Goal: Find contact information: Find contact information

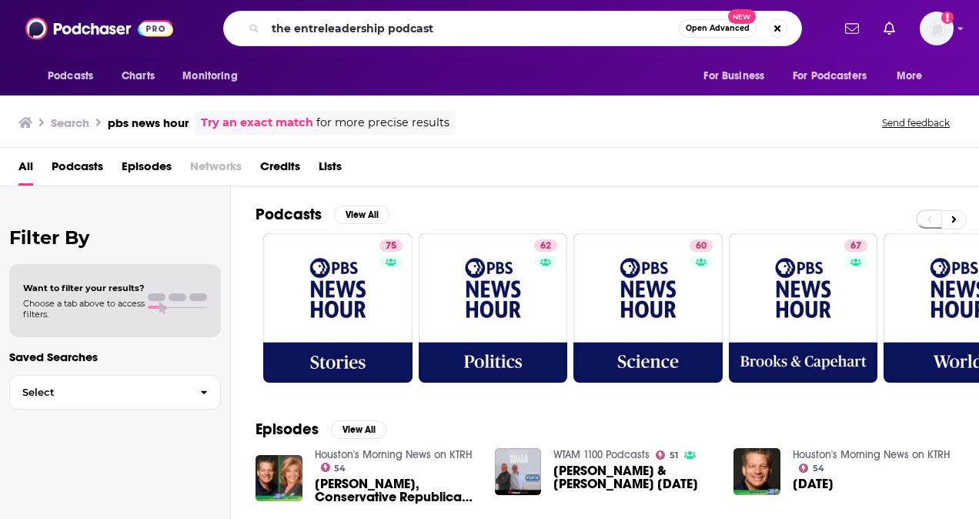
type input "the entreleadership podcast"
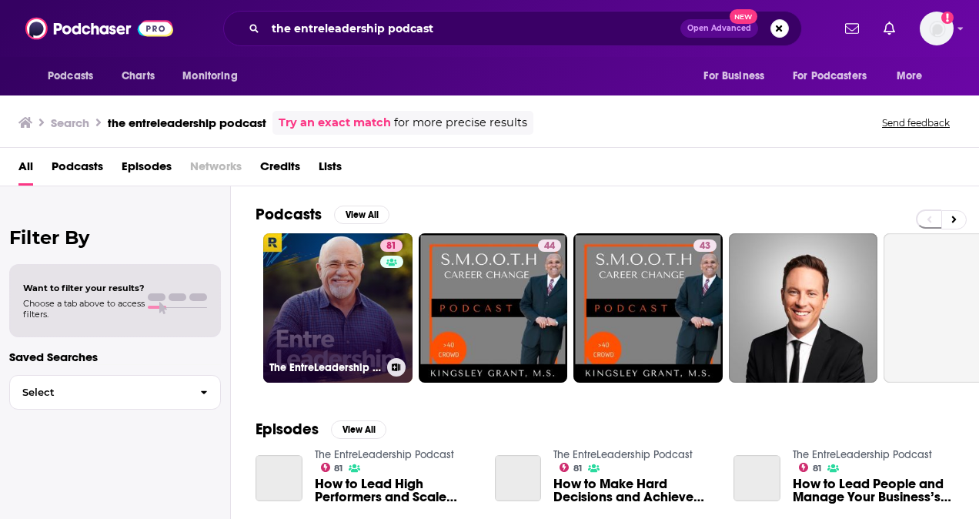
click at [296, 322] on link "81 The EntreLeadership Podcast" at bounding box center [337, 307] width 149 height 149
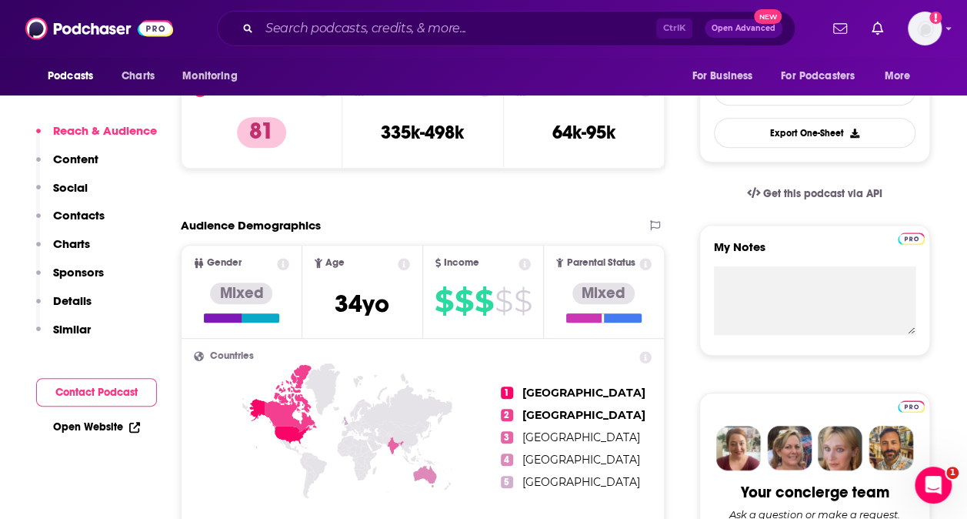
scroll to position [462, 0]
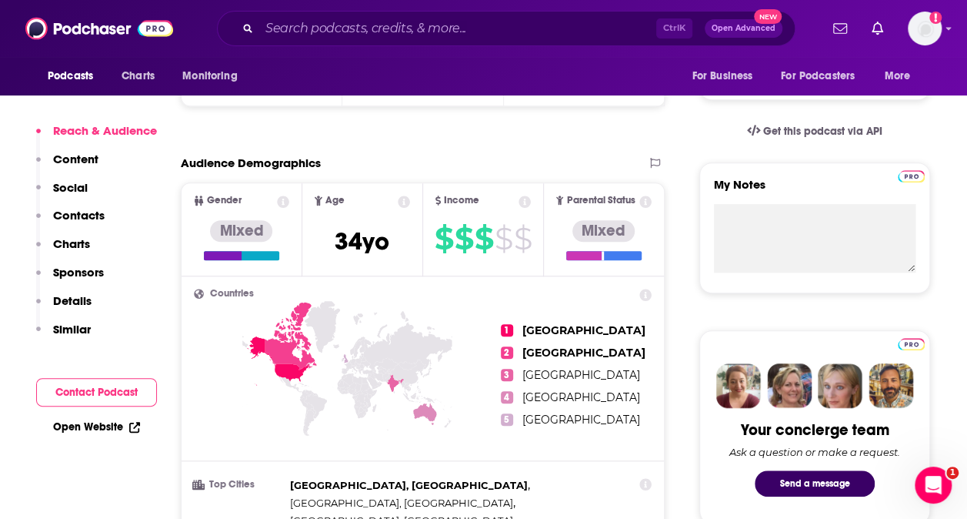
click at [88, 217] on p "Contacts" at bounding box center [79, 215] width 52 height 15
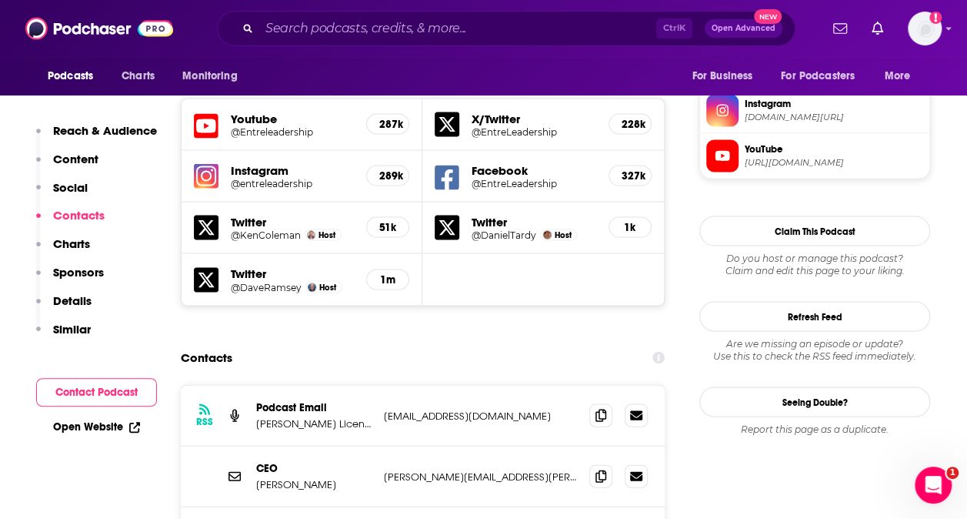
scroll to position [1427, 0]
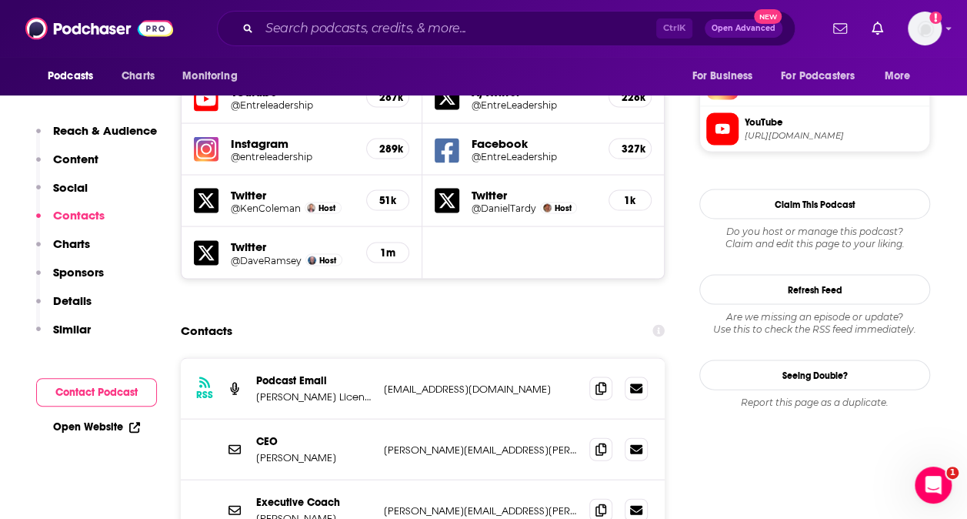
drag, startPoint x: 370, startPoint y: 285, endPoint x: 563, endPoint y: 281, distance: 193.2
click at [0, 0] on div "Podcast Email [PERSON_NAME] Licensing, LLC. [EMAIL_ADDRESS][DOMAIN_NAME] [EMAIL…" at bounding box center [0, 0] width 0 height 0
copy div "[EMAIL_ADDRESS][DOMAIN_NAME]"
click at [605, 381] on icon at bounding box center [601, 387] width 11 height 12
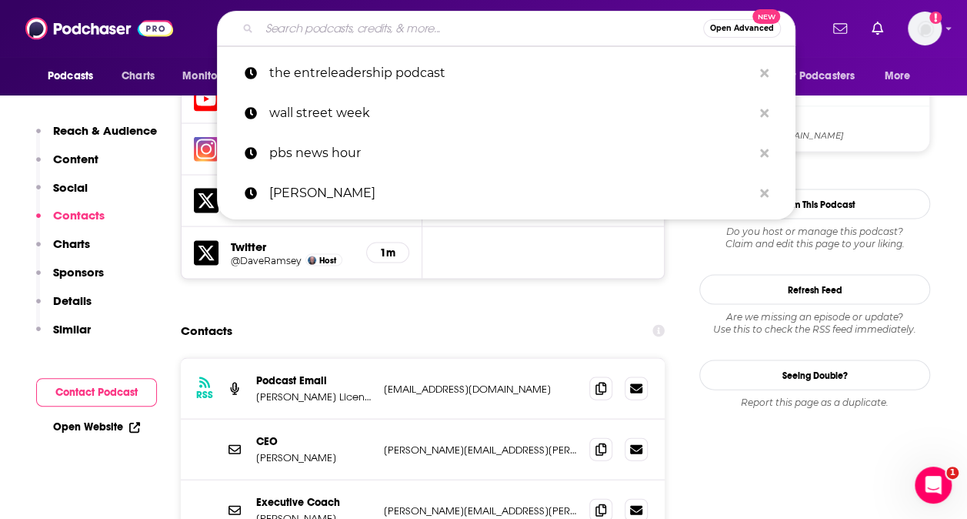
click at [423, 34] on input "Search podcasts, credits, & more..." at bounding box center [481, 28] width 444 height 25
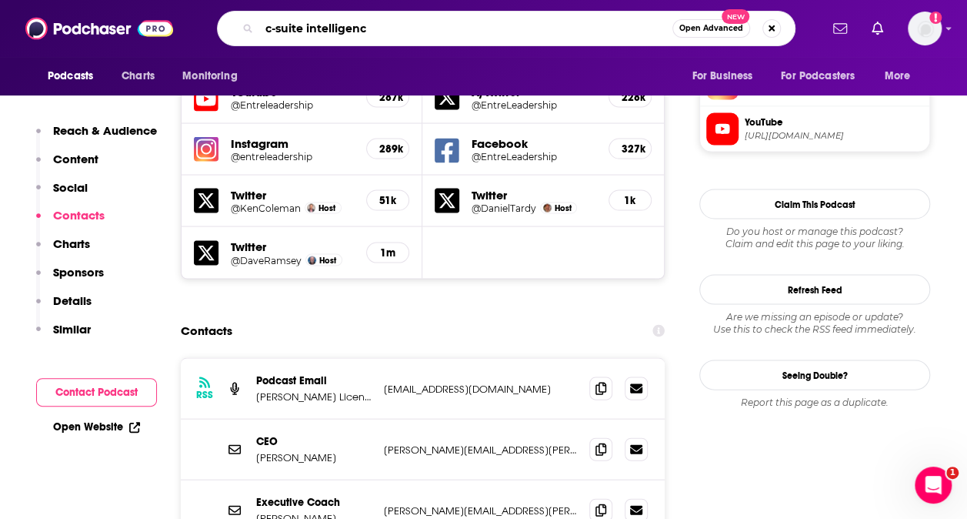
type input "c-suite intelligence"
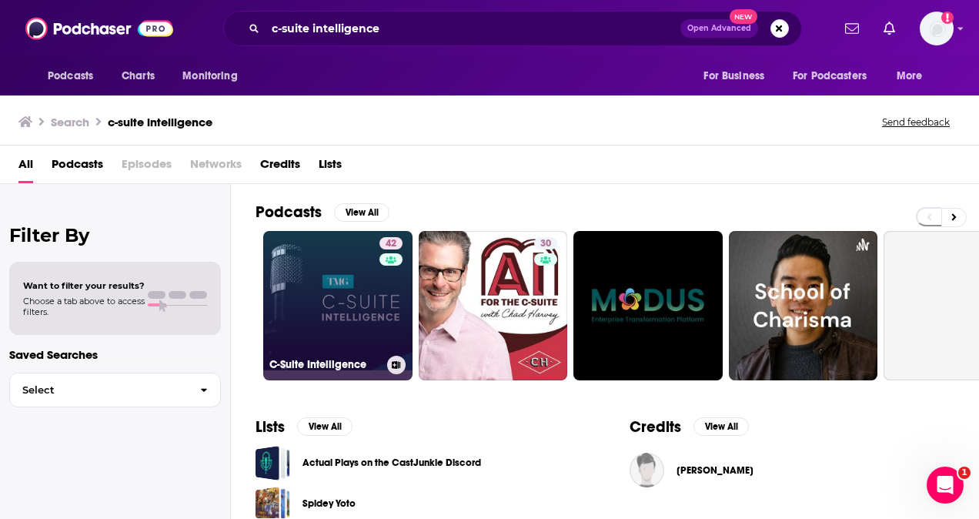
click at [340, 313] on link "42 C-Suite Intelligence" at bounding box center [337, 305] width 149 height 149
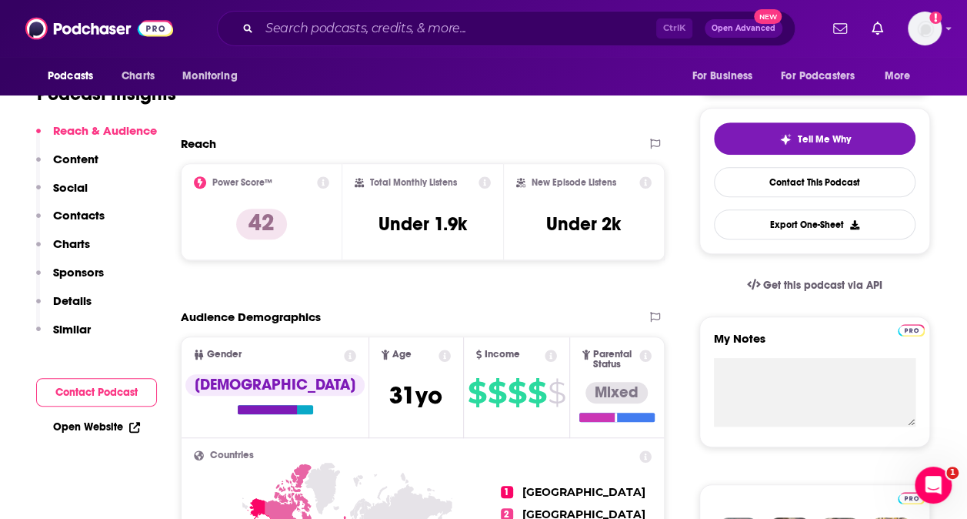
scroll to position [385, 0]
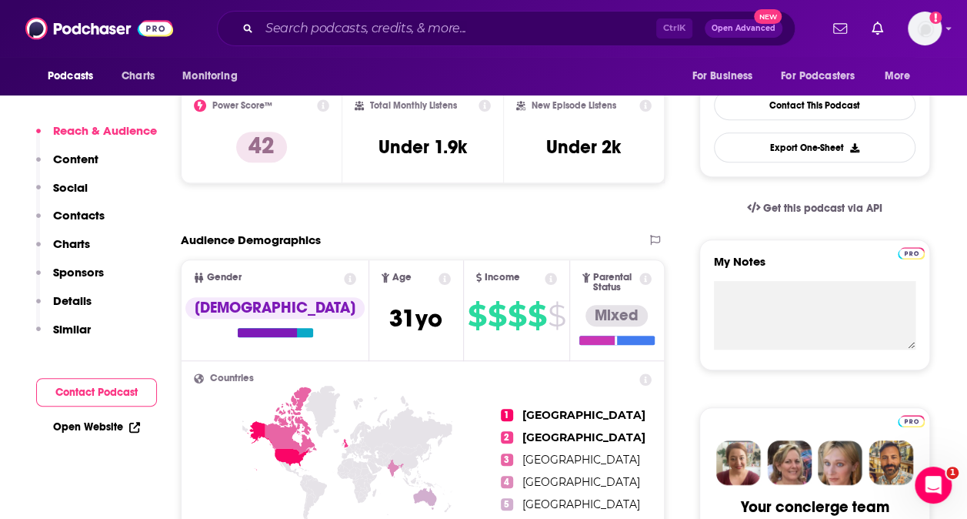
click at [88, 219] on p "Contacts" at bounding box center [79, 215] width 52 height 15
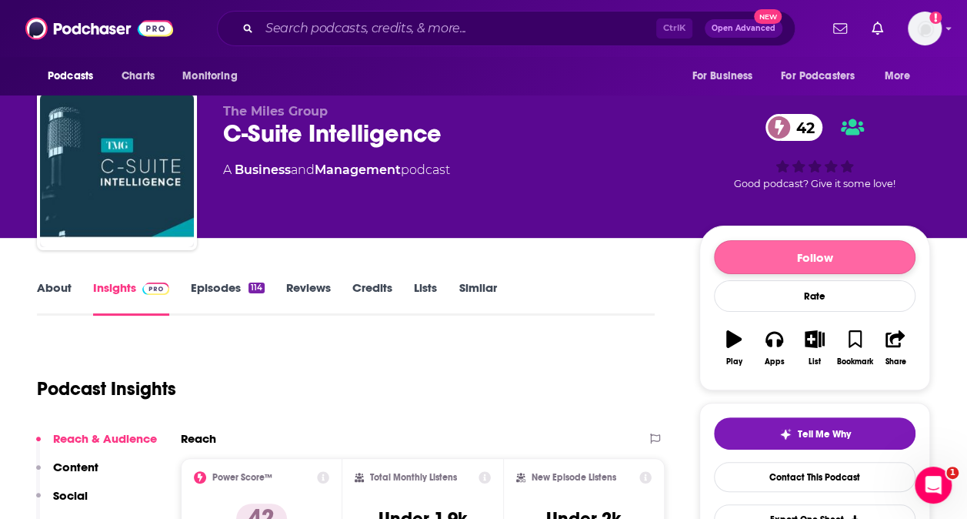
scroll to position [0, 0]
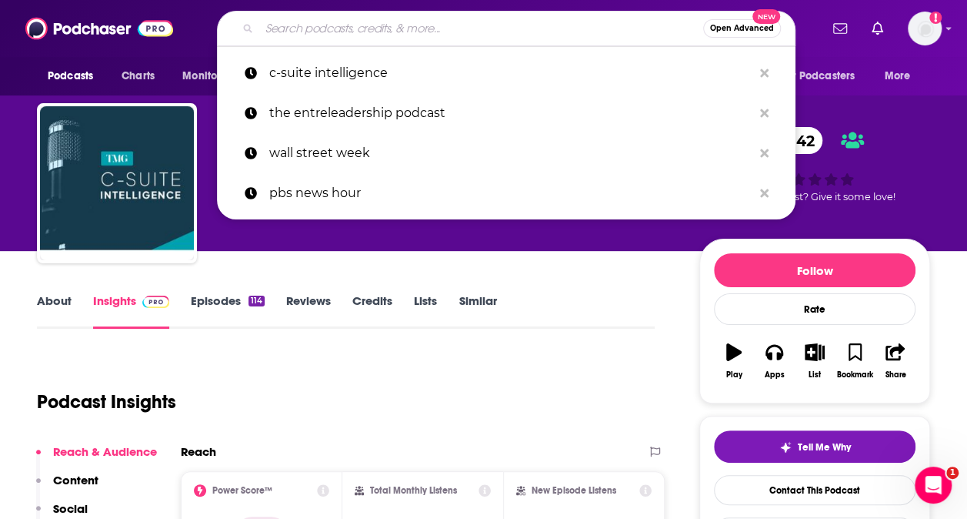
click at [398, 36] on input "Search podcasts, credits, & more..." at bounding box center [481, 28] width 444 height 25
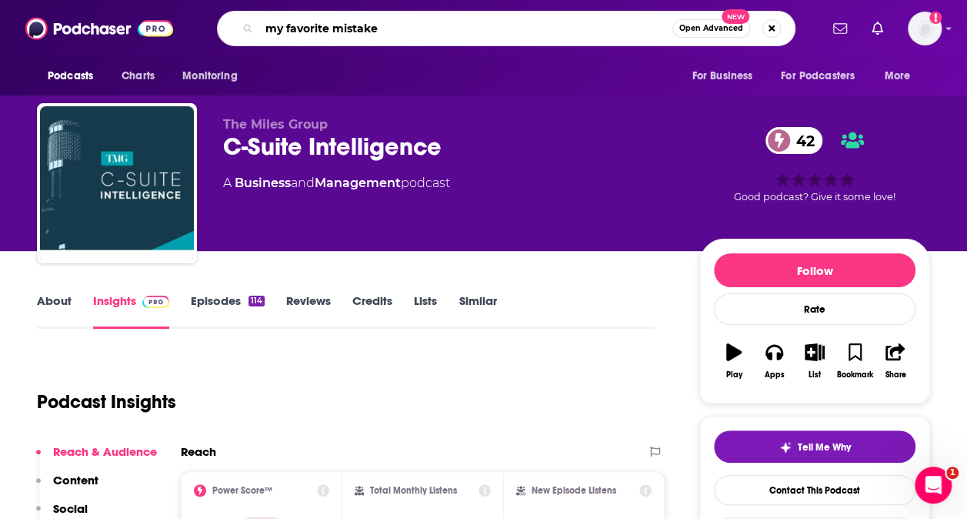
type input "my favorite mistakes"
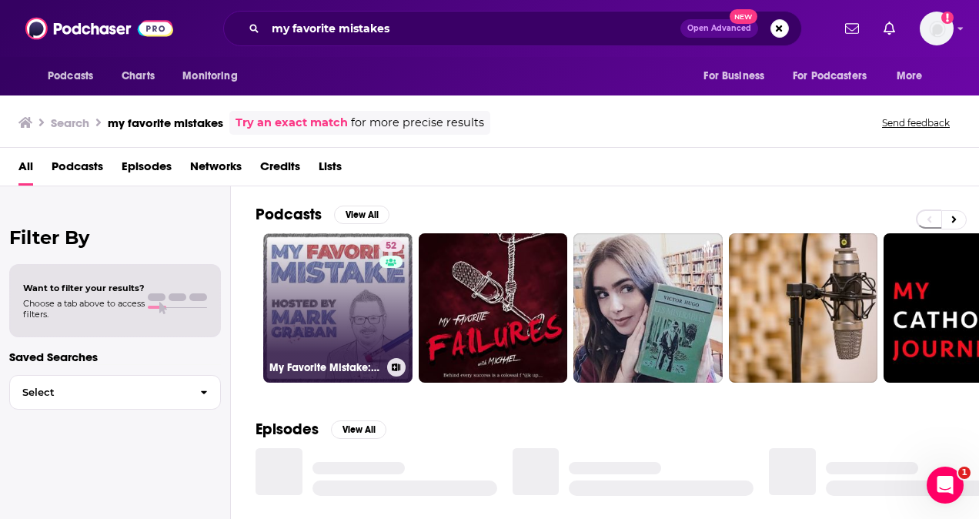
click at [357, 326] on link "52 My Favorite Mistake: Business Lessons from Failures and Success" at bounding box center [337, 307] width 149 height 149
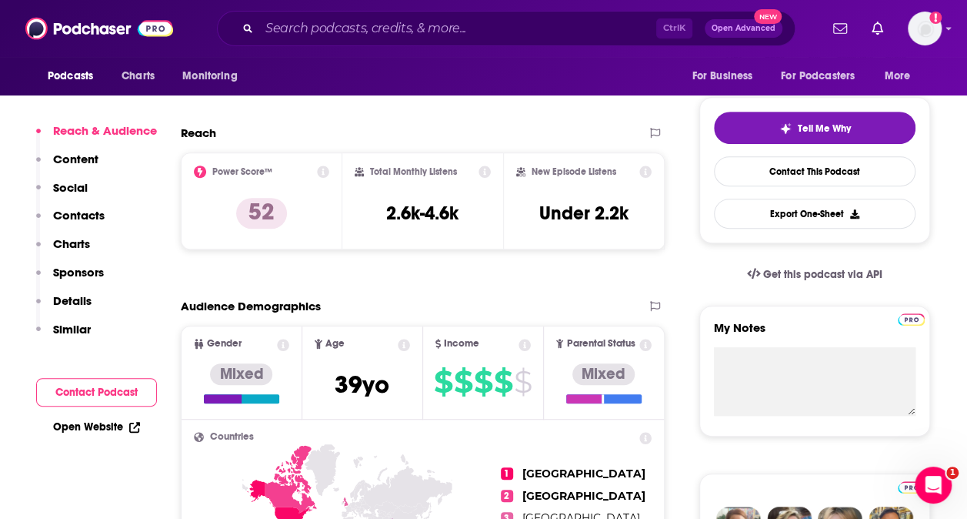
scroll to position [385, 0]
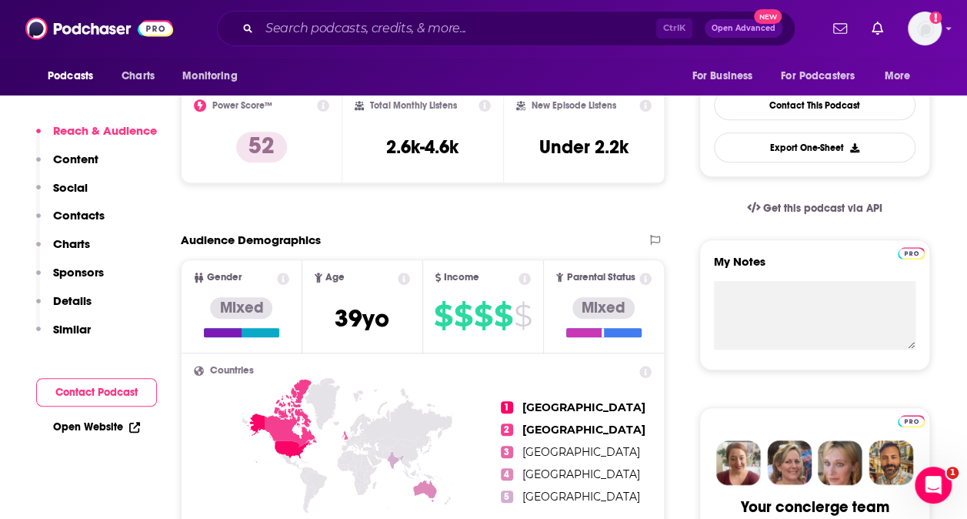
click at [83, 210] on p "Contacts" at bounding box center [79, 215] width 52 height 15
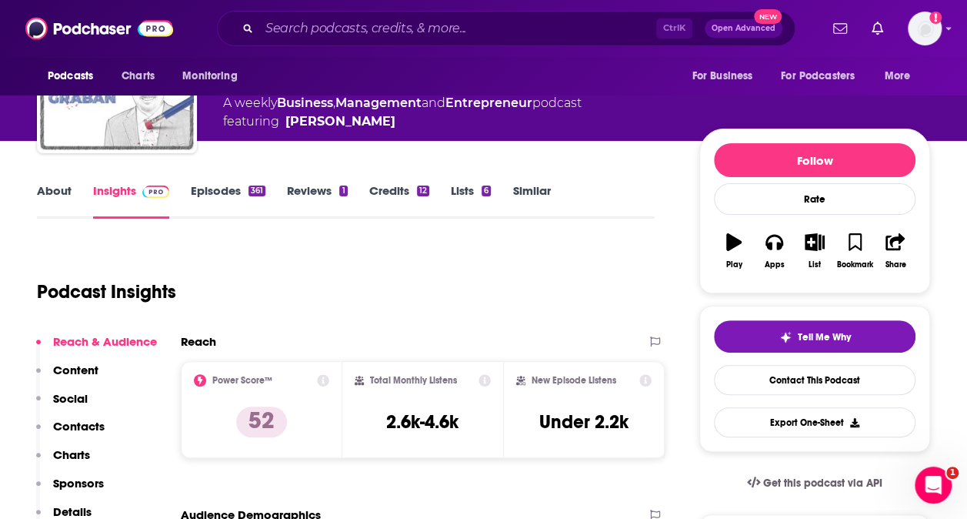
scroll to position [6, 0]
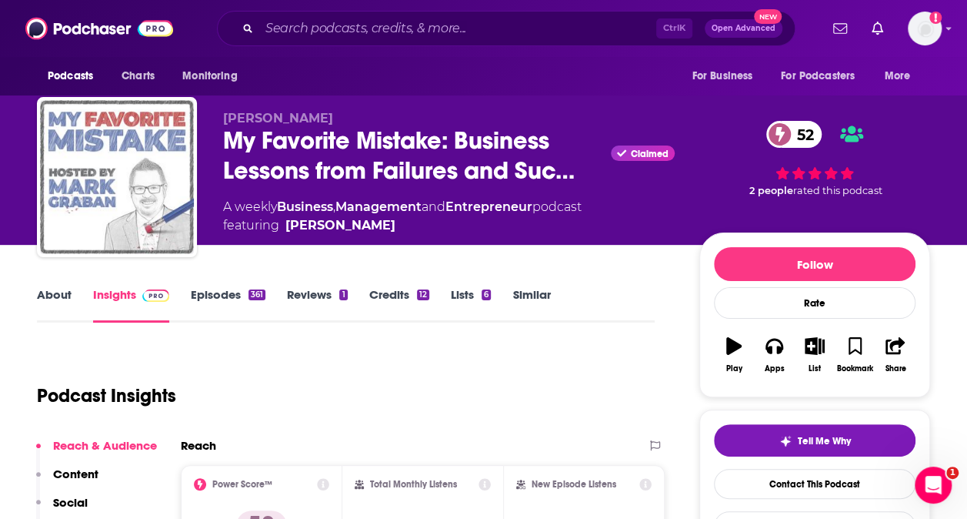
click at [217, 295] on link "Episodes 361" at bounding box center [228, 304] width 75 height 35
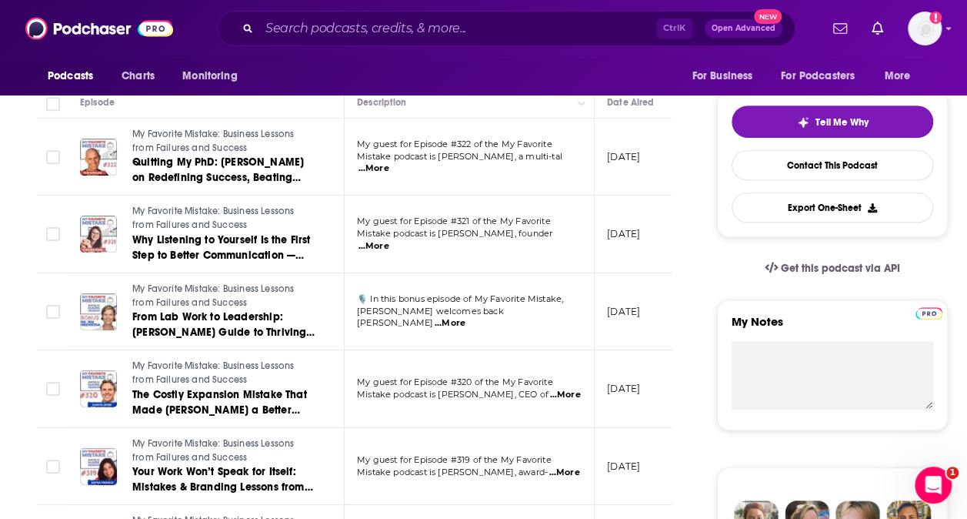
scroll to position [308, 0]
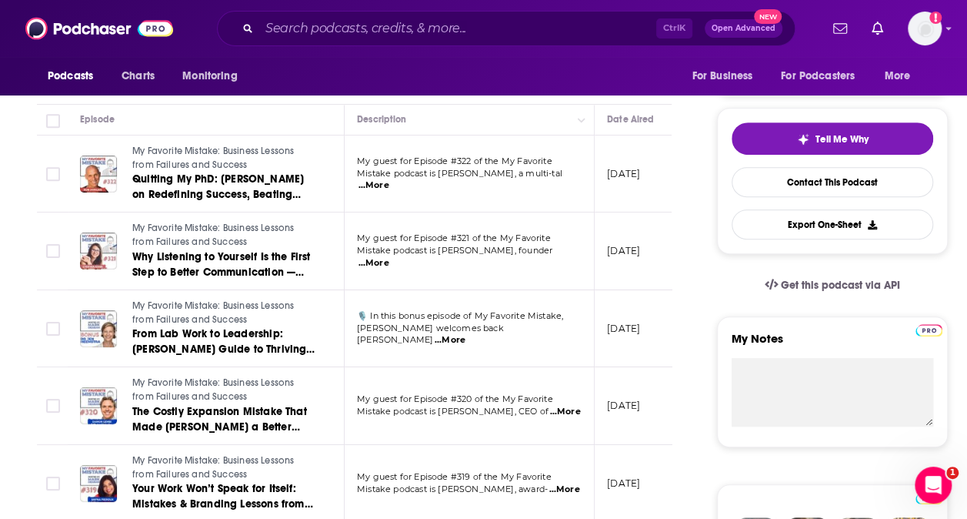
click at [389, 182] on span "...More" at bounding box center [374, 185] width 31 height 12
click at [628, 176] on p "[DATE]" at bounding box center [623, 173] width 33 height 13
click at [389, 257] on span "...More" at bounding box center [374, 263] width 31 height 12
click at [466, 334] on span "...More" at bounding box center [450, 340] width 31 height 12
click at [631, 332] on p "[DATE]" at bounding box center [623, 328] width 33 height 13
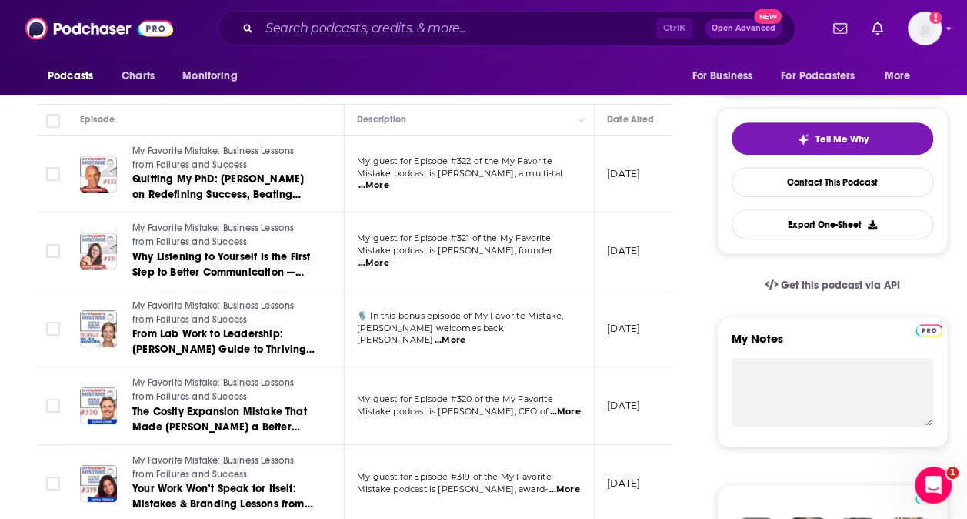
click at [549, 407] on span "...More" at bounding box center [564, 412] width 31 height 12
click at [599, 266] on td "[DATE]" at bounding box center [645, 251] width 100 height 78
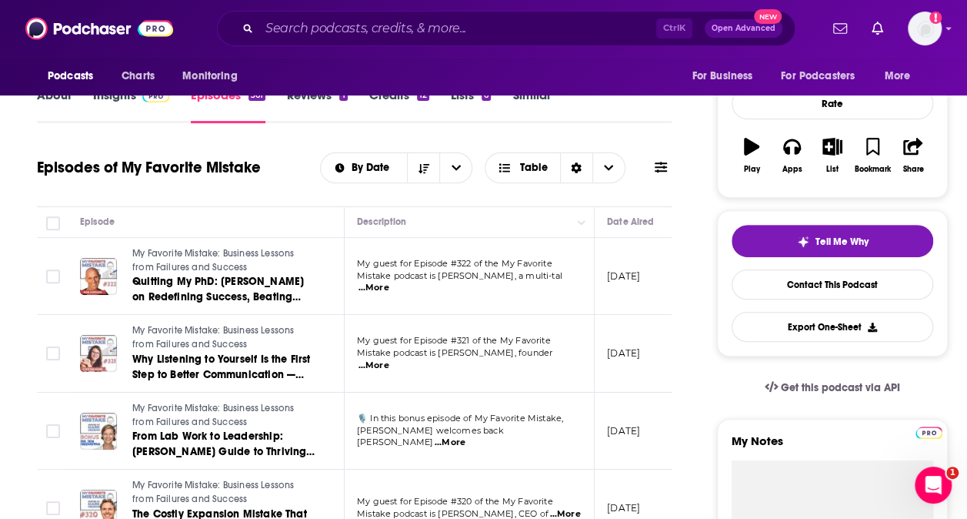
scroll to position [154, 0]
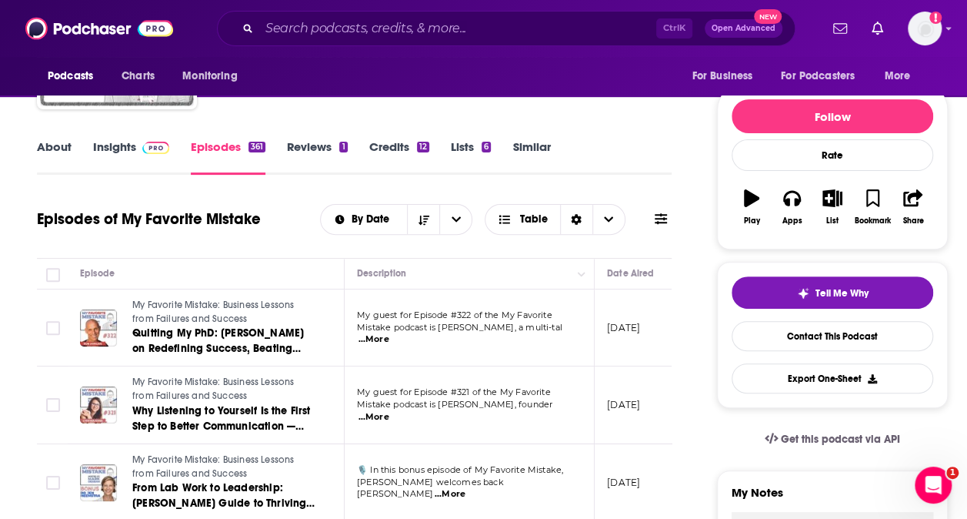
click at [389, 333] on span "...More" at bounding box center [374, 339] width 31 height 12
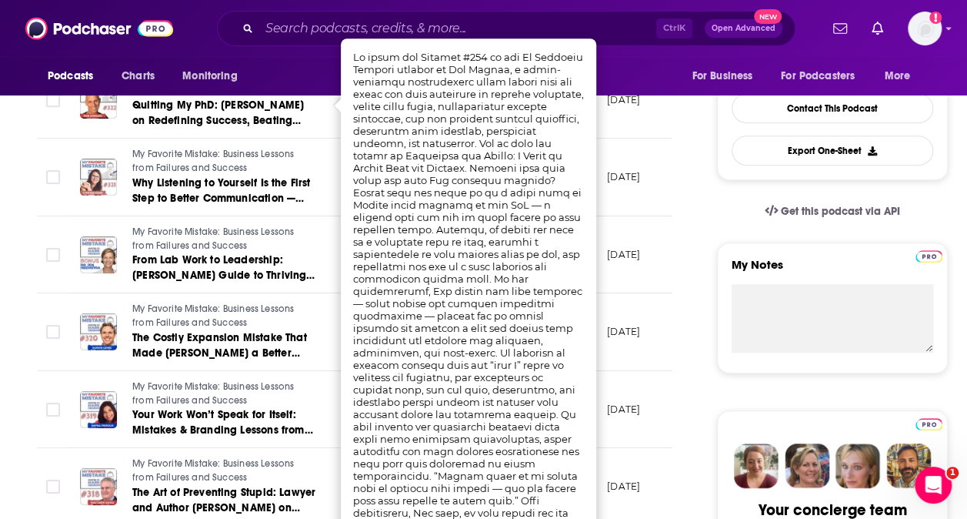
scroll to position [385, 0]
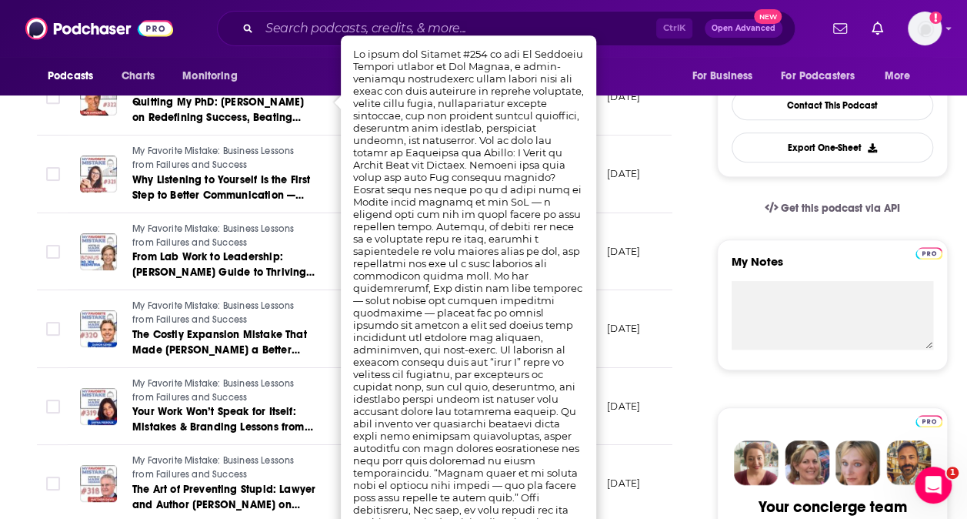
click at [617, 382] on td "[DATE]" at bounding box center [645, 407] width 100 height 78
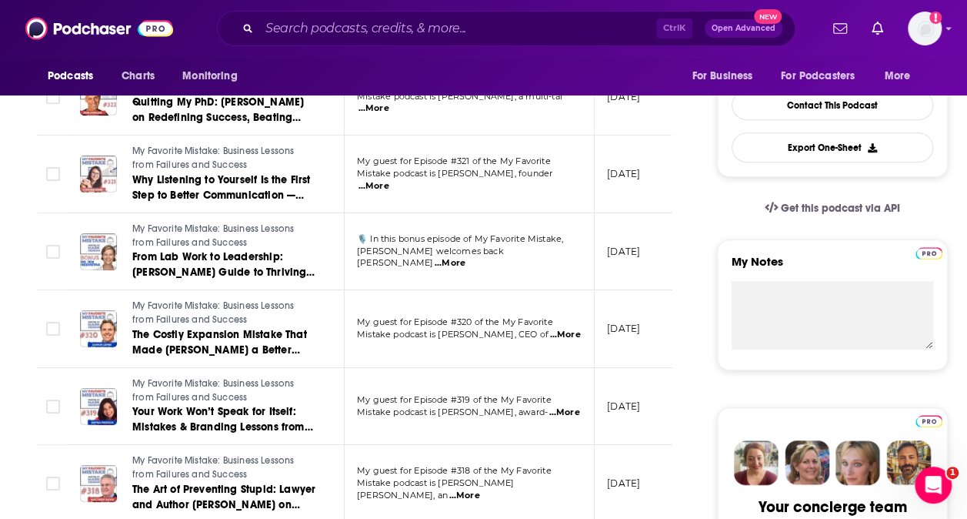
click at [389, 180] on span "...More" at bounding box center [374, 186] width 31 height 12
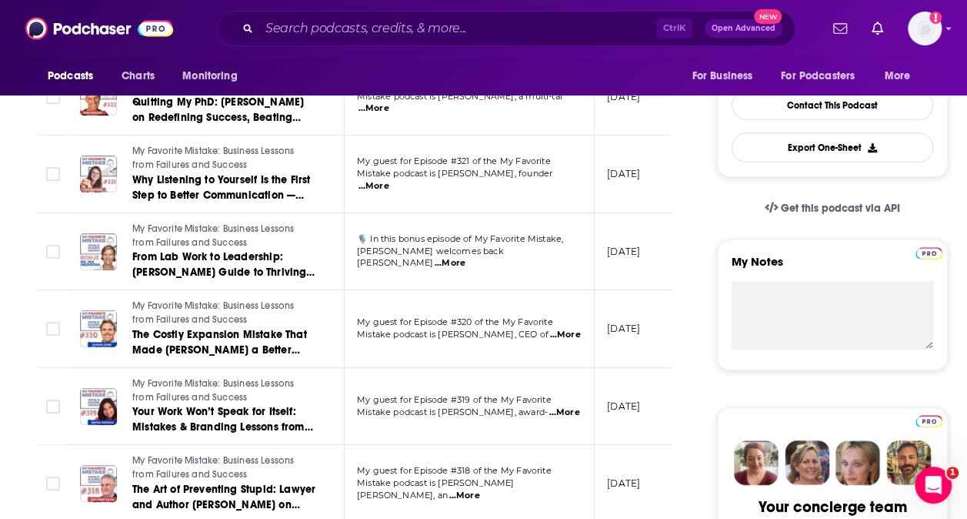
click at [466, 257] on span "...More" at bounding box center [450, 263] width 31 height 12
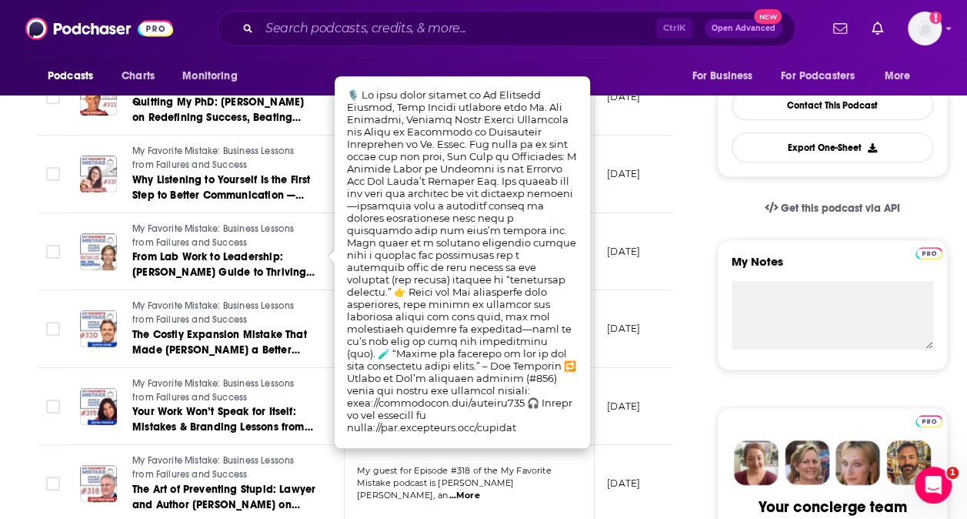
click at [603, 284] on td "[DATE]" at bounding box center [645, 252] width 100 height 78
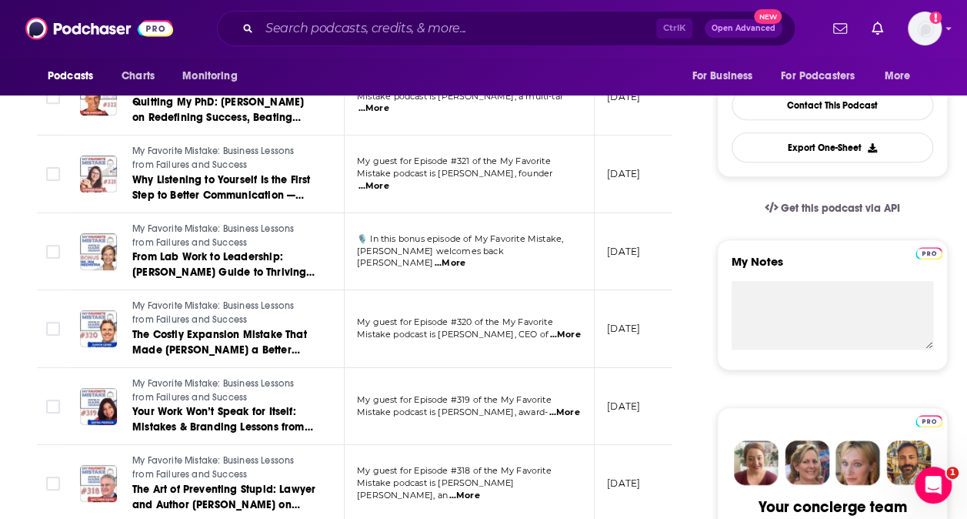
click at [554, 333] on span "...More" at bounding box center [564, 335] width 31 height 12
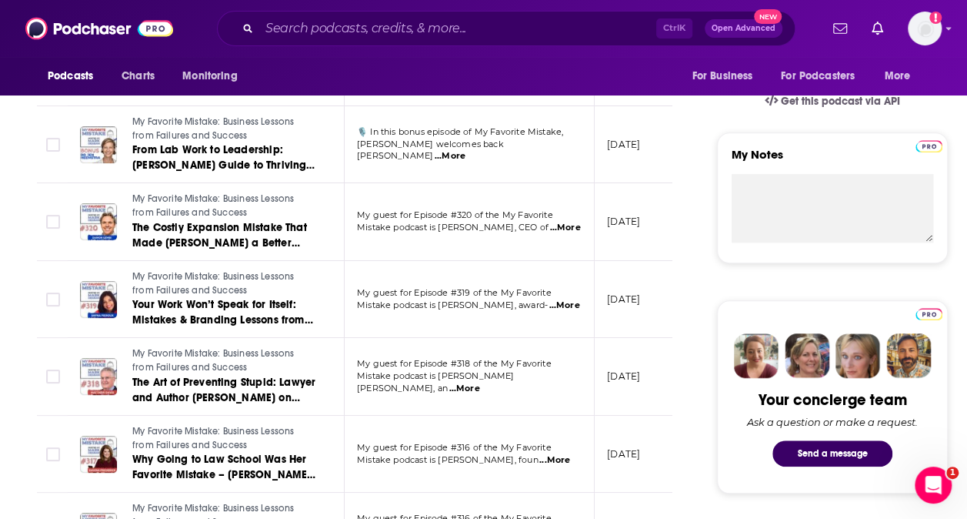
scroll to position [539, 0]
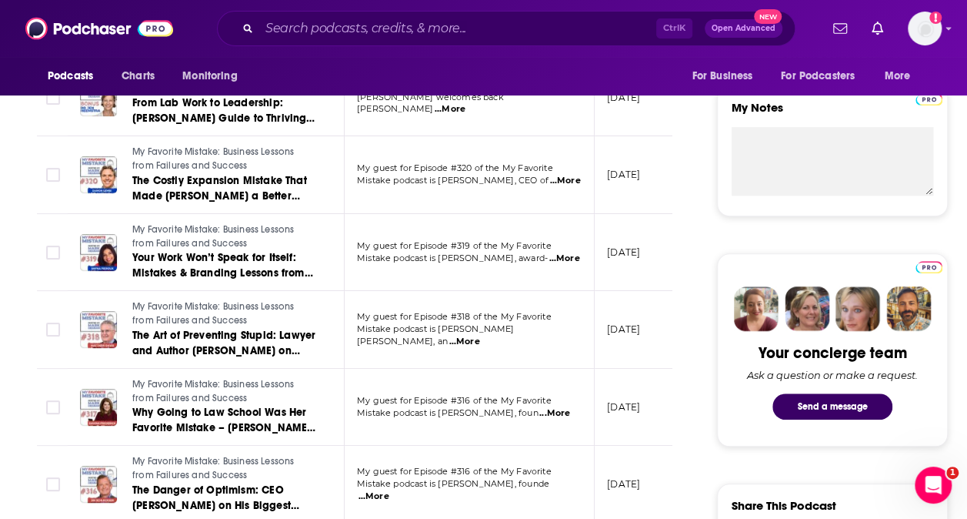
click at [565, 254] on span "...More" at bounding box center [564, 258] width 31 height 12
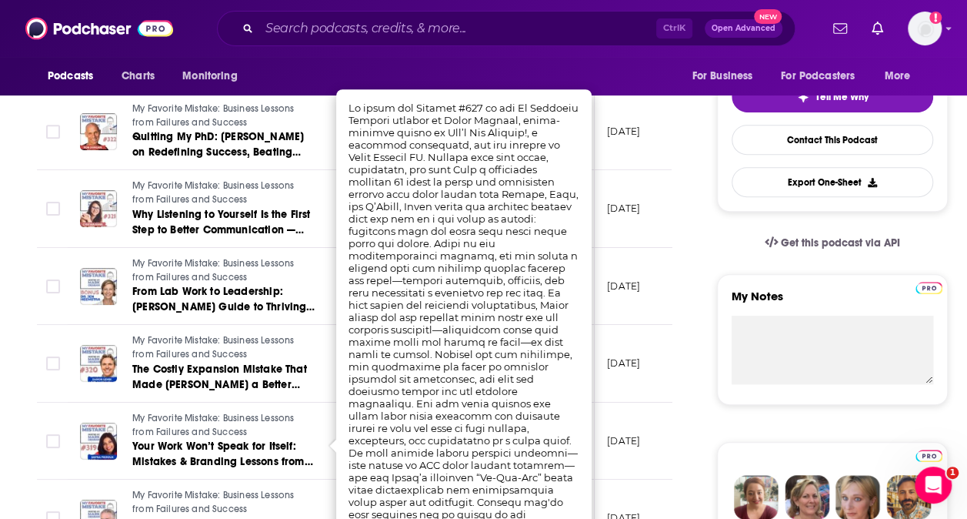
scroll to position [385, 0]
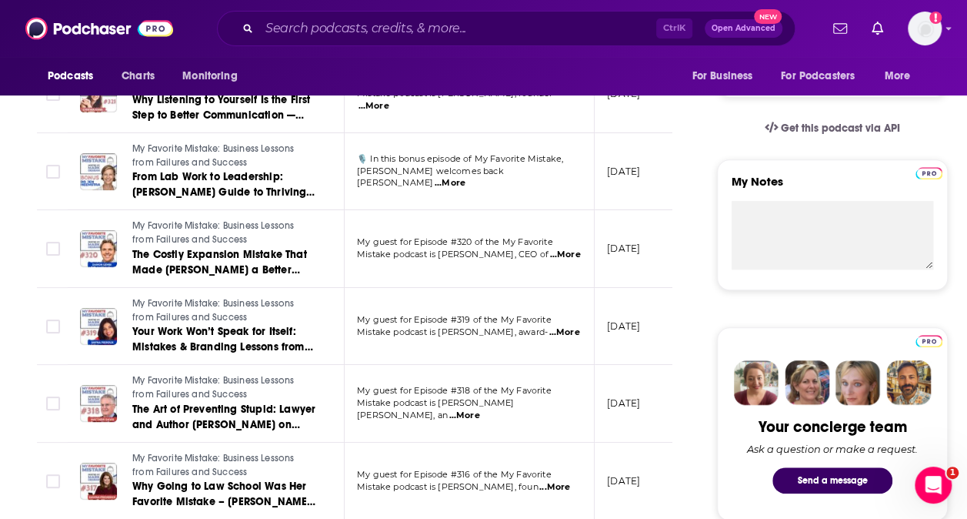
scroll to position [616, 0]
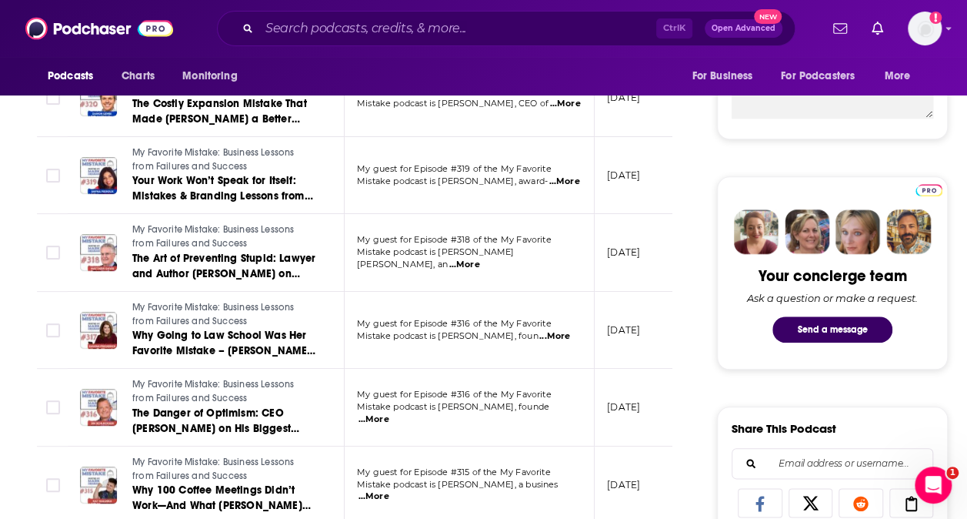
click at [479, 259] on span "...More" at bounding box center [464, 265] width 31 height 12
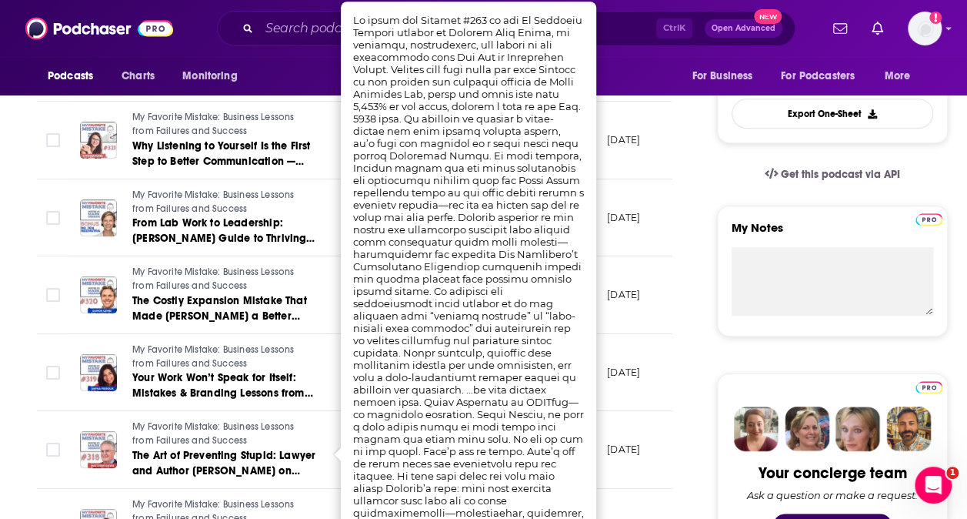
scroll to position [385, 0]
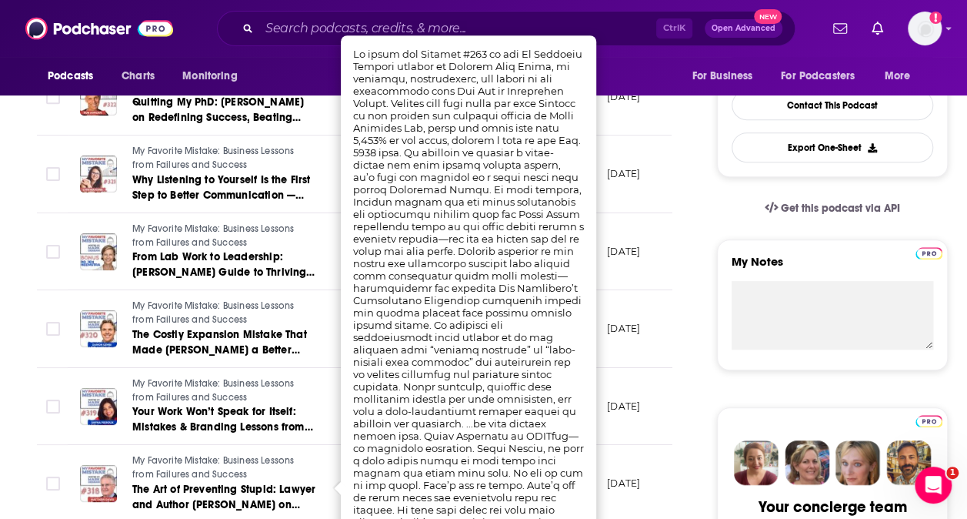
drag, startPoint x: 0, startPoint y: 357, endPoint x: 20, endPoint y: 359, distance: 20.1
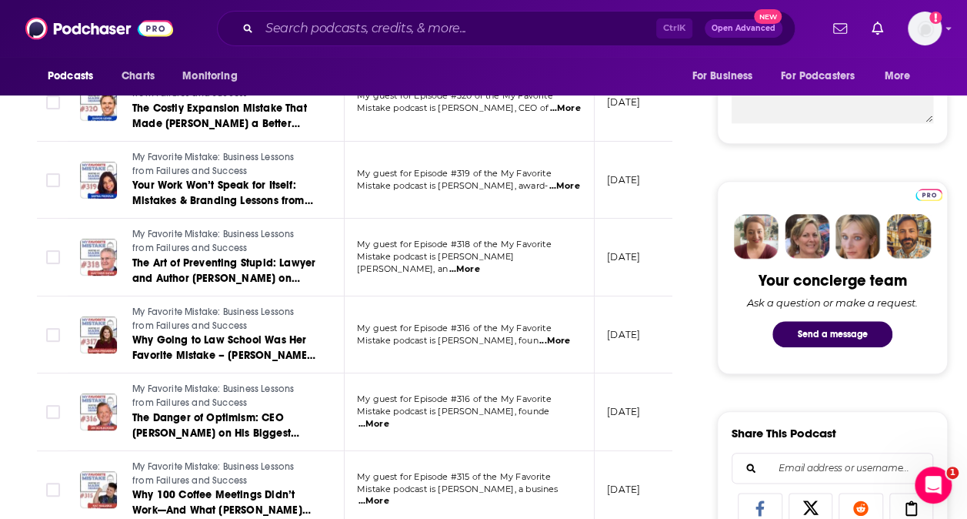
scroll to position [616, 0]
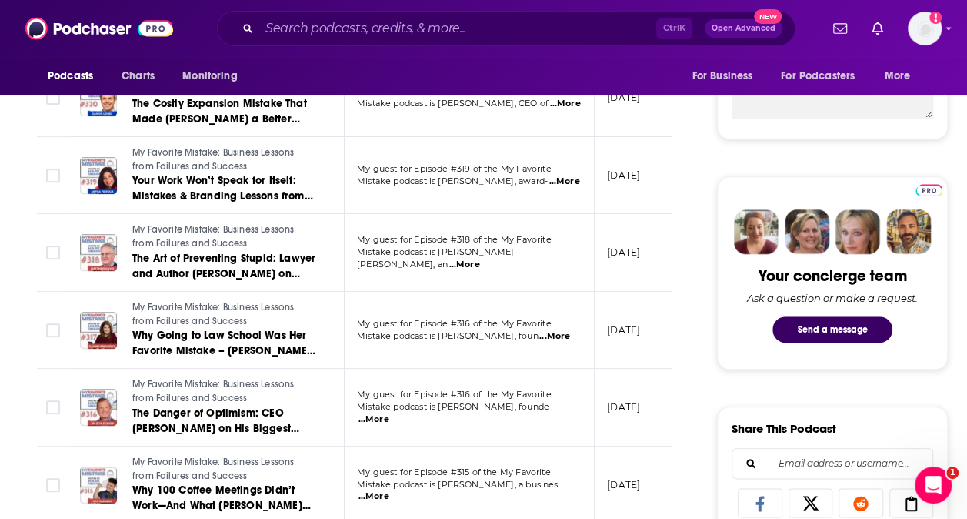
click at [550, 334] on span "...More" at bounding box center [554, 336] width 31 height 12
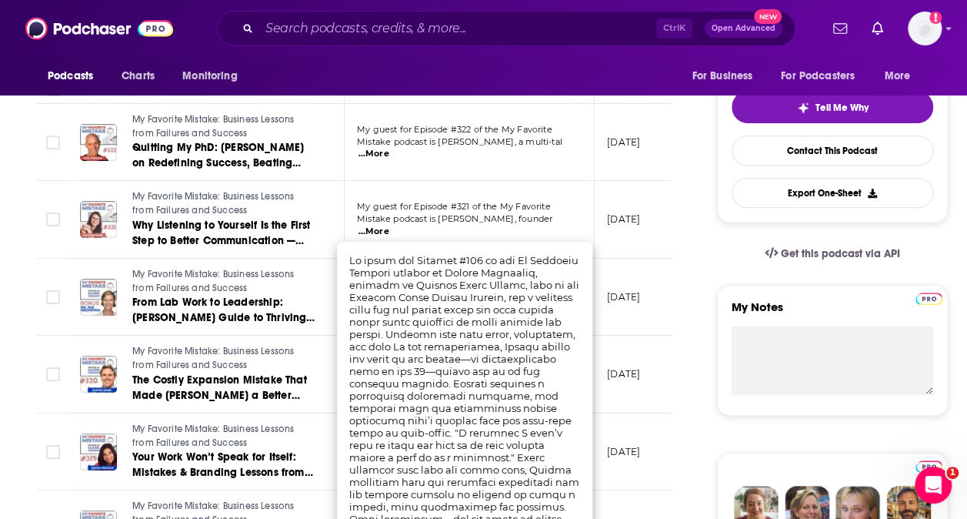
scroll to position [308, 0]
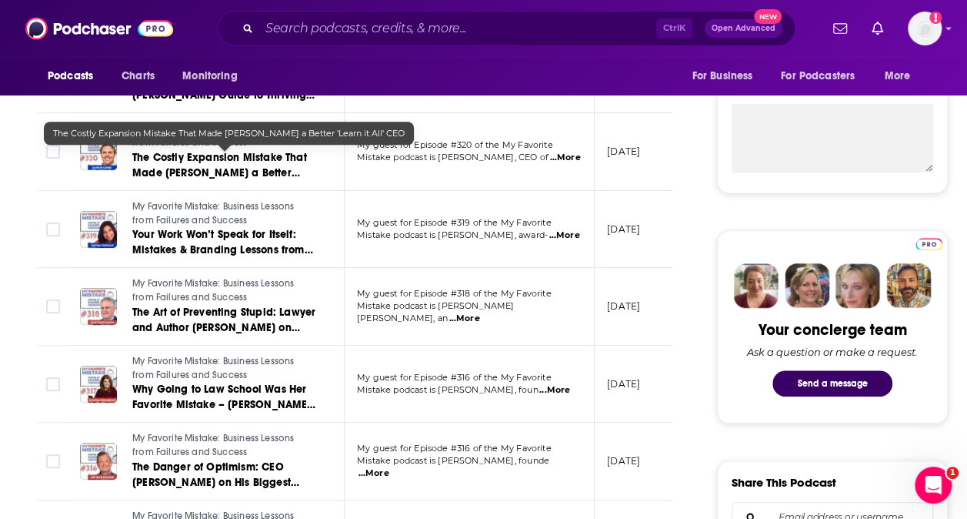
scroll to position [616, 0]
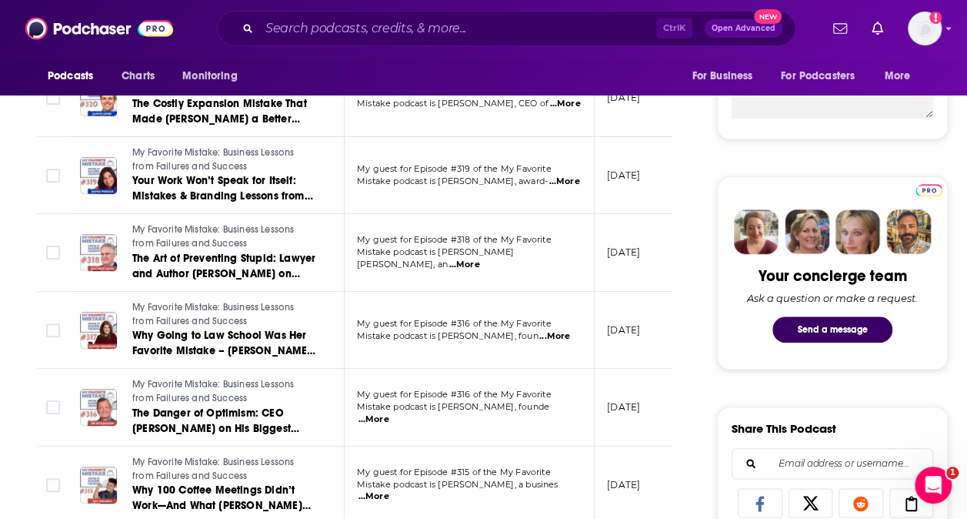
click at [389, 413] on span "...More" at bounding box center [374, 419] width 31 height 12
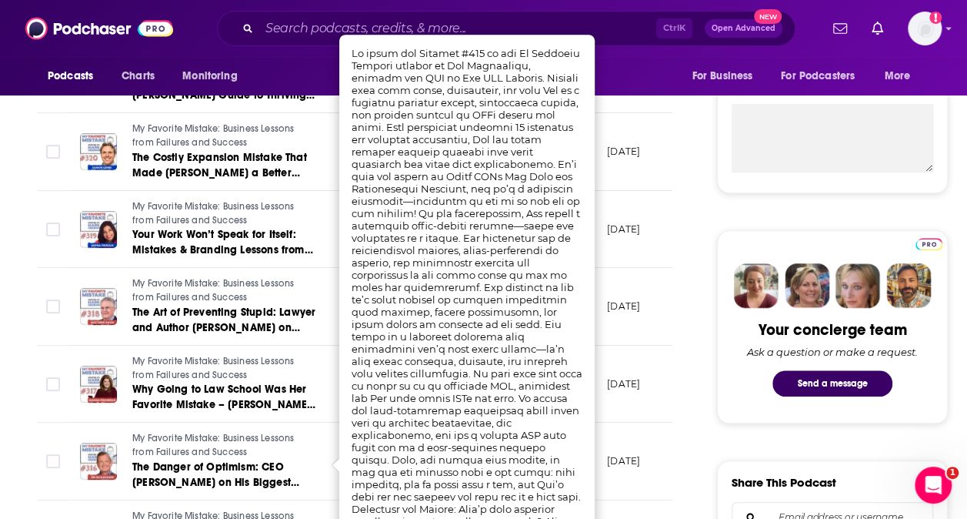
scroll to position [539, 0]
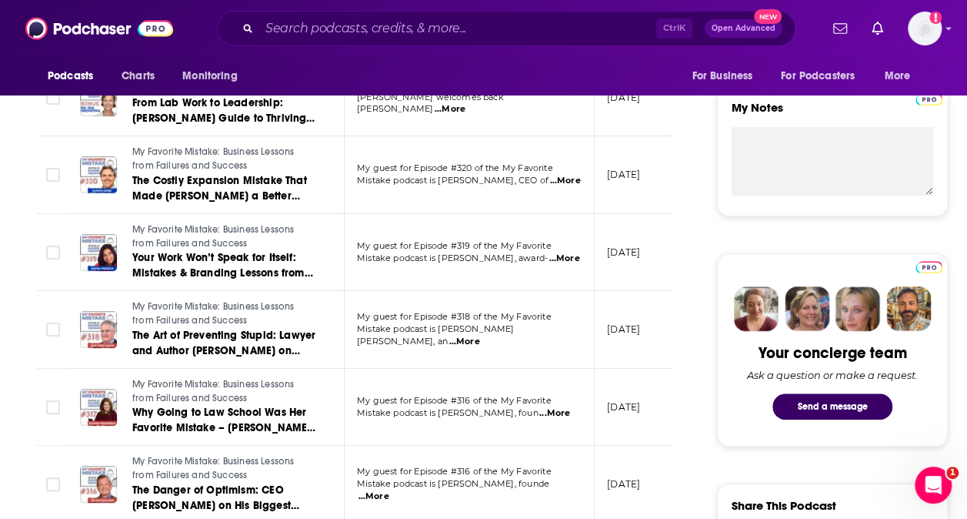
scroll to position [616, 0]
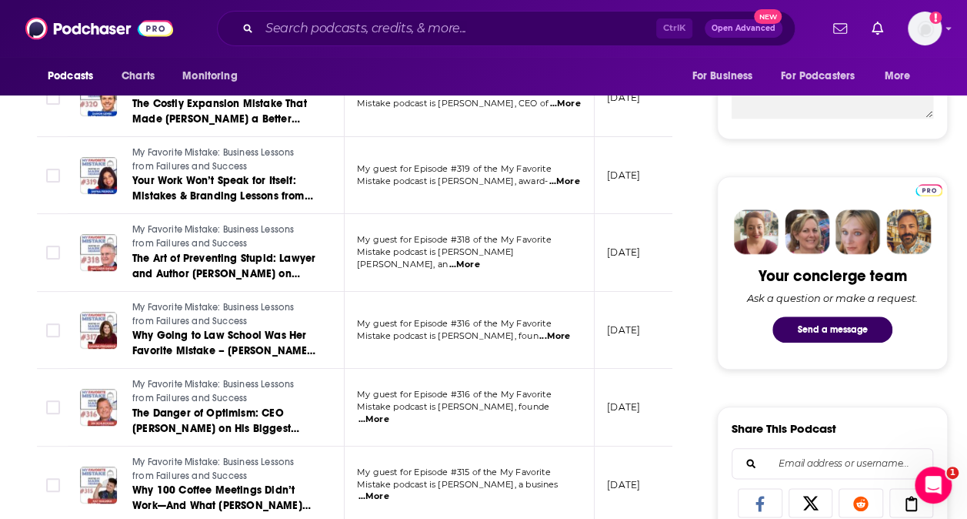
click at [389, 491] on span "...More" at bounding box center [374, 496] width 31 height 12
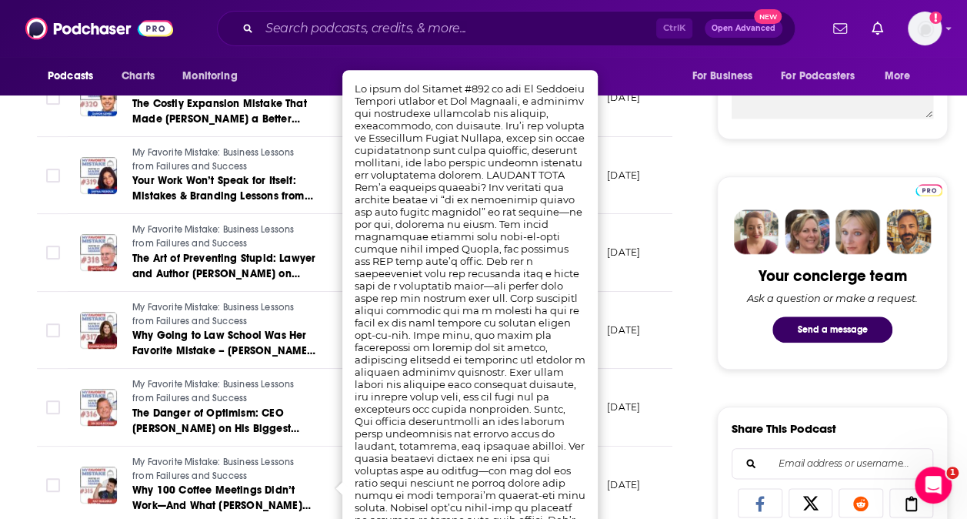
click at [629, 449] on td "[DATE]" at bounding box center [645, 485] width 100 height 78
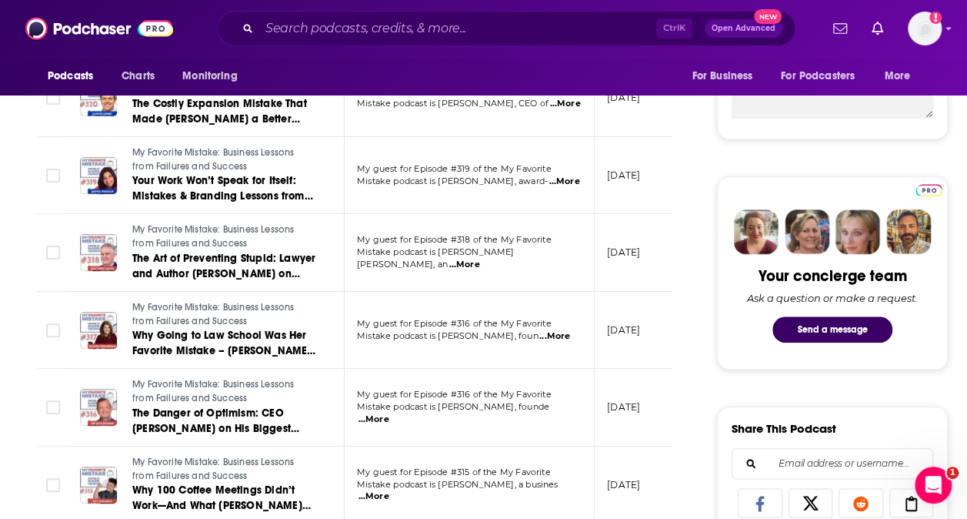
scroll to position [693, 0]
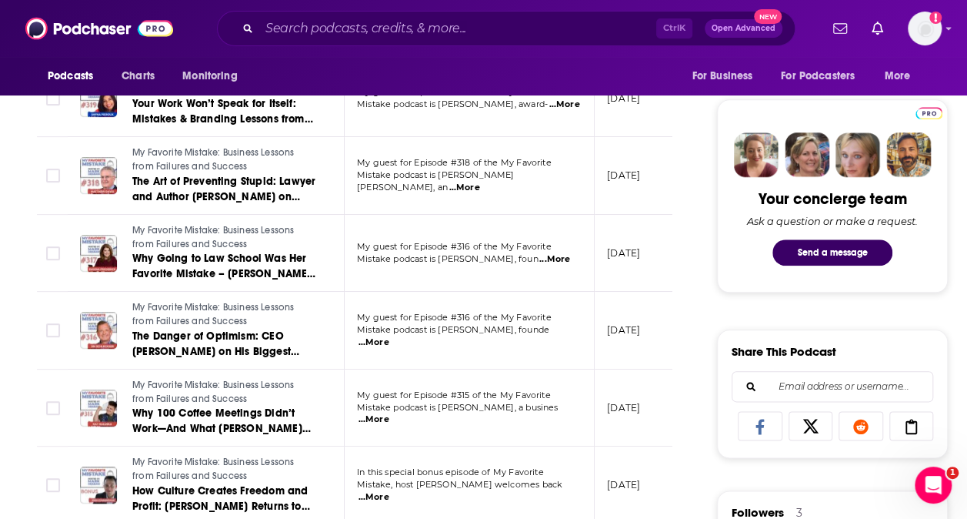
click at [389, 491] on span "...More" at bounding box center [374, 497] width 31 height 12
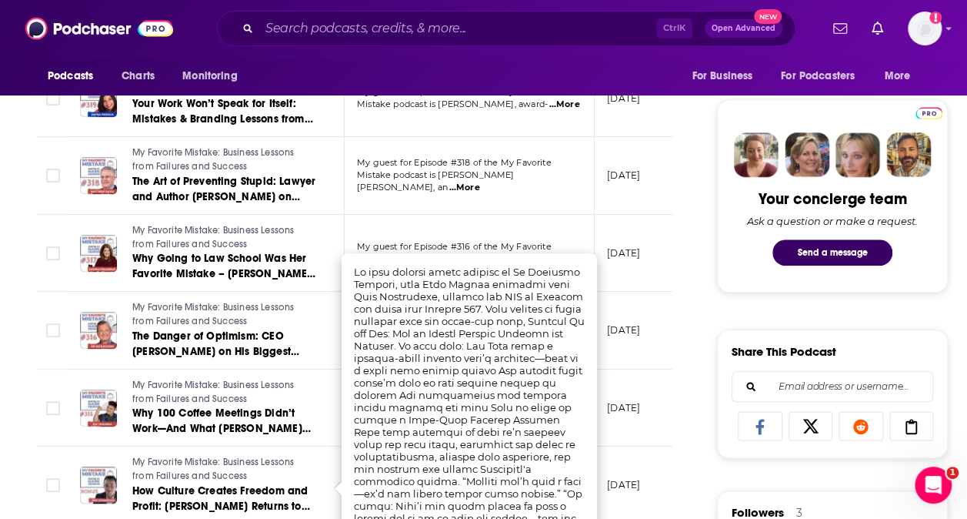
click at [629, 462] on td "[DATE]" at bounding box center [645, 485] width 100 height 78
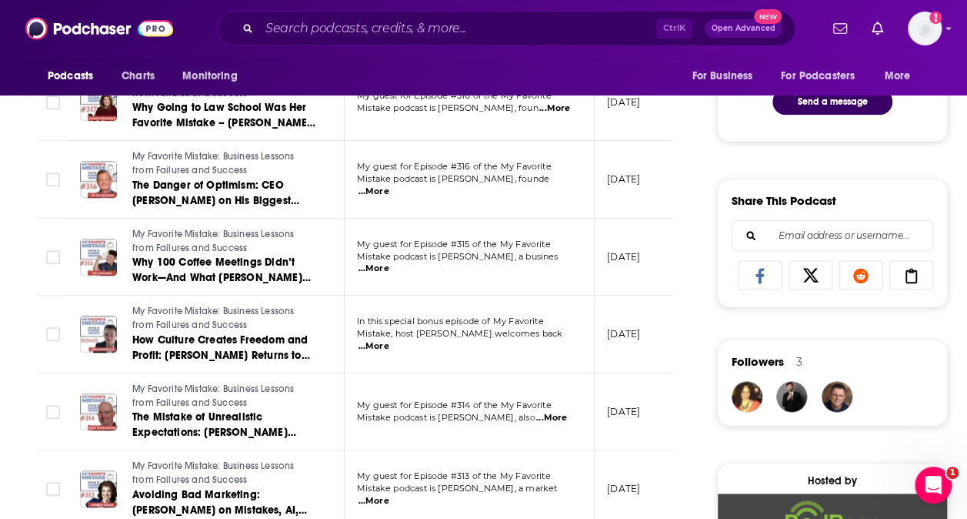
scroll to position [846, 0]
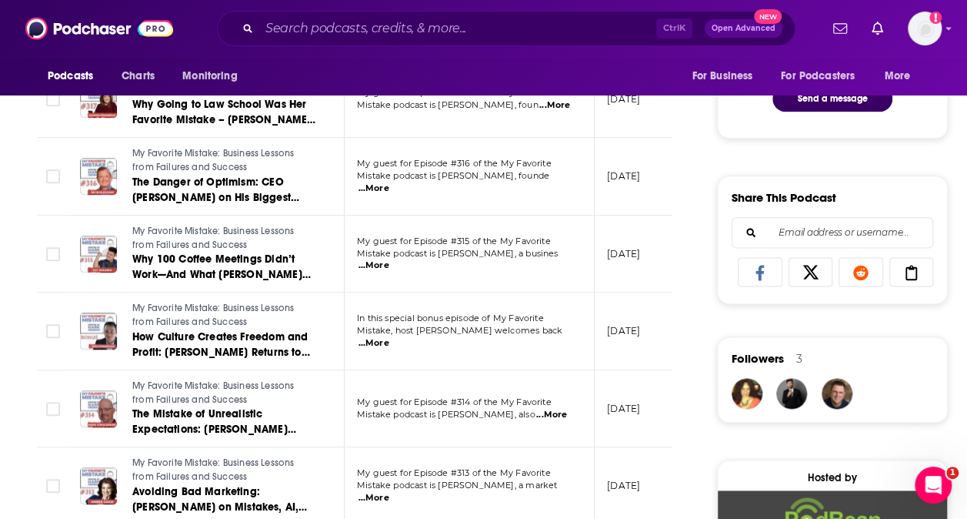
click at [560, 409] on span "...More" at bounding box center [551, 415] width 31 height 12
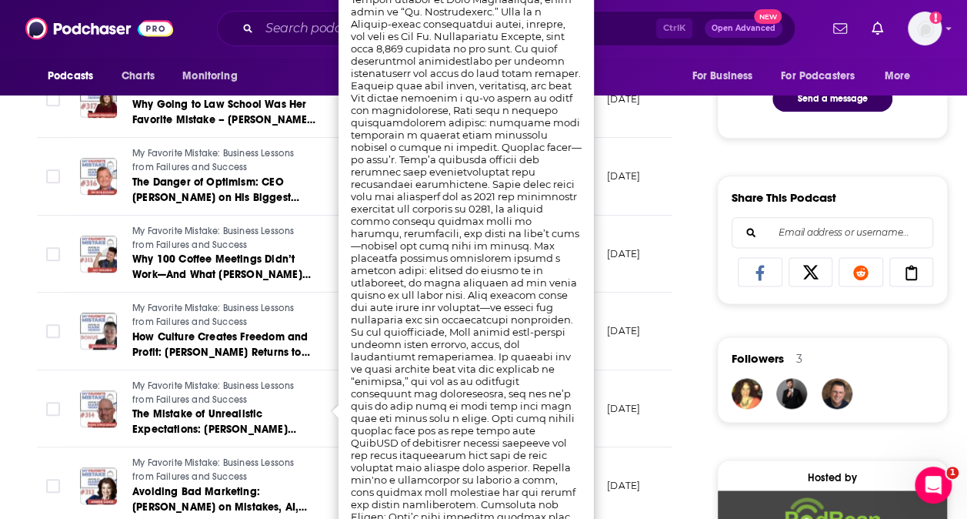
scroll to position [770, 0]
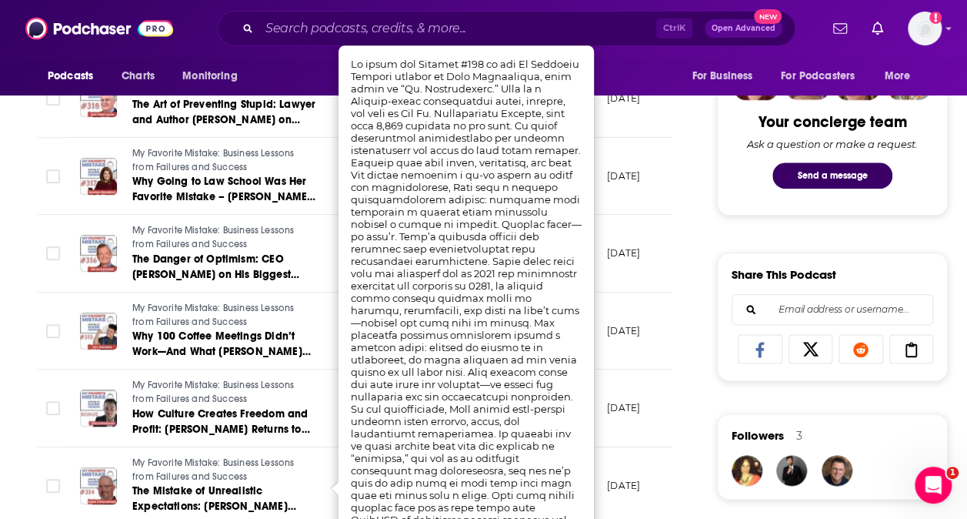
click at [657, 310] on td "[DATE]" at bounding box center [645, 331] width 100 height 78
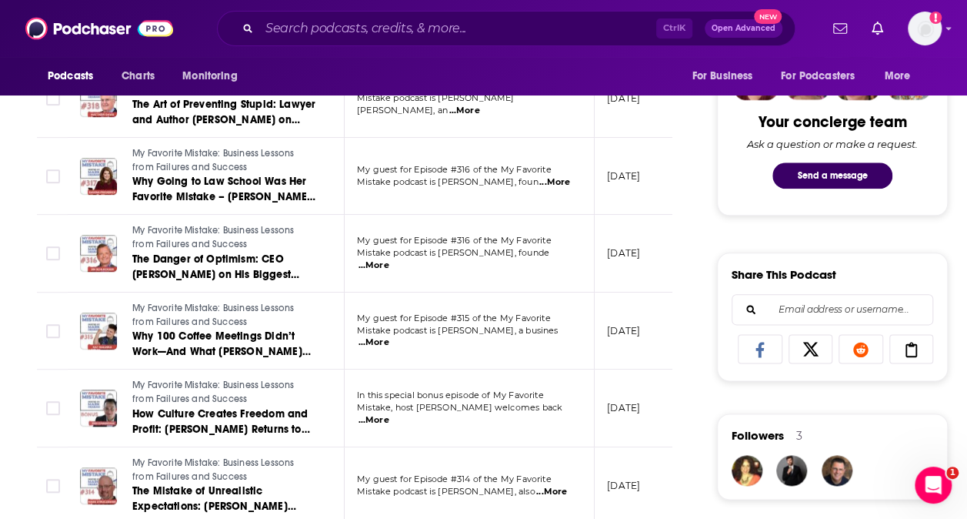
scroll to position [846, 0]
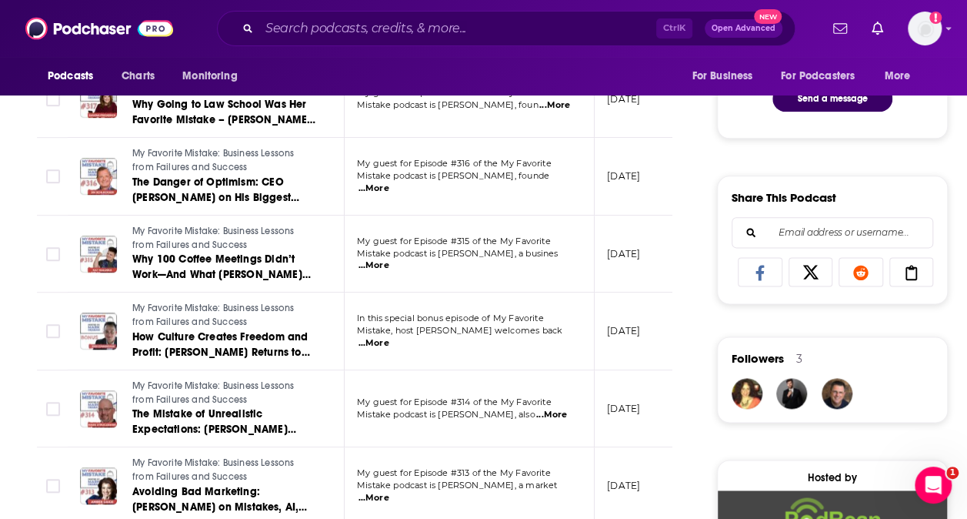
click at [389, 492] on span "...More" at bounding box center [374, 498] width 31 height 12
click at [603, 322] on td "[DATE]" at bounding box center [645, 331] width 100 height 78
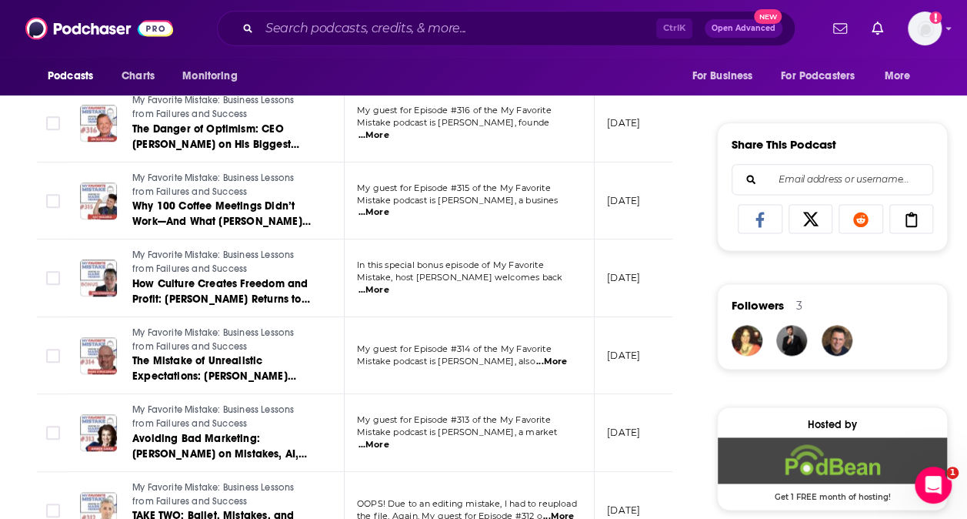
scroll to position [923, 0]
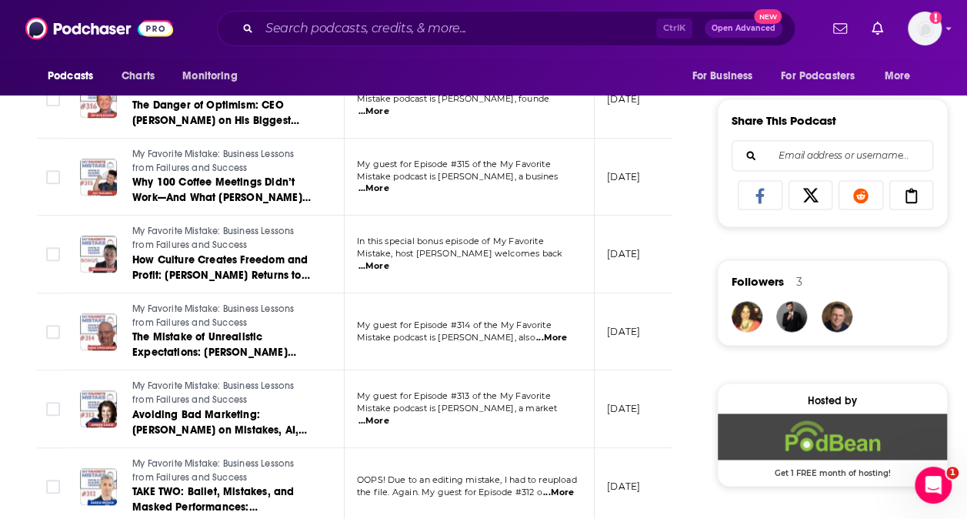
click at [559, 486] on span "...More" at bounding box center [558, 492] width 31 height 12
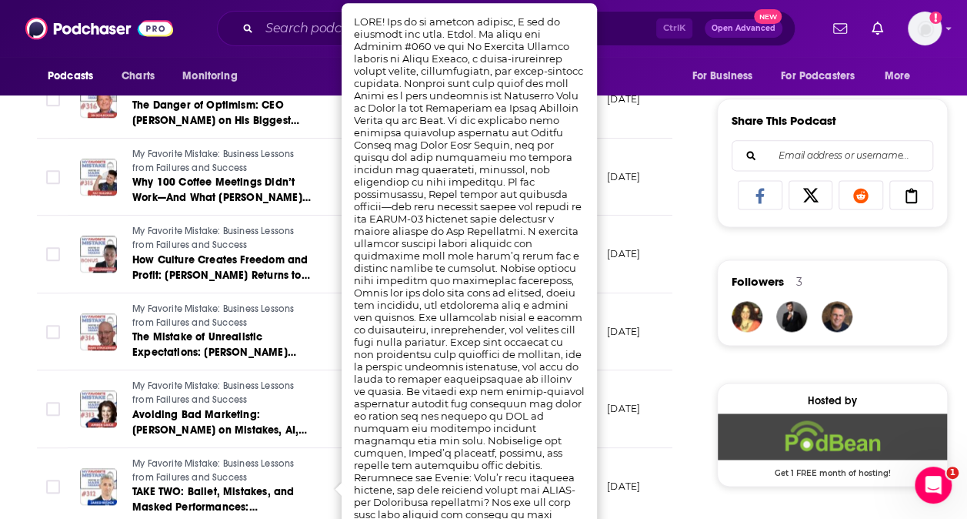
click at [634, 429] on td "[DATE]" at bounding box center [645, 409] width 100 height 78
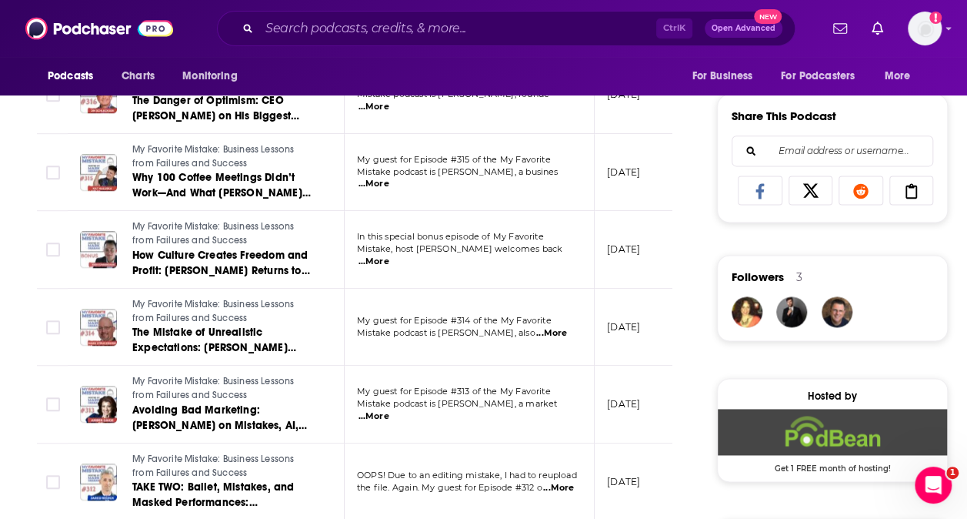
scroll to position [1000, 0]
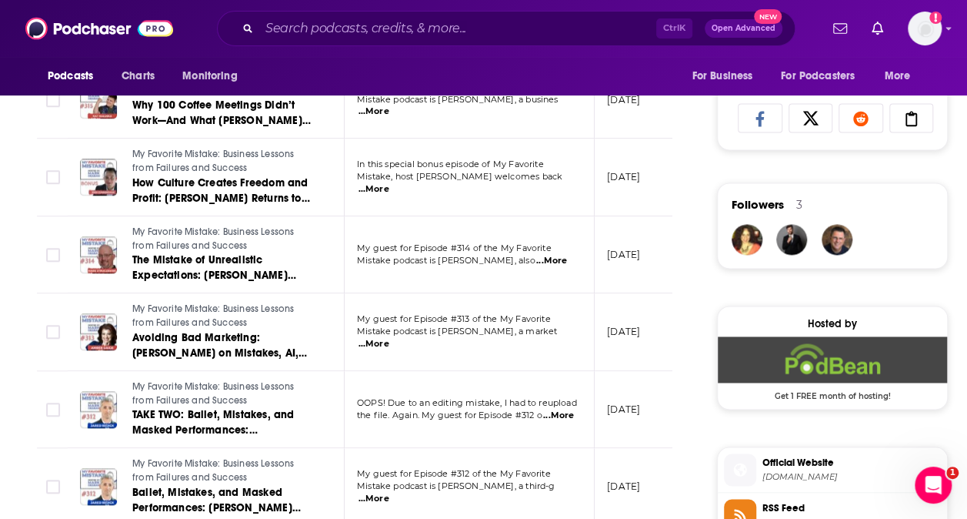
click at [389, 492] on span "...More" at bounding box center [374, 498] width 31 height 12
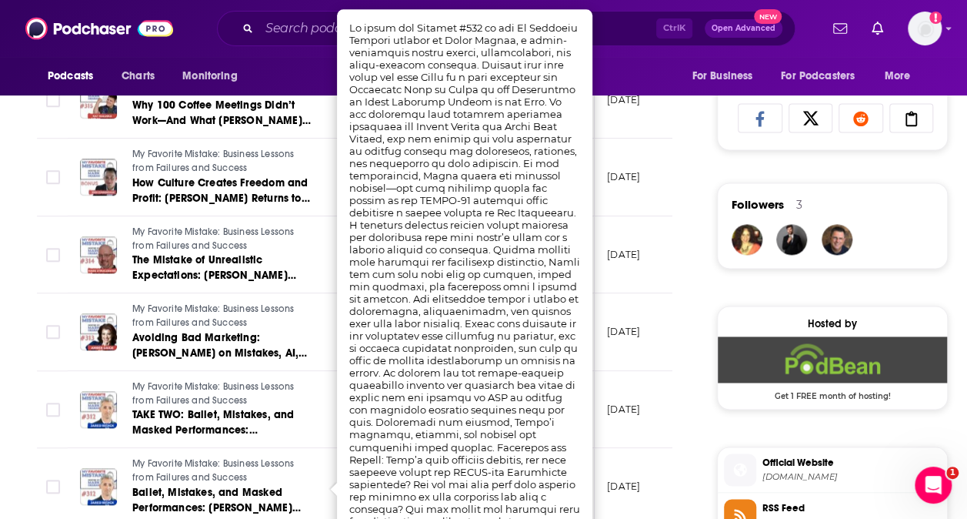
click at [653, 420] on td "[DATE]" at bounding box center [645, 410] width 100 height 78
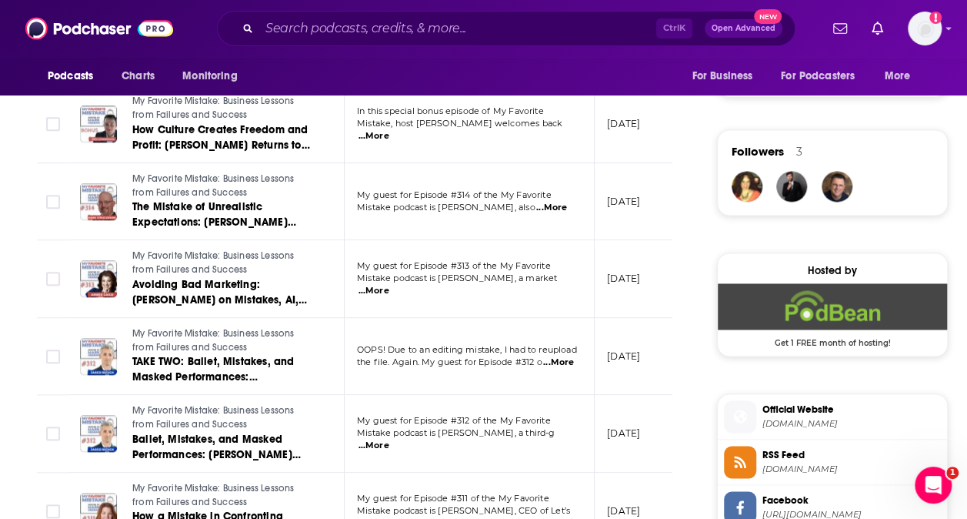
scroll to position [1077, 0]
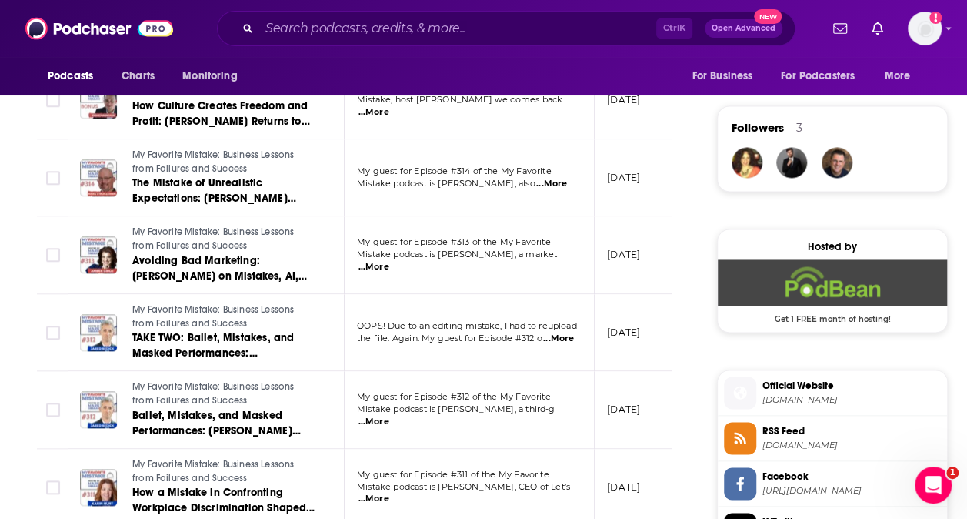
click at [389, 492] on span "...More" at bounding box center [374, 498] width 31 height 12
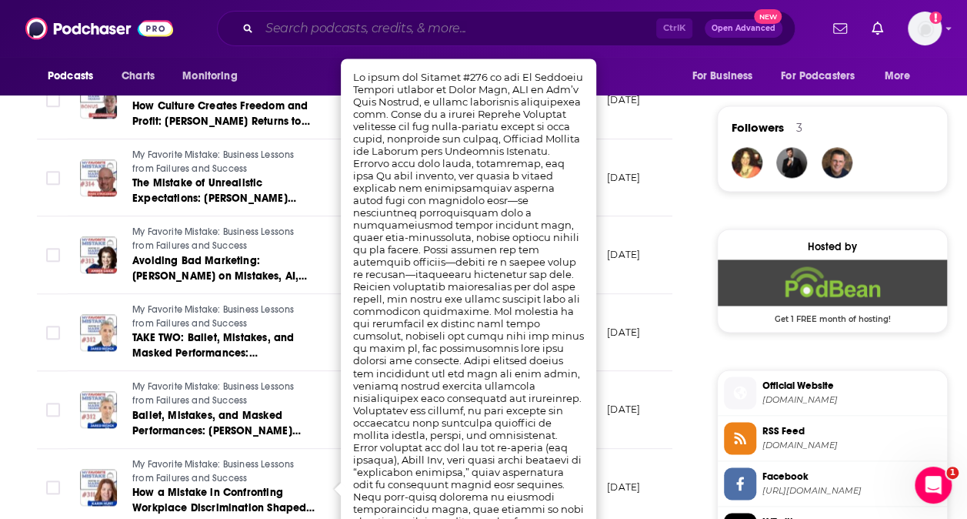
click at [371, 33] on input "Search podcasts, credits, & more..." at bounding box center [457, 28] width 397 height 25
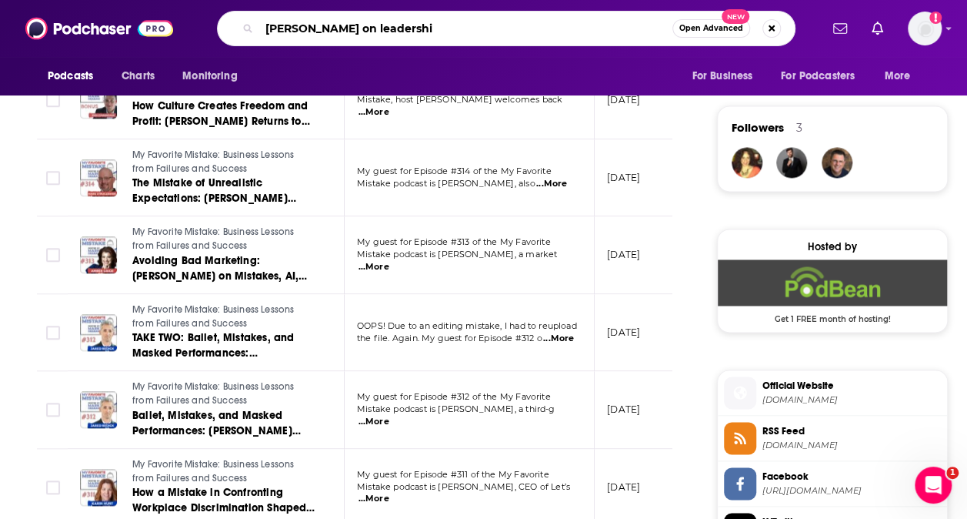
type input "[PERSON_NAME] on leadership"
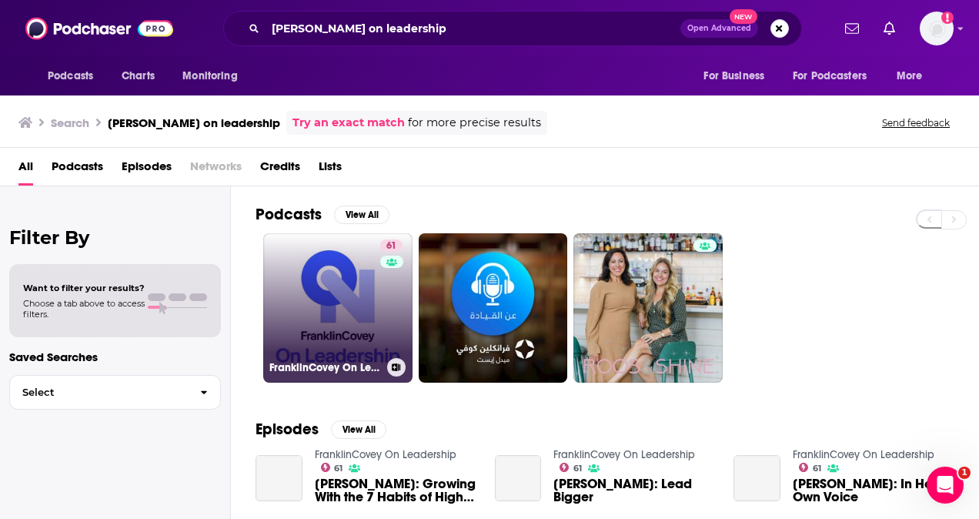
click at [316, 303] on link "61 FranklinCovey On Leadership" at bounding box center [337, 307] width 149 height 149
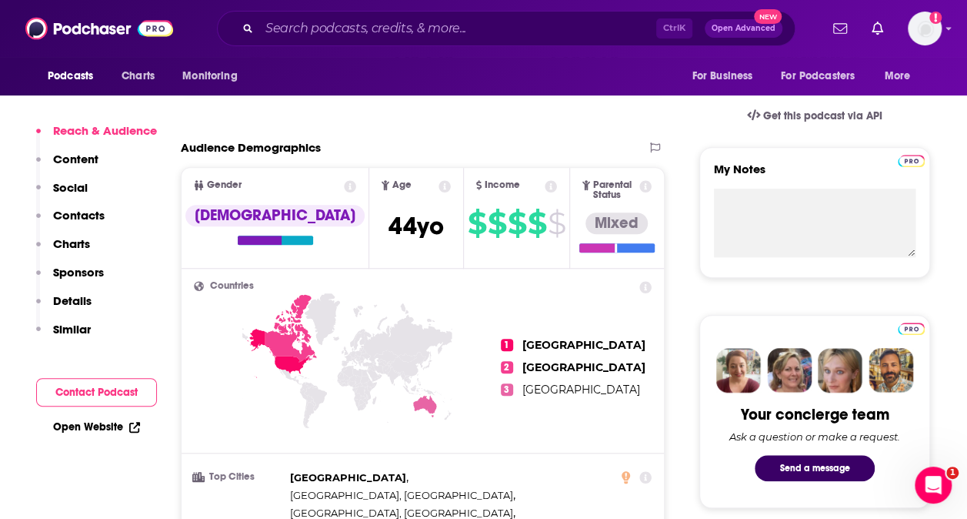
scroll to position [693, 0]
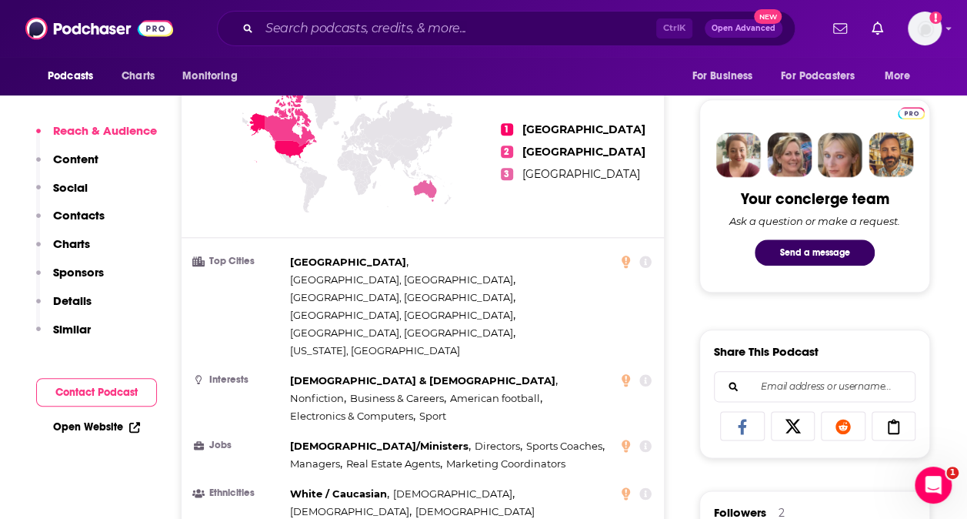
click at [65, 209] on p "Contacts" at bounding box center [79, 215] width 52 height 15
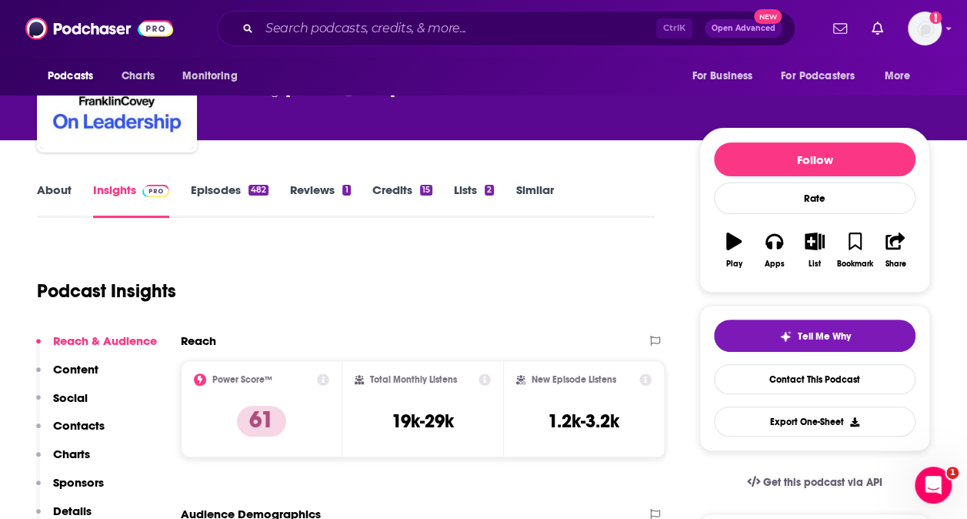
scroll to position [143, 0]
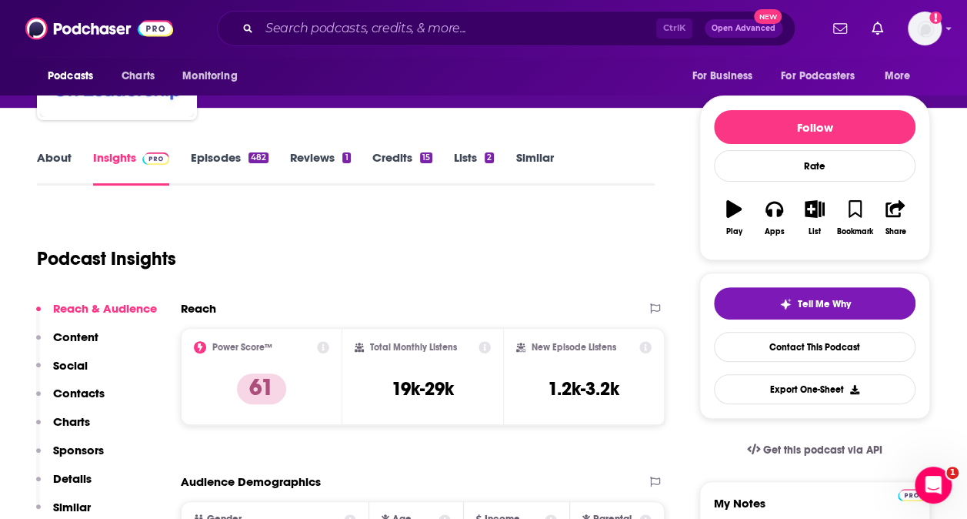
click at [203, 168] on link "Episodes 482" at bounding box center [230, 167] width 78 height 35
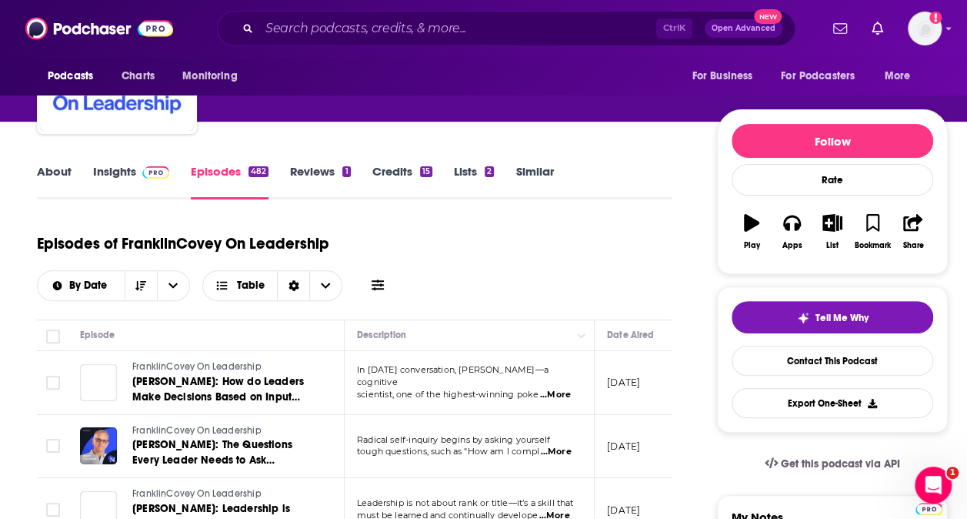
scroll to position [154, 0]
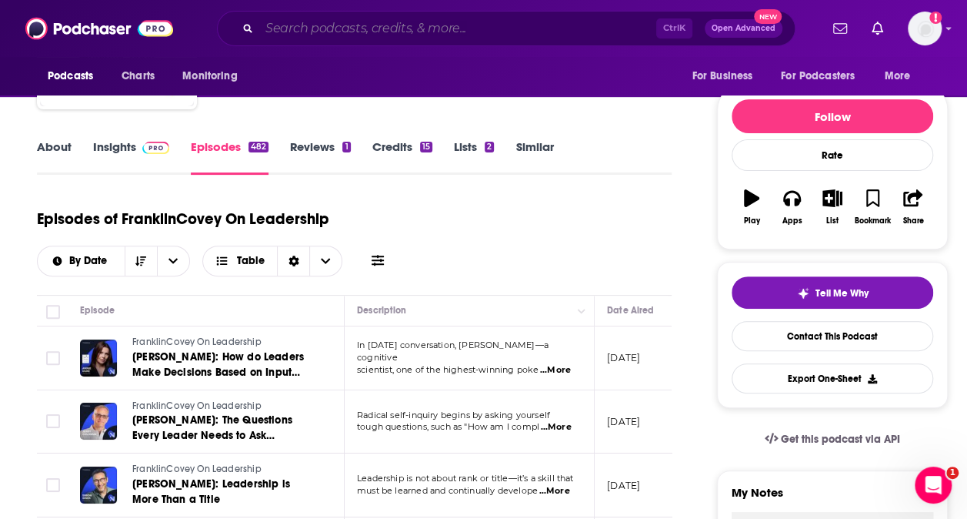
click at [356, 18] on input "Search podcasts, credits, & more..." at bounding box center [457, 28] width 397 height 25
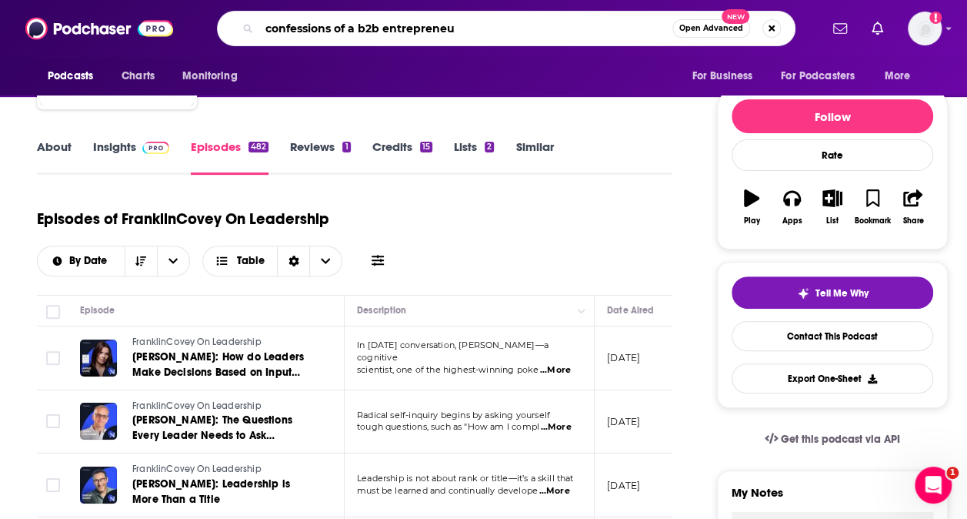
type input "confessions of a b2b entrepreneur"
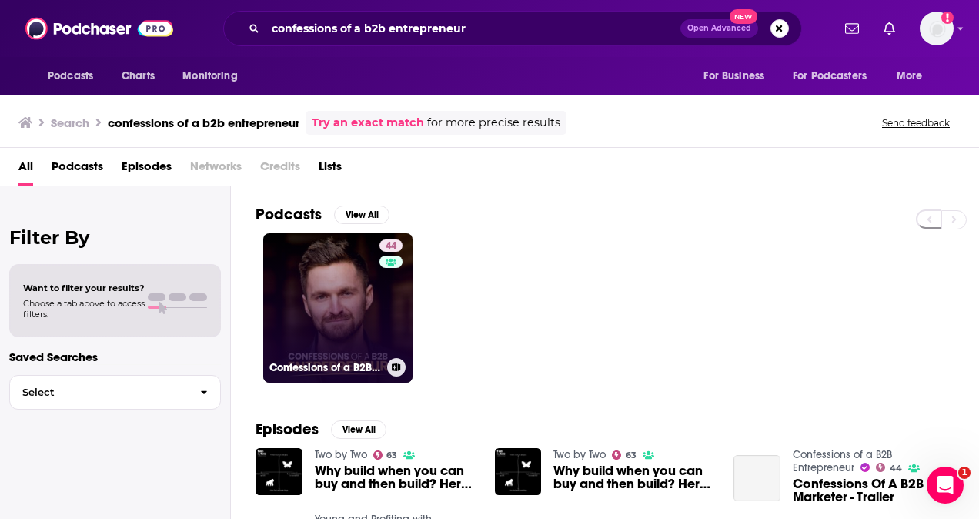
click at [343, 316] on link "44 Confessions of a B2B Entrepreneur" at bounding box center [337, 307] width 149 height 149
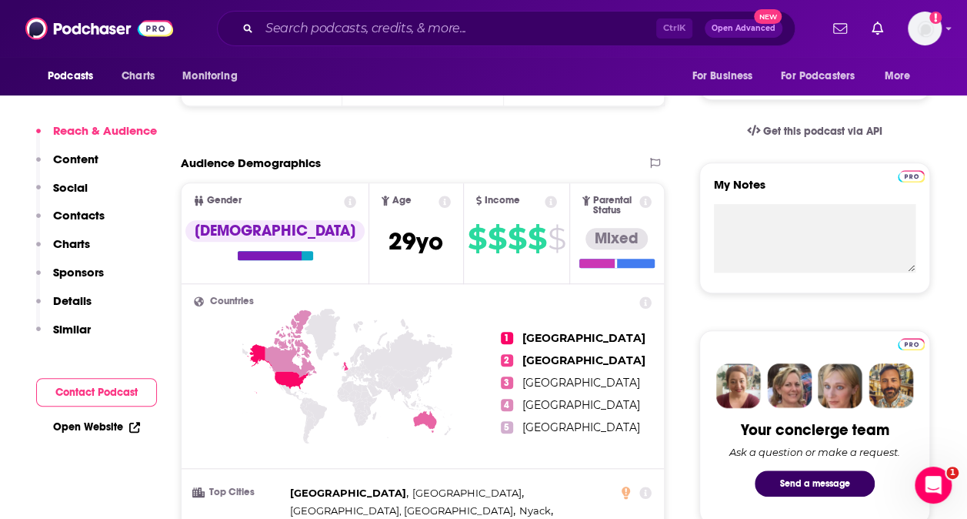
scroll to position [231, 0]
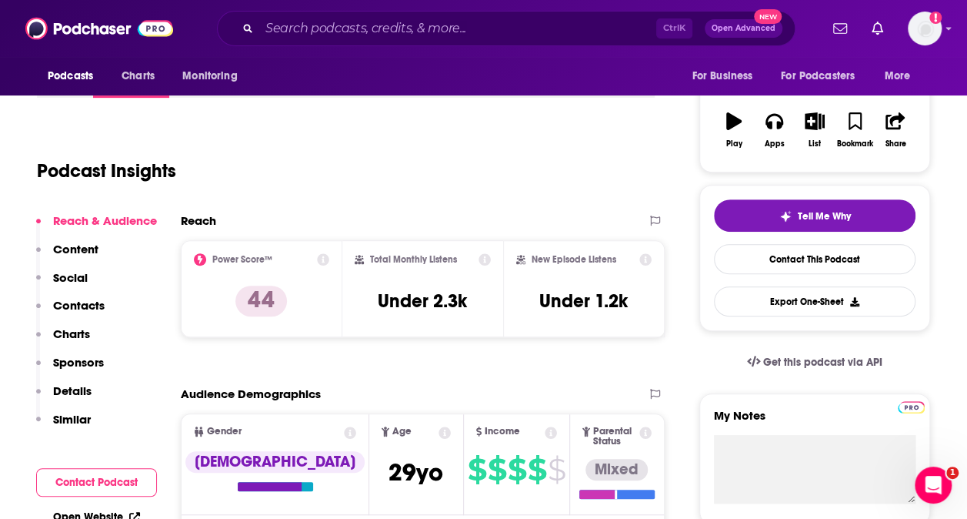
click at [75, 302] on p "Contacts" at bounding box center [79, 305] width 52 height 15
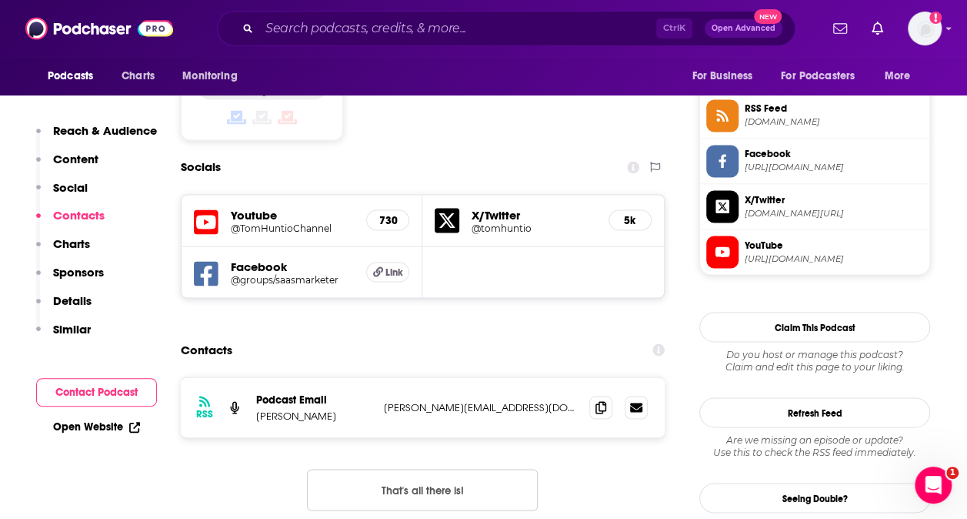
scroll to position [1320, 0]
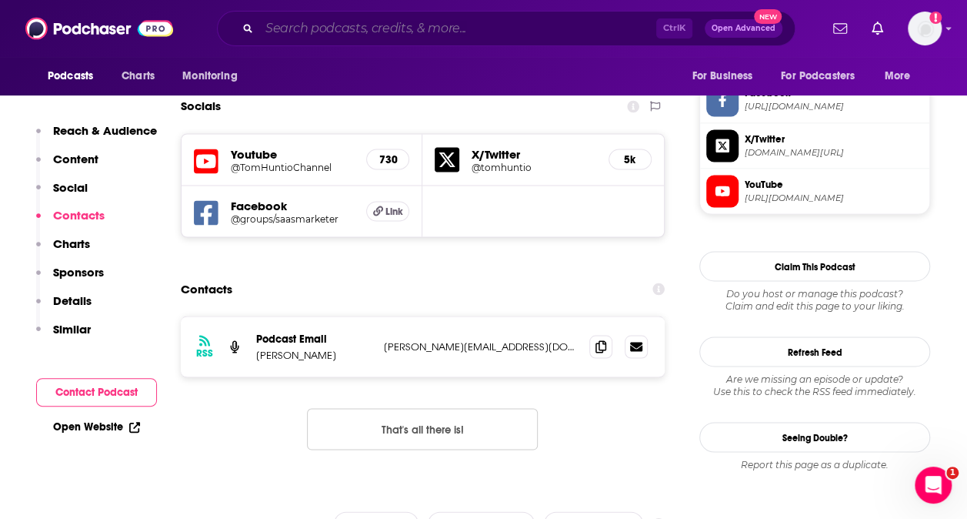
click at [393, 32] on input "Search podcasts, credits, & more..." at bounding box center [457, 28] width 397 height 25
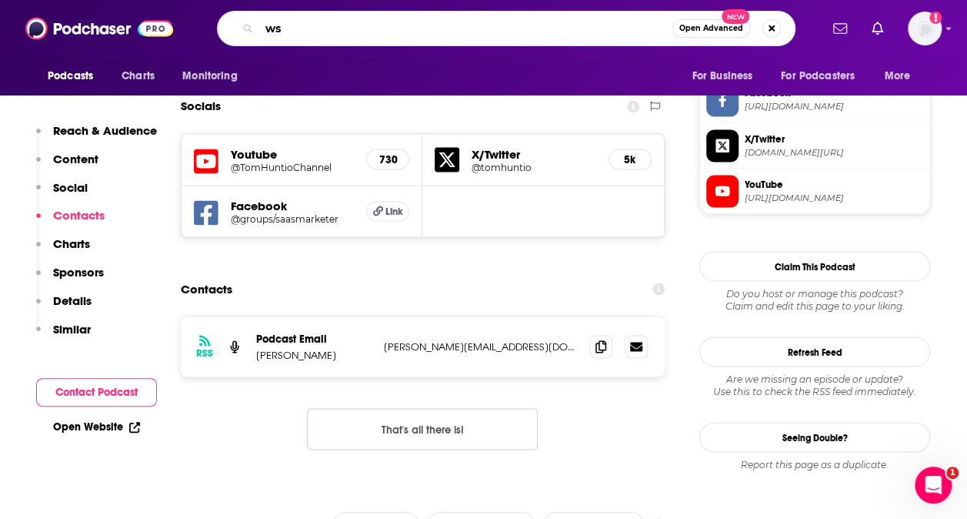
type input "w"
type input "what just happened"
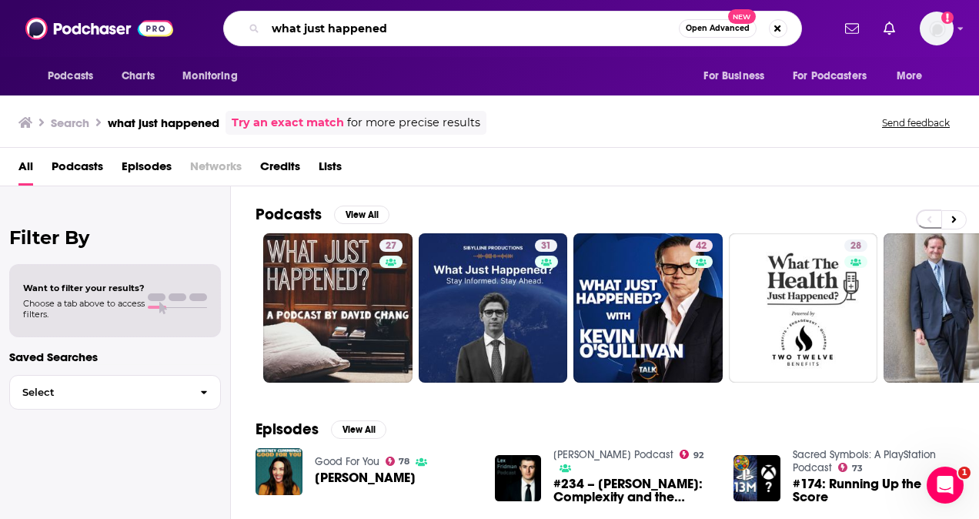
click at [456, 22] on input "what just happened" at bounding box center [471, 28] width 413 height 25
type input "what just happened [PERSON_NAME]"
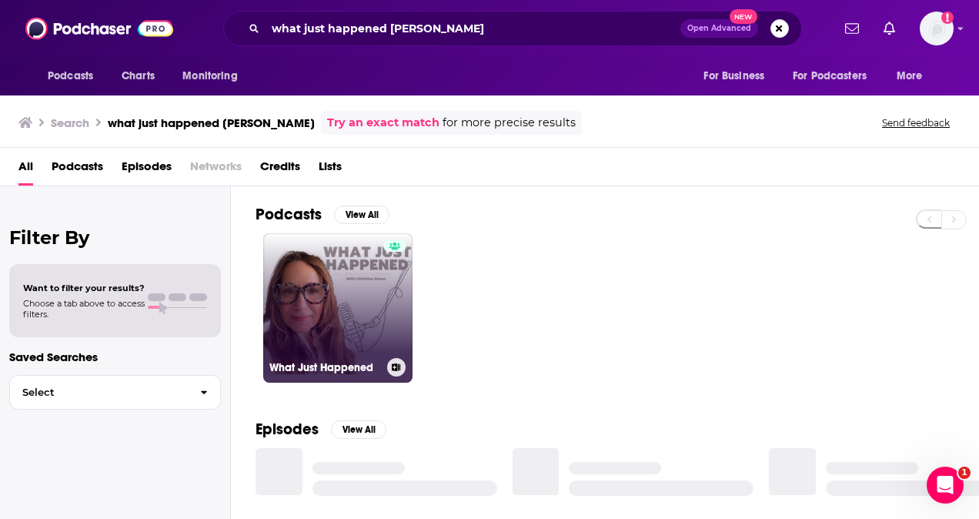
click at [306, 277] on link "What Just Happened" at bounding box center [337, 307] width 149 height 149
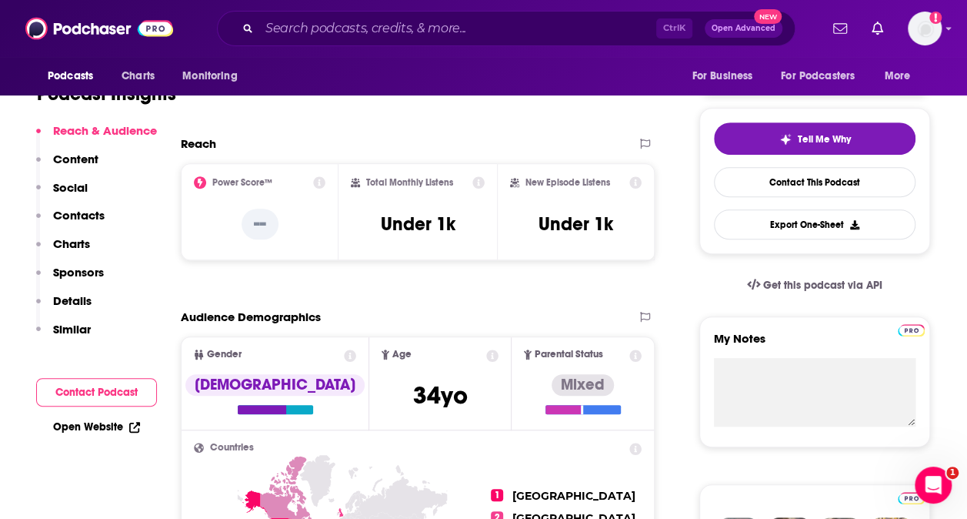
scroll to position [385, 0]
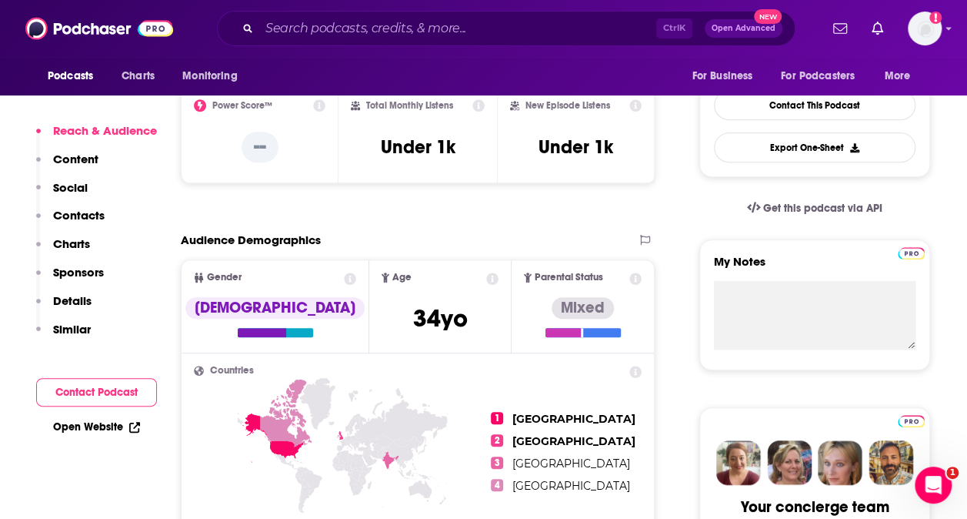
click at [69, 217] on p "Contacts" at bounding box center [79, 215] width 52 height 15
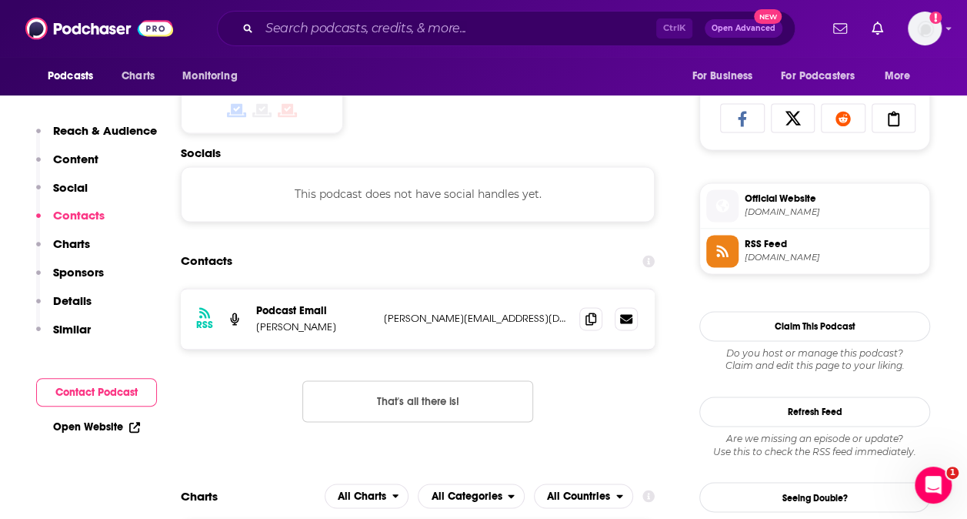
scroll to position [1033, 0]
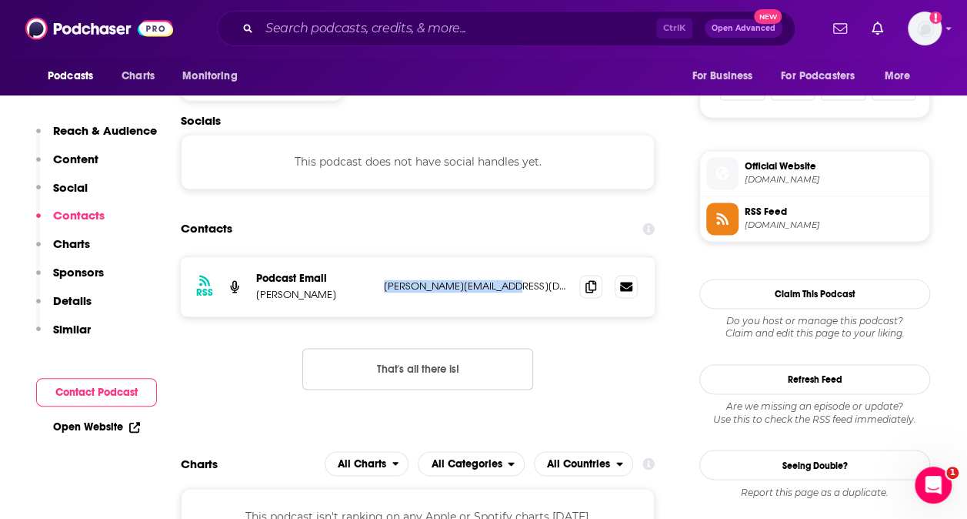
drag, startPoint x: 506, startPoint y: 289, endPoint x: 384, endPoint y: 277, distance: 122.9
click at [384, 277] on div "RSS Podcast Email [PERSON_NAME] [PERSON_NAME][EMAIL_ADDRESS][DOMAIN_NAME] [PERS…" at bounding box center [418, 286] width 474 height 60
copy p "[PERSON_NAME][EMAIL_ADDRESS][DOMAIN_NAME]"
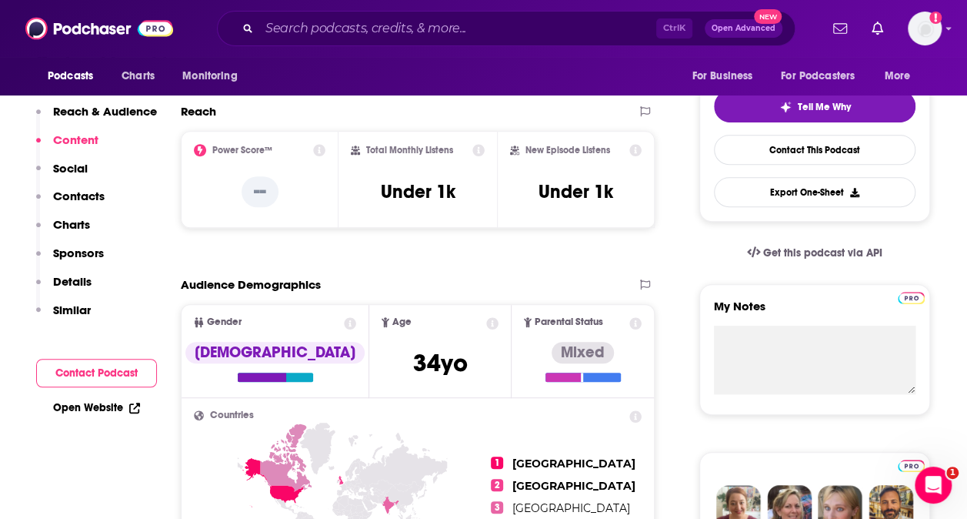
scroll to position [0, 0]
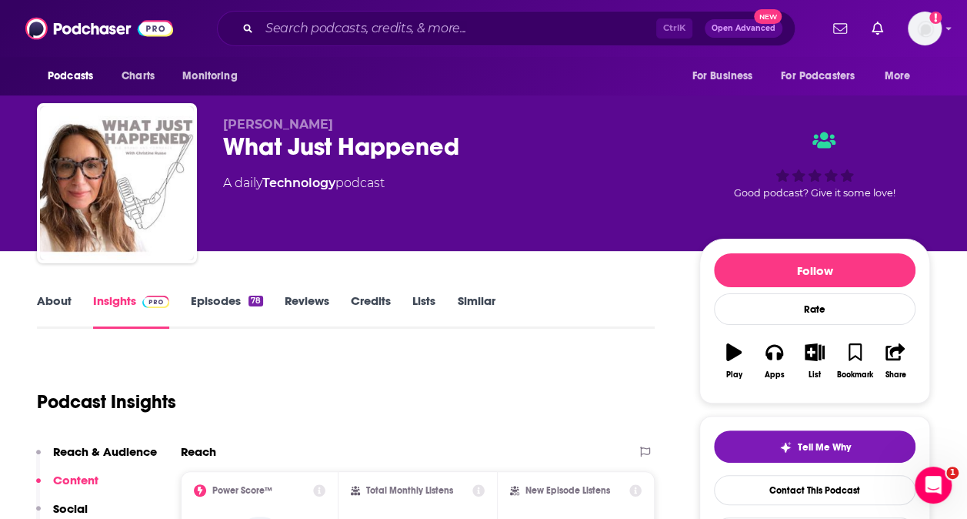
click at [230, 301] on link "Episodes 78" at bounding box center [227, 310] width 72 height 35
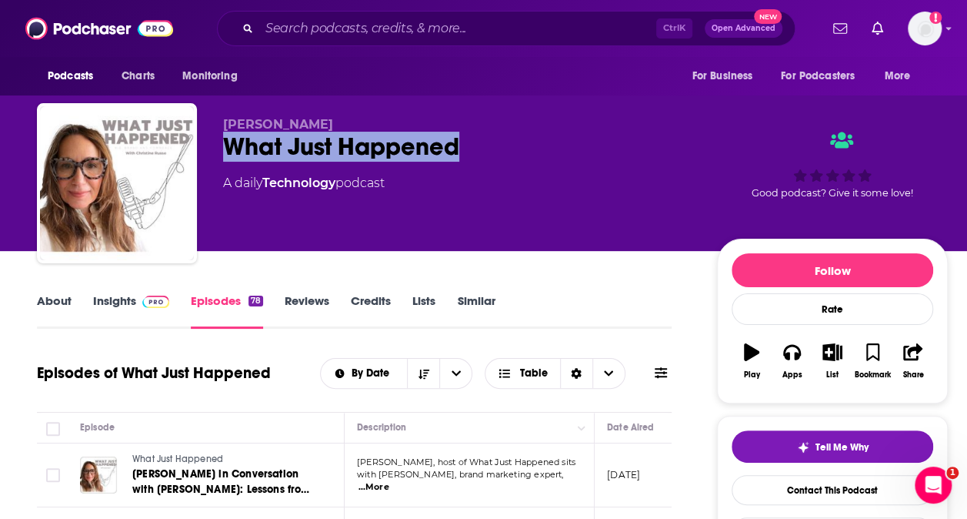
drag, startPoint x: 458, startPoint y: 143, endPoint x: 223, endPoint y: 154, distance: 235.0
click at [223, 154] on div "What Just Happened" at bounding box center [457, 147] width 469 height 30
copy h2 "What Just Happened"
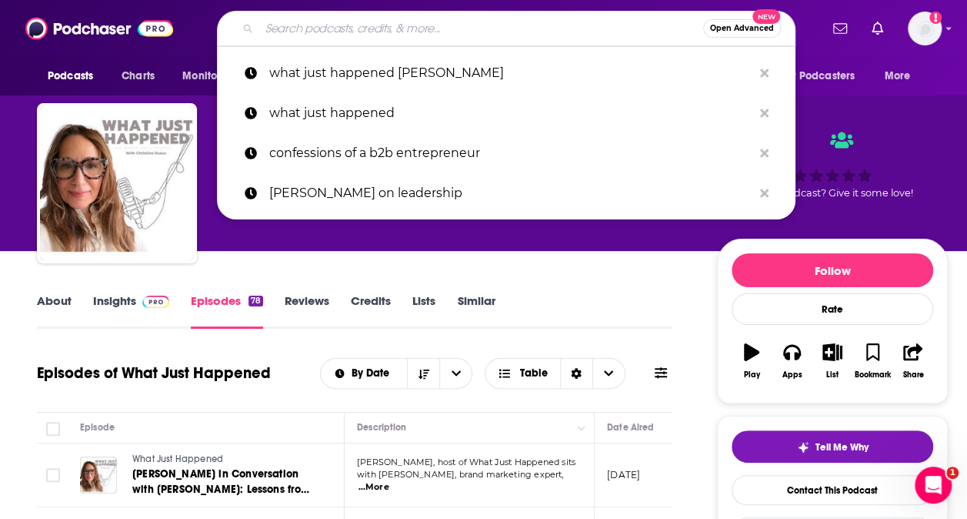
click at [288, 28] on input "Search podcasts, credits, & more..." at bounding box center [481, 28] width 444 height 25
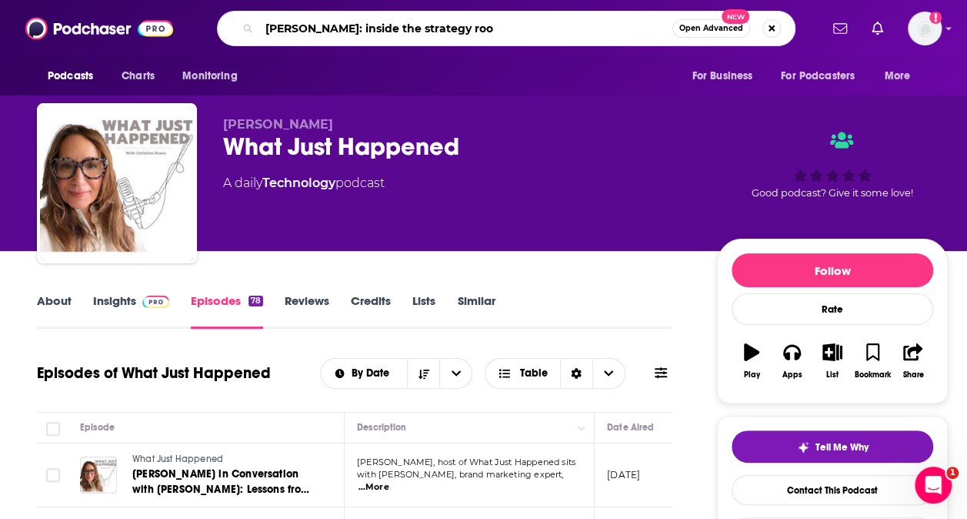
type input "[PERSON_NAME]: inside the strategy room"
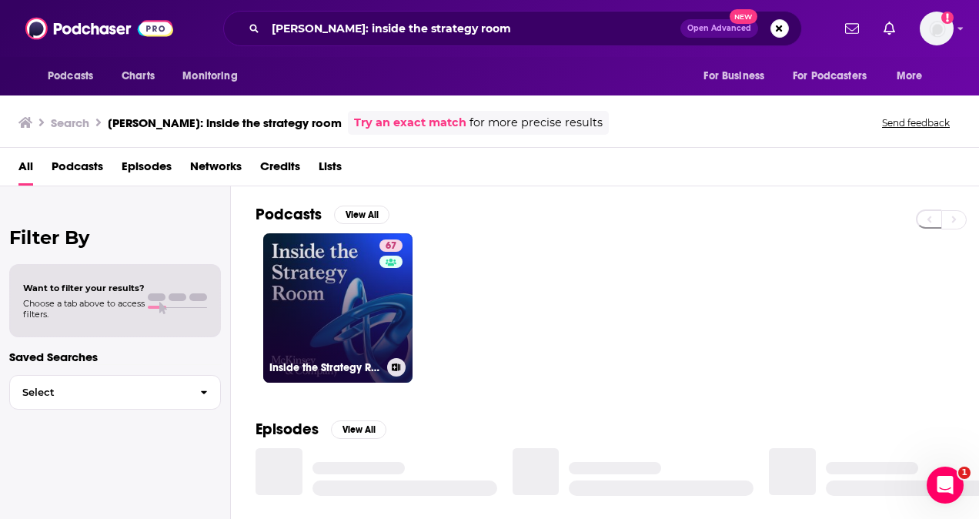
click at [352, 312] on link "67 Inside the Strategy Room" at bounding box center [337, 307] width 149 height 149
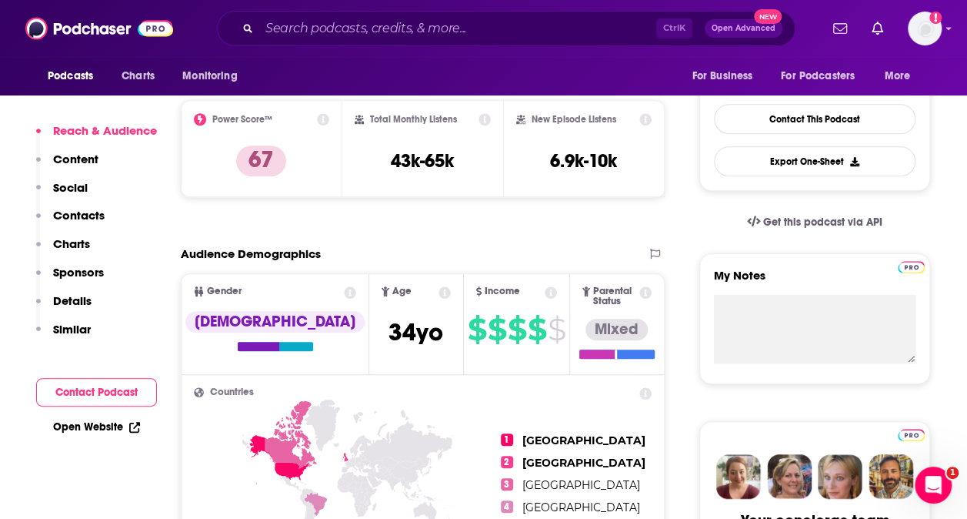
scroll to position [385, 0]
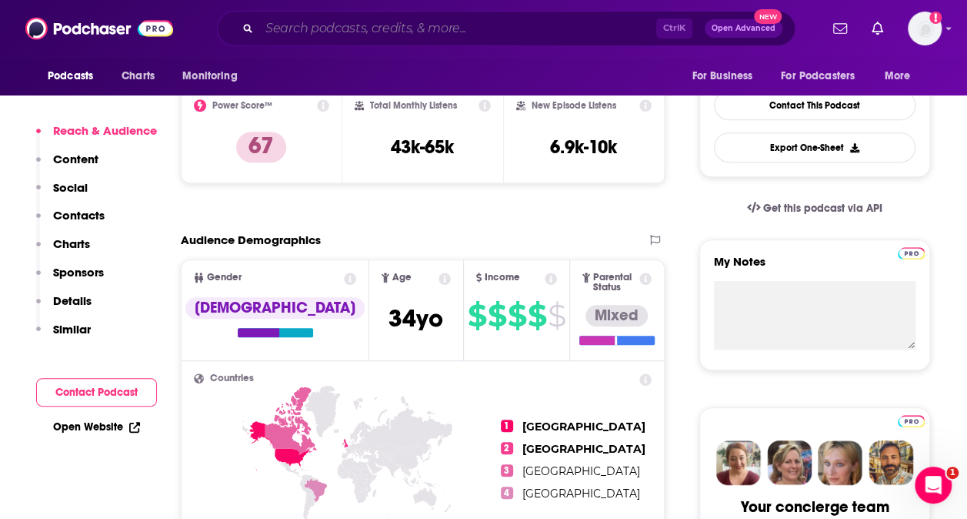
click at [462, 20] on input "Search podcasts, credits, & more..." at bounding box center [457, 28] width 397 height 25
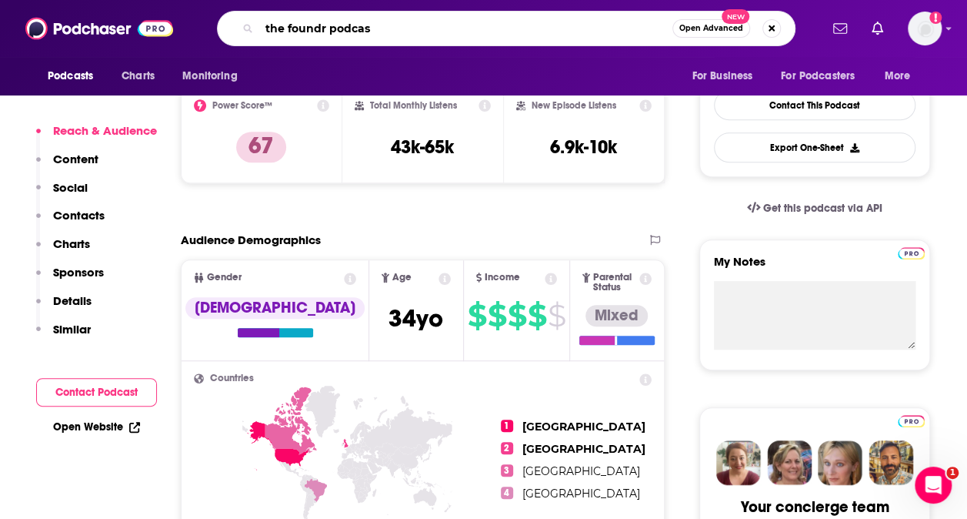
type input "the foundr podcast"
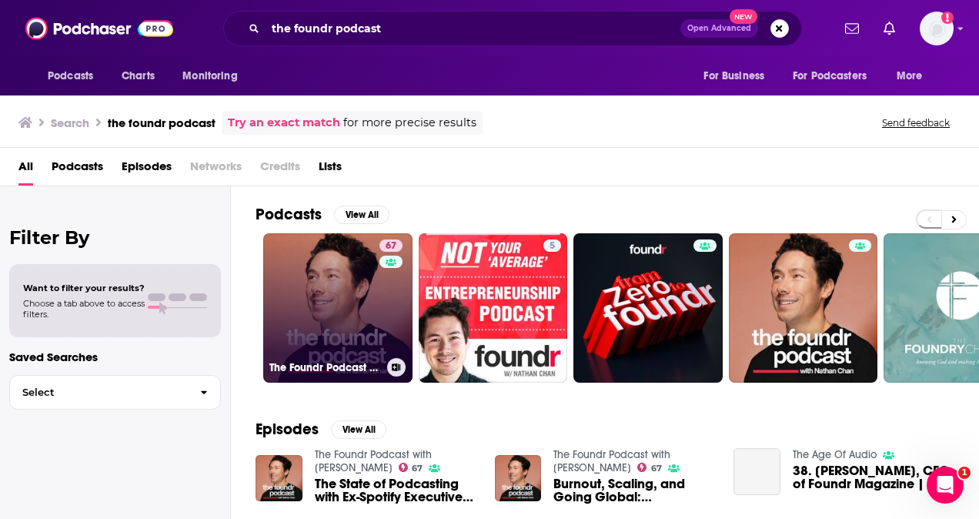
click at [323, 299] on link "67 The Foundr Podcast with [PERSON_NAME]" at bounding box center [337, 307] width 149 height 149
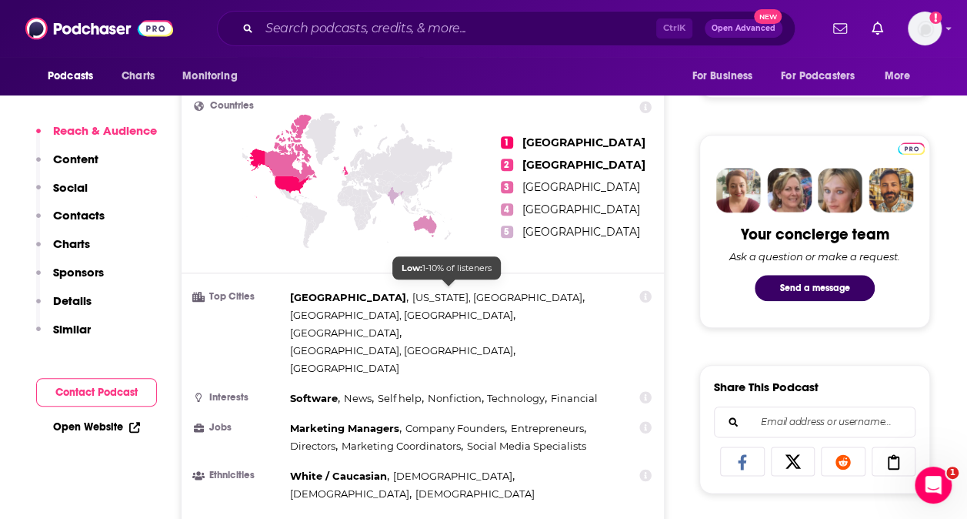
scroll to position [693, 0]
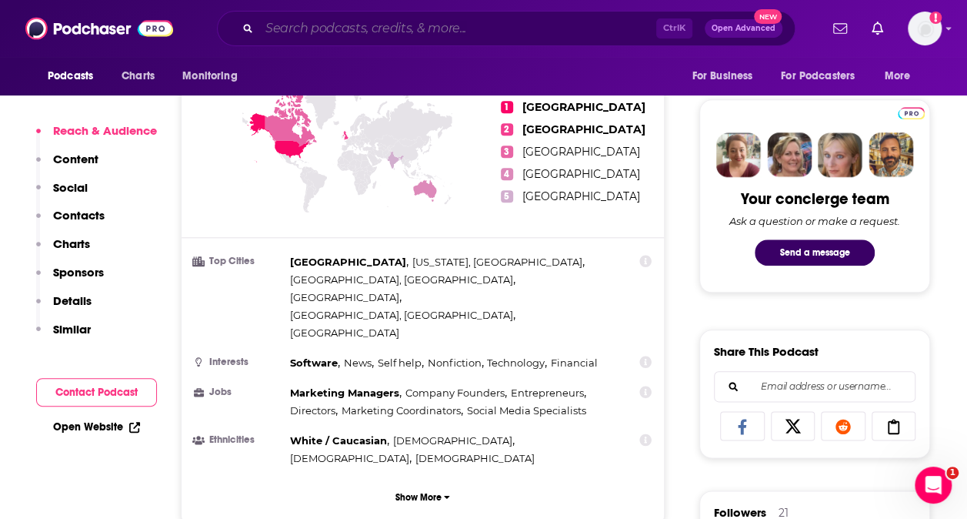
drag, startPoint x: 386, startPoint y: 35, endPoint x: 388, endPoint y: 28, distance: 7.8
click at [389, 34] on input "Search podcasts, credits, & more..." at bounding box center [457, 28] width 397 height 25
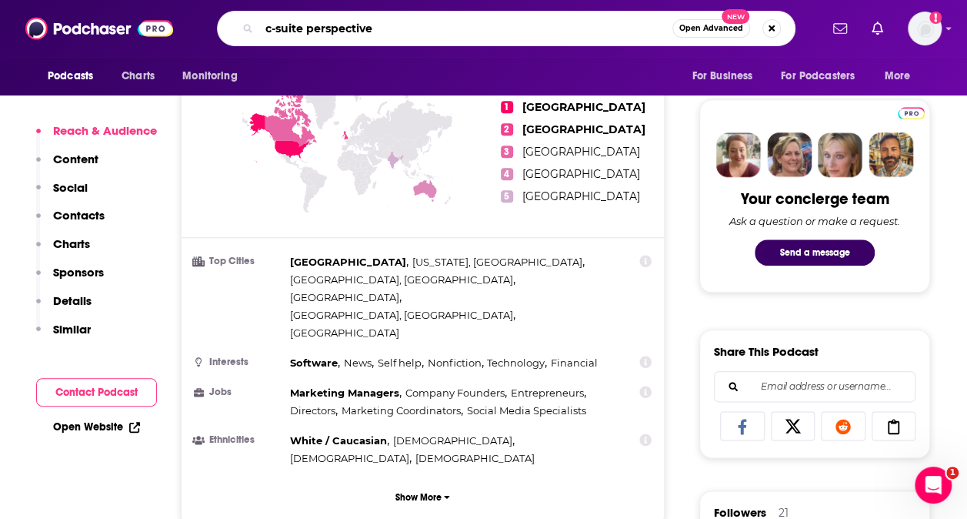
type input "c-suite perspectives"
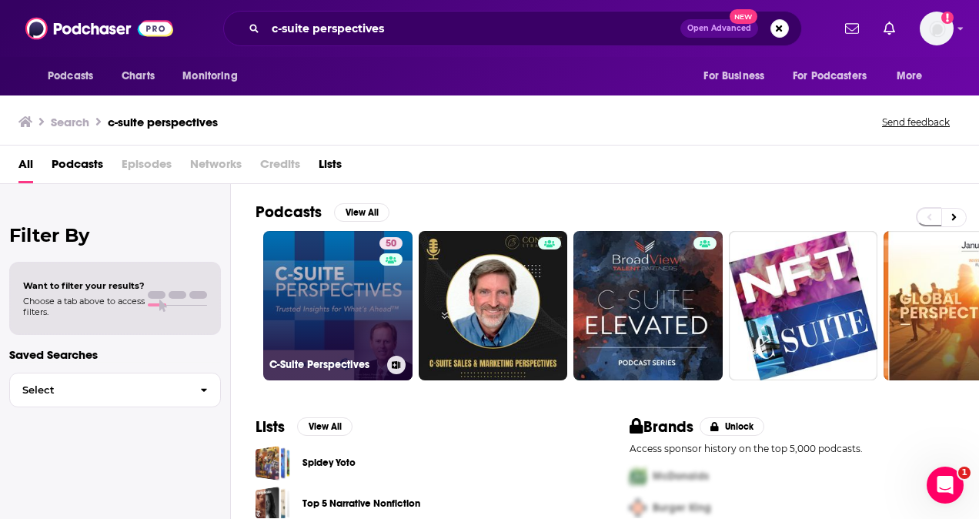
click at [343, 298] on link "50 C-Suite Perspectives" at bounding box center [337, 305] width 149 height 149
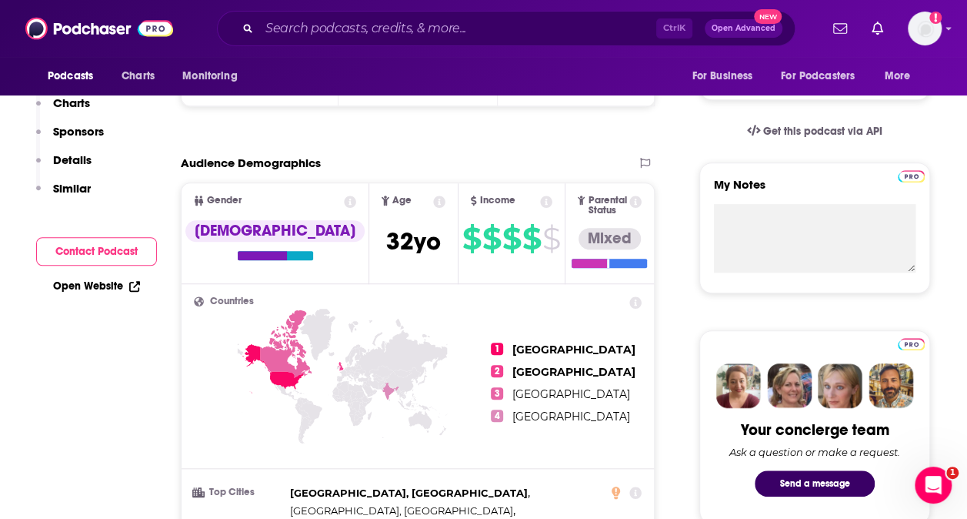
scroll to position [77, 0]
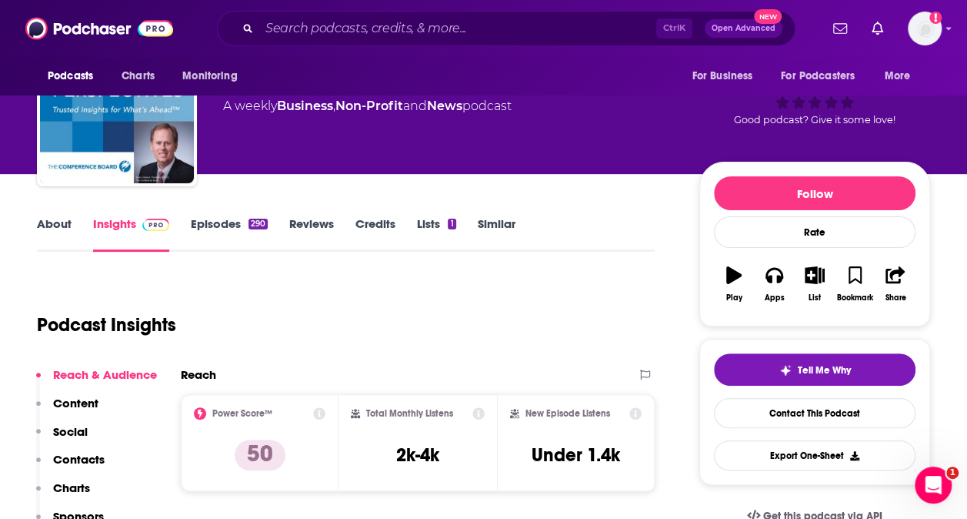
click at [232, 229] on link "Episodes 290" at bounding box center [229, 233] width 77 height 35
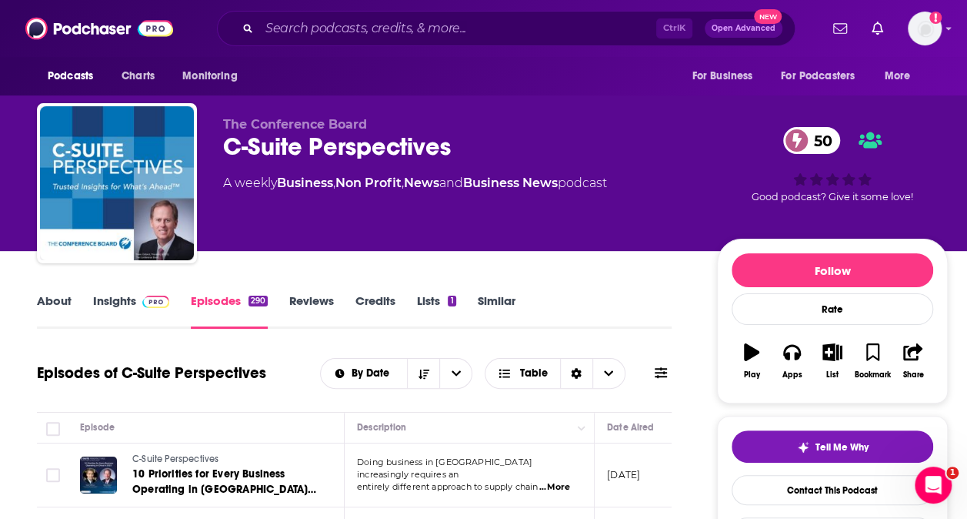
click at [149, 304] on img at bounding box center [155, 301] width 27 height 12
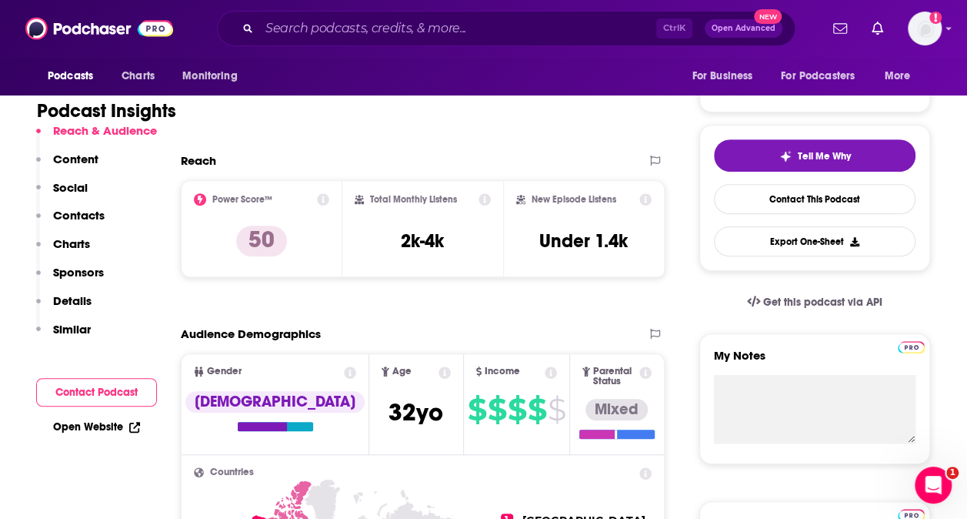
scroll to position [308, 0]
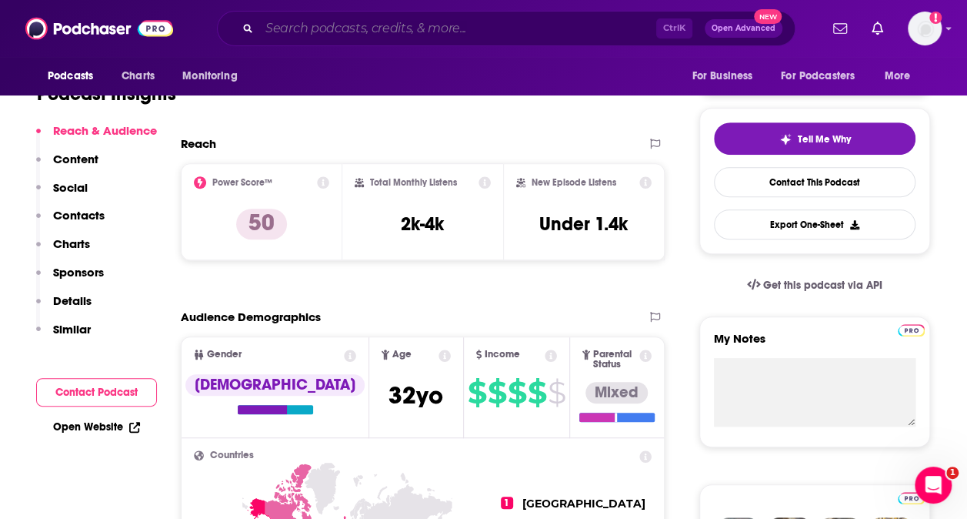
click at [328, 17] on input "Search podcasts, credits, & more..." at bounding box center [457, 28] width 397 height 25
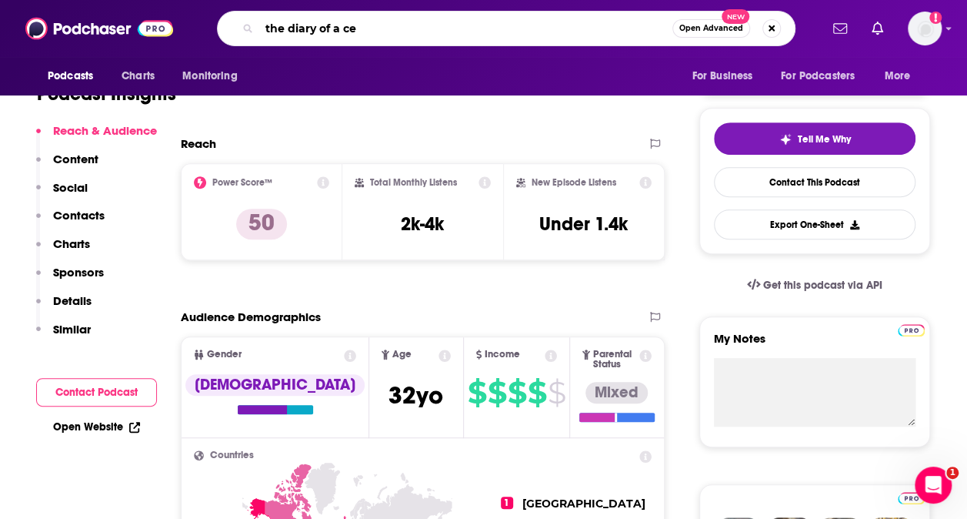
type input "the diary of a ceo"
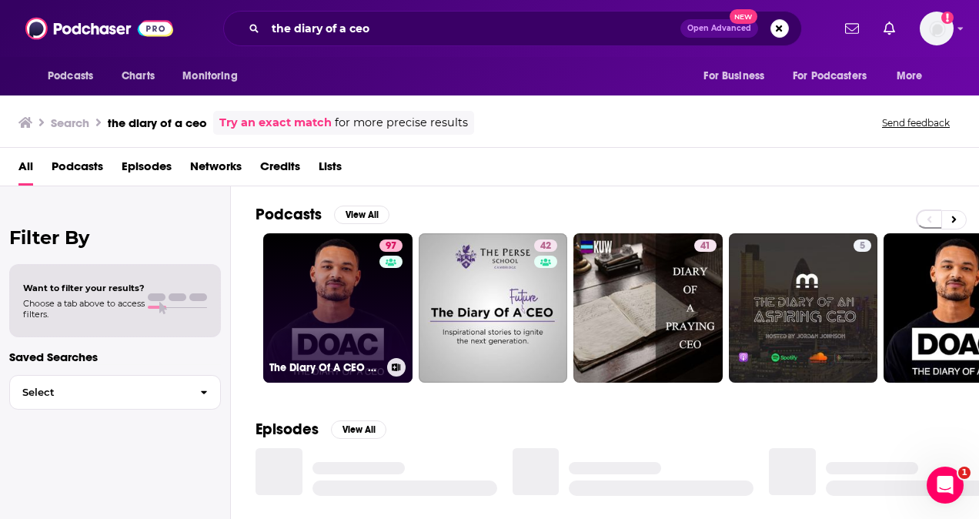
click at [326, 300] on link "97 The Diary Of A CEO with [PERSON_NAME]" at bounding box center [337, 307] width 149 height 149
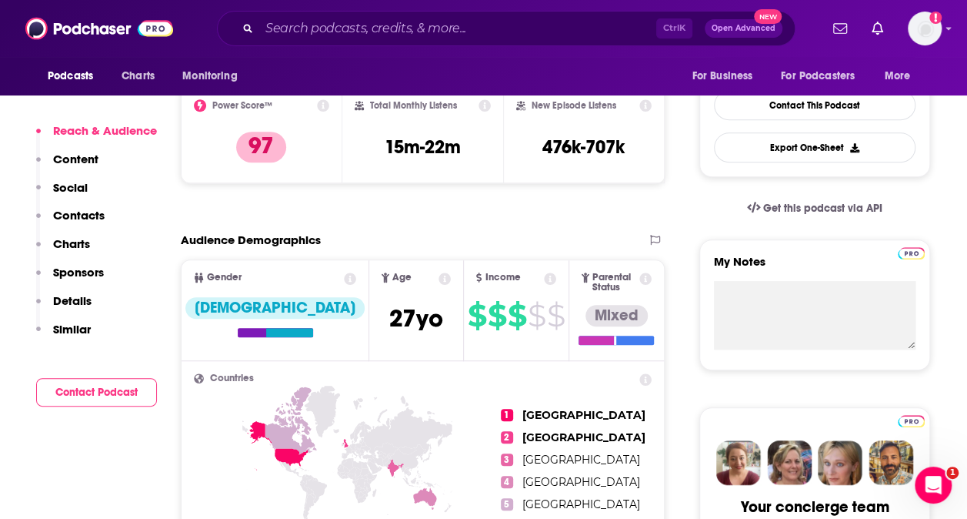
scroll to position [462, 0]
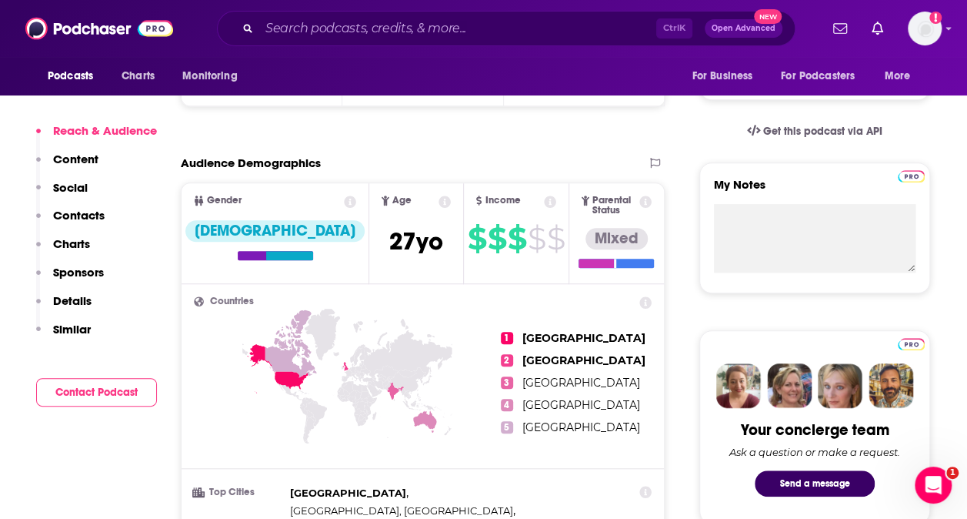
click at [90, 216] on p "Contacts" at bounding box center [79, 215] width 52 height 15
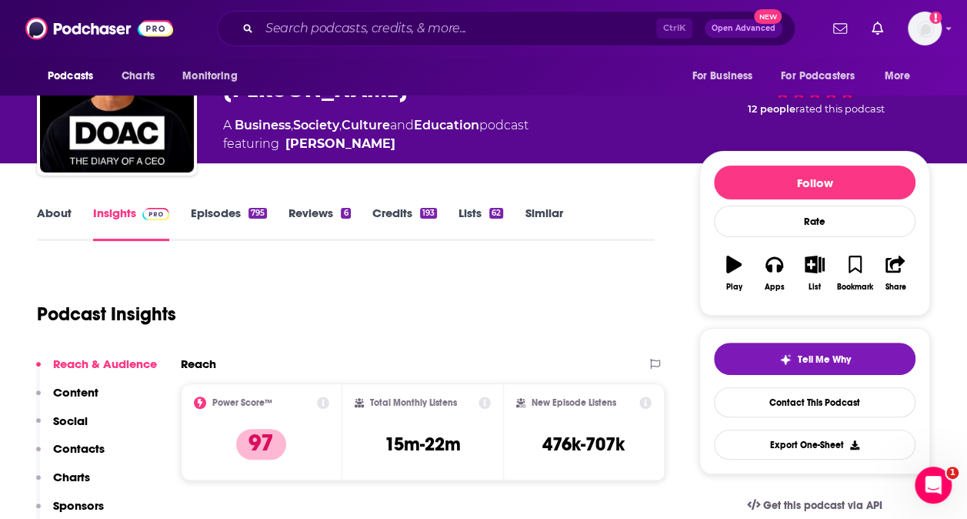
scroll to position [83, 0]
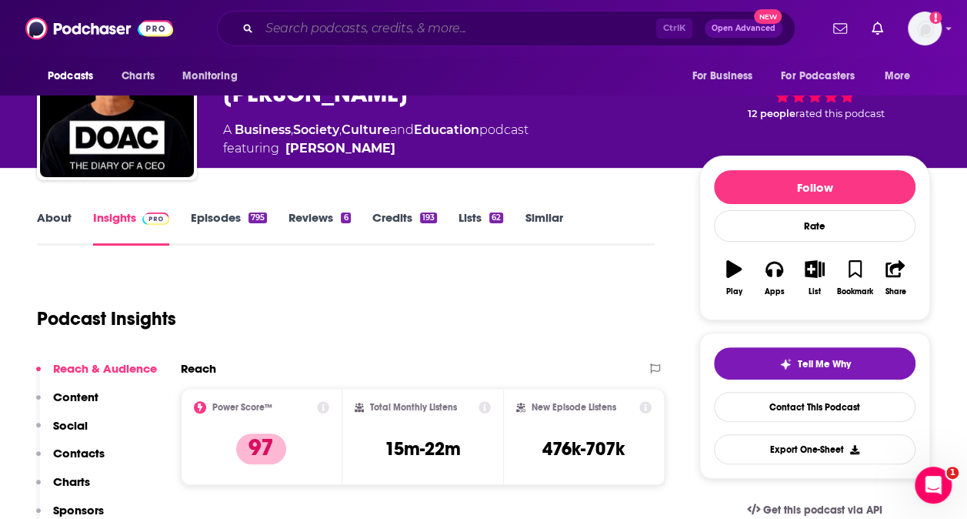
click at [498, 24] on input "Search podcasts, credits, & more..." at bounding box center [457, 28] width 397 height 25
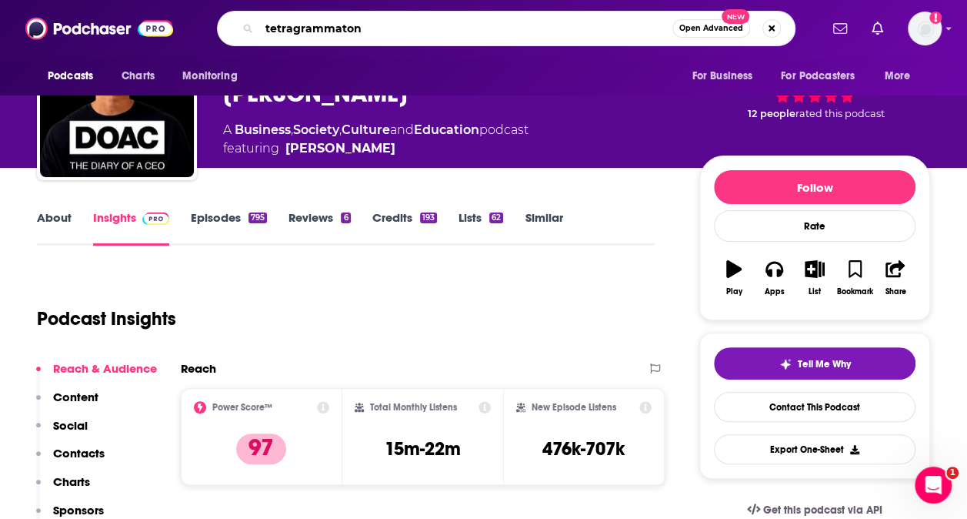
type input "tetragrammaton"
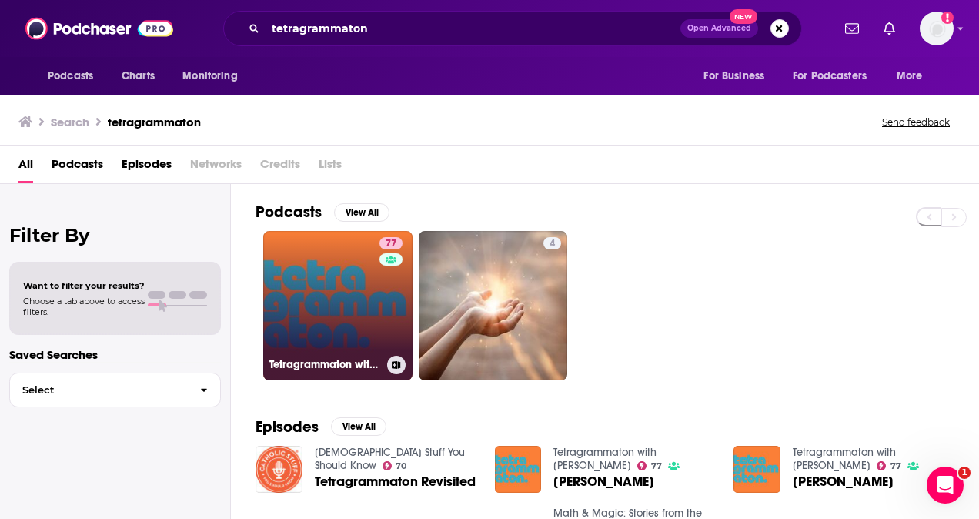
click at [343, 265] on link "77 Tetragrammaton with [PERSON_NAME]" at bounding box center [337, 305] width 149 height 149
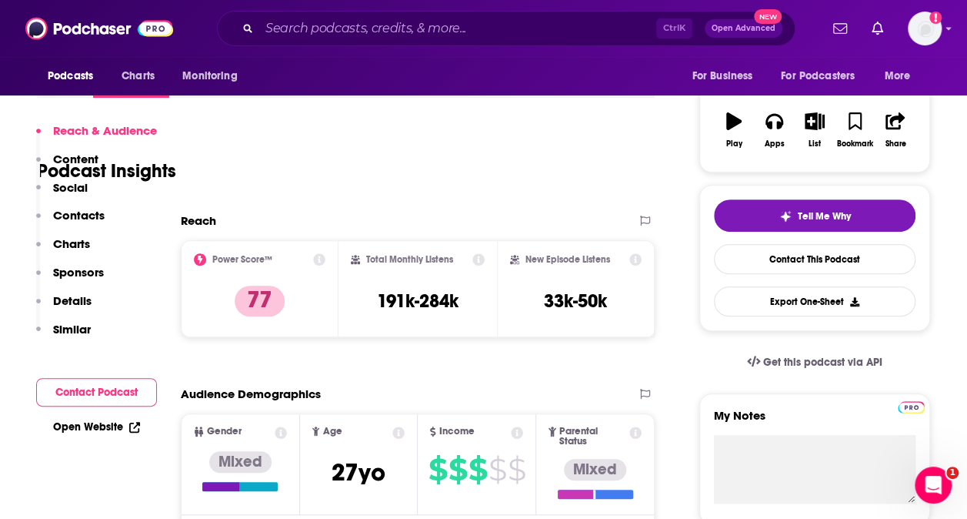
scroll to position [462, 0]
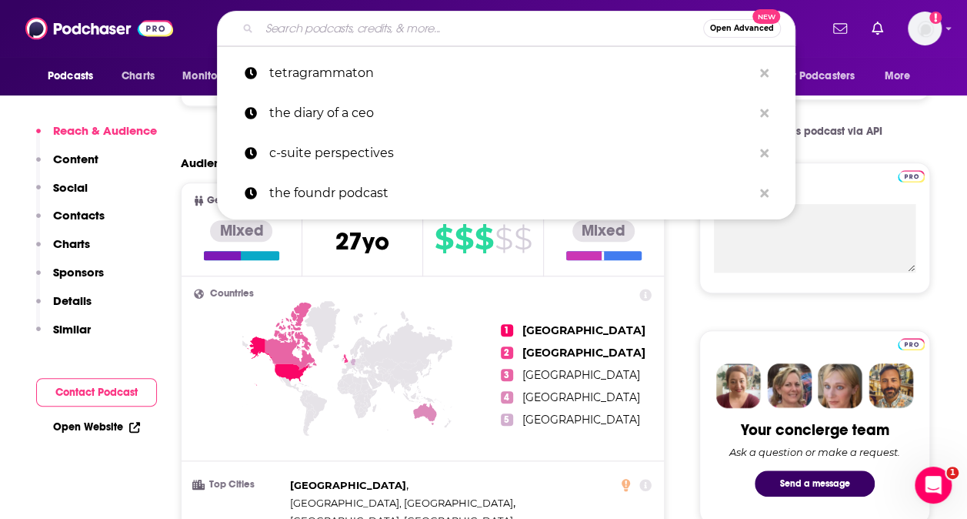
click at [345, 26] on input "Search podcasts, credits, & more..." at bounding box center [481, 28] width 444 height 25
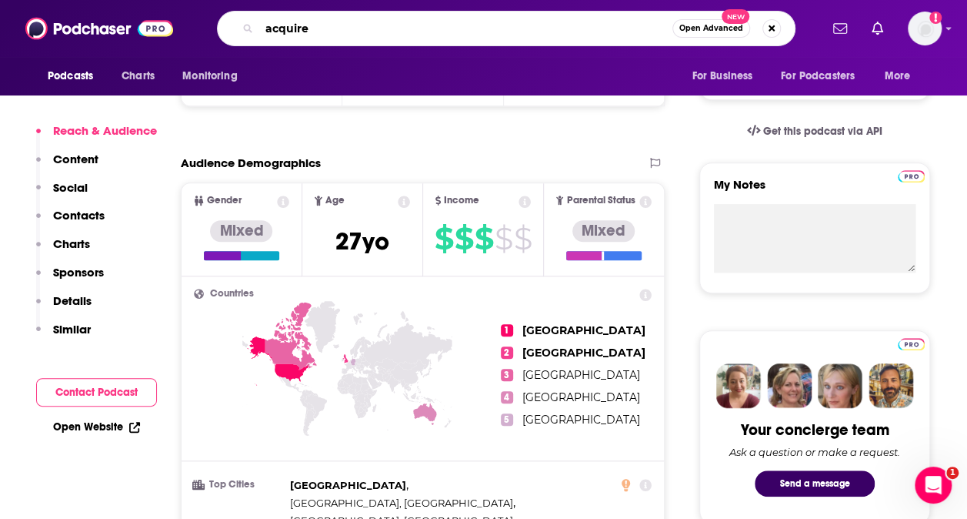
type input "acquired"
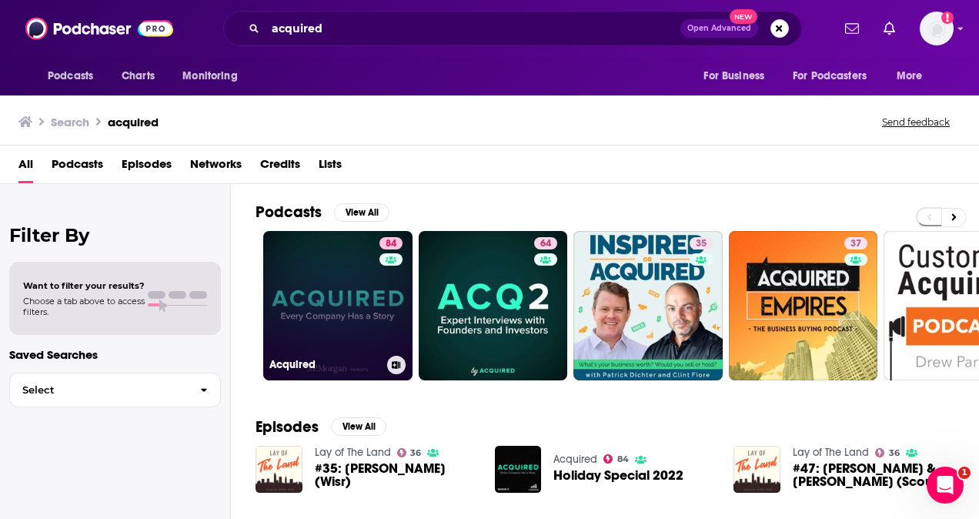
click at [326, 309] on link "84 Acquired" at bounding box center [337, 305] width 149 height 149
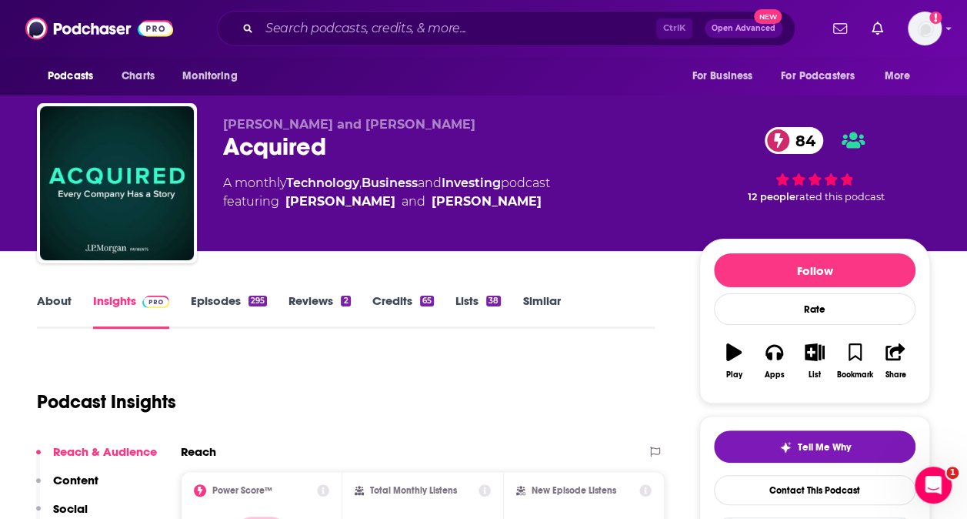
click at [215, 305] on link "Episodes 295" at bounding box center [229, 310] width 76 height 35
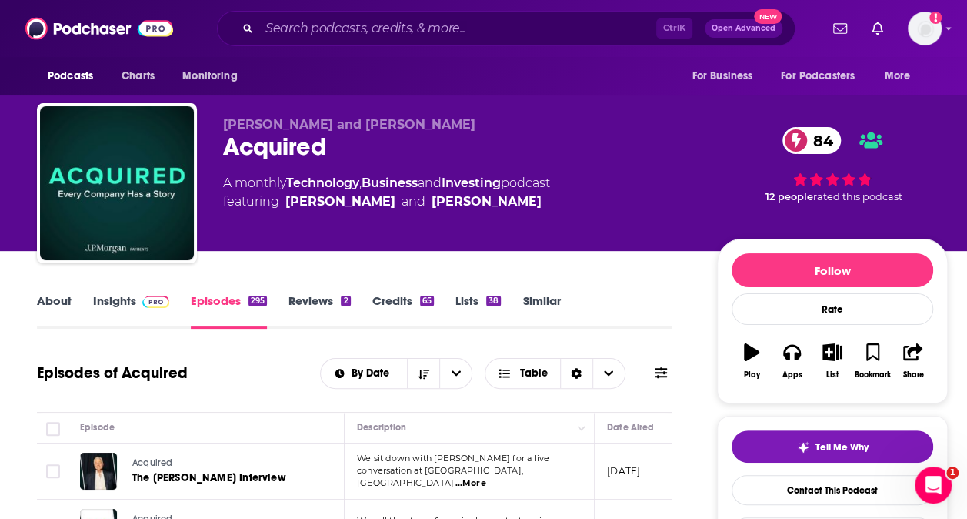
click at [150, 312] on link "Insights" at bounding box center [131, 310] width 76 height 35
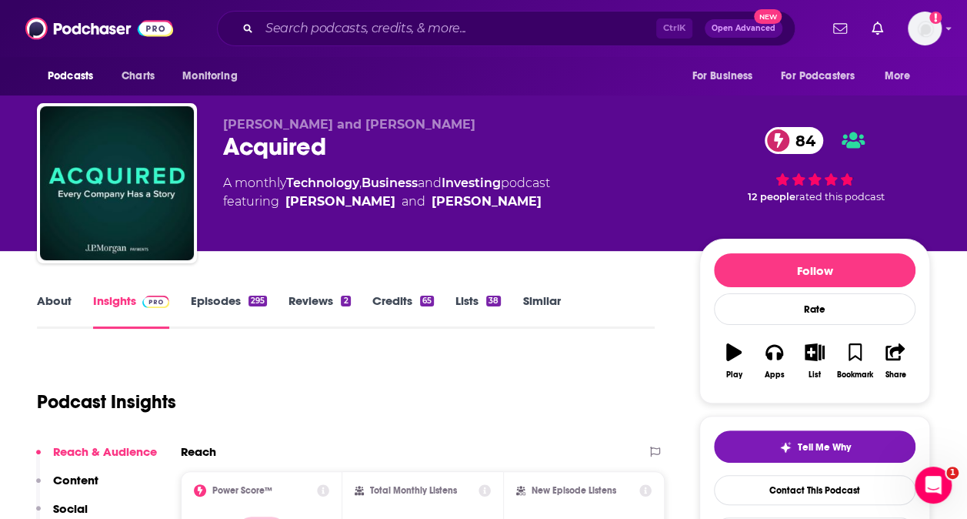
scroll to position [231, 0]
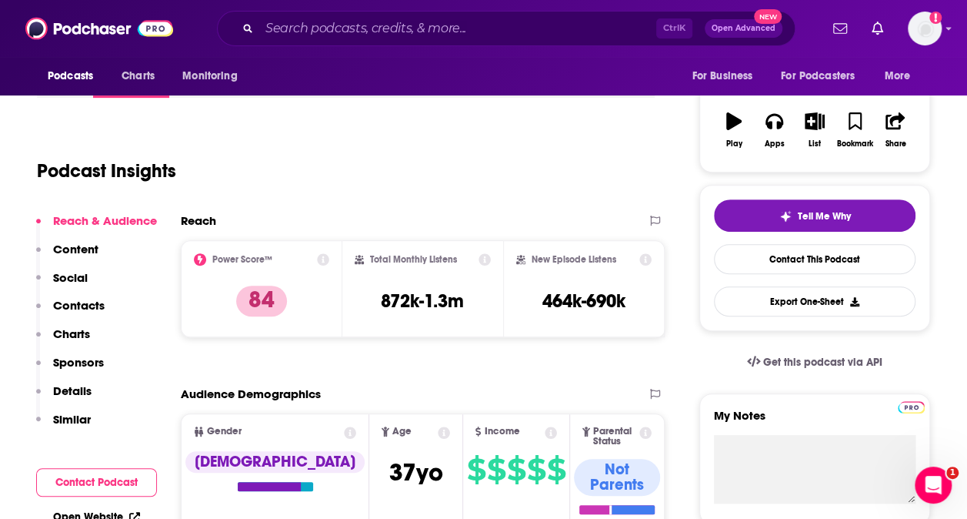
click at [74, 299] on p "Contacts" at bounding box center [79, 305] width 52 height 15
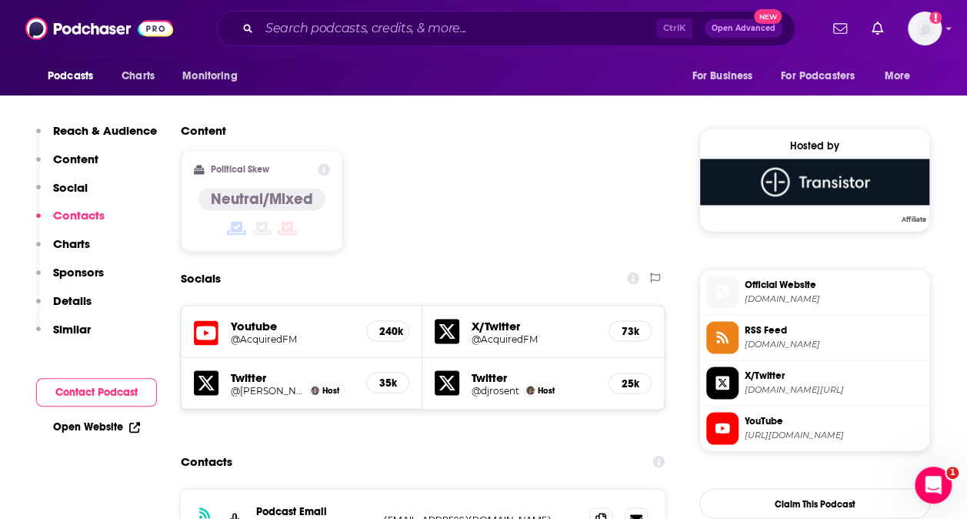
scroll to position [1304, 0]
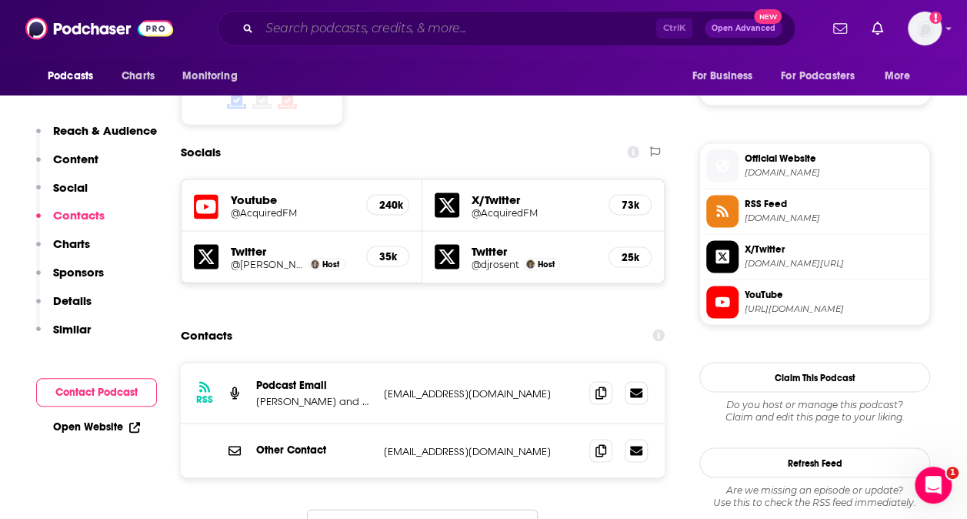
click at [347, 23] on input "Search podcasts, credits, & more..." at bounding box center [457, 28] width 397 height 25
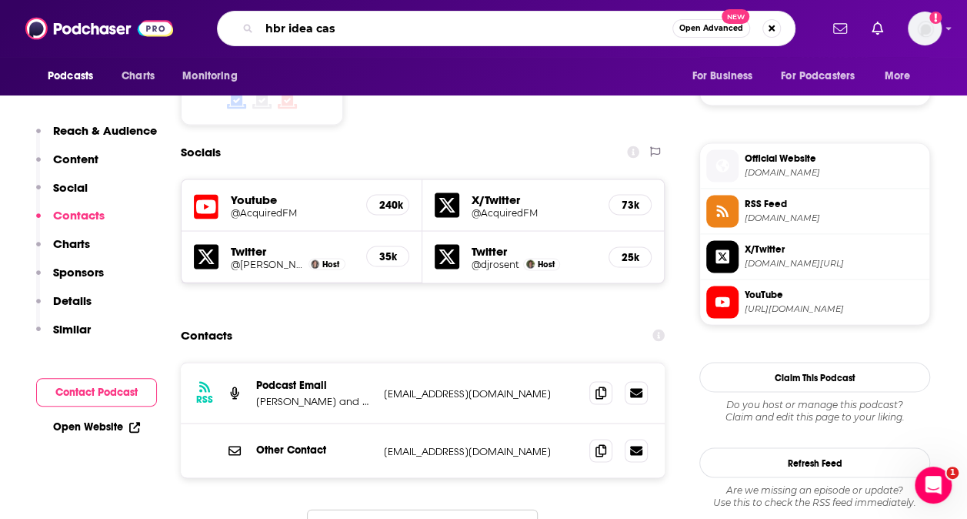
type input "hbr idea cast"
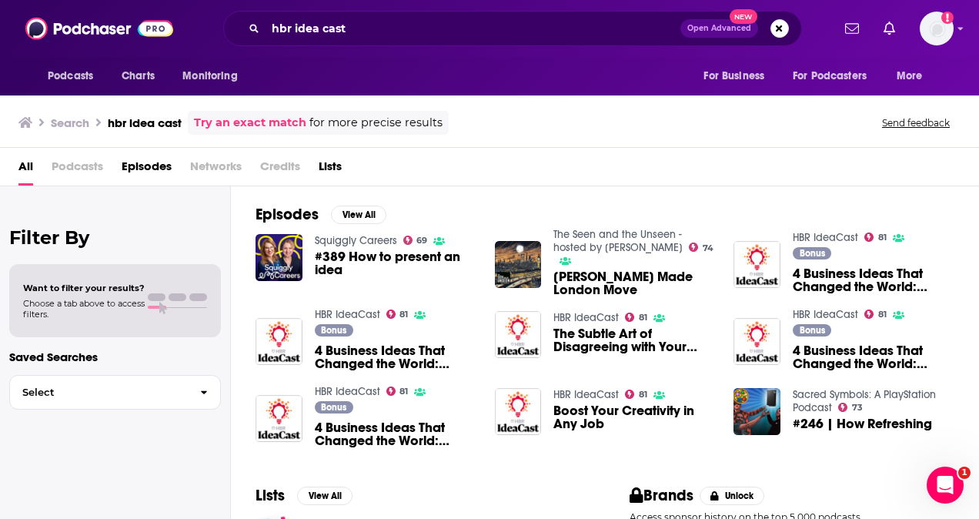
click at [15, 172] on div "All Podcasts Episodes Networks Credits Lists" at bounding box center [489, 167] width 979 height 38
click at [75, 167] on span "Podcasts" at bounding box center [78, 170] width 52 height 32
drag, startPoint x: 388, startPoint y: 35, endPoint x: 299, endPoint y: 30, distance: 88.7
click at [266, 34] on div "hbr idea cast Open Advanced New" at bounding box center [512, 28] width 579 height 35
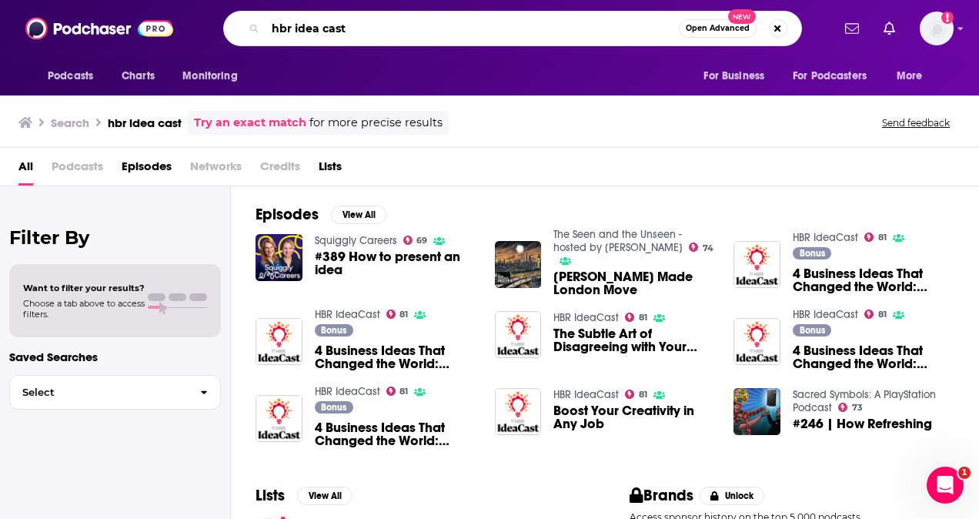
drag, startPoint x: 353, startPoint y: 32, endPoint x: 189, endPoint y: 25, distance: 164.1
click at [189, 25] on div "Podcasts Charts Monitoring hbr idea cast Open Advanced New For Business For Pod…" at bounding box center [506, 28] width 650 height 35
type input "ideacast"
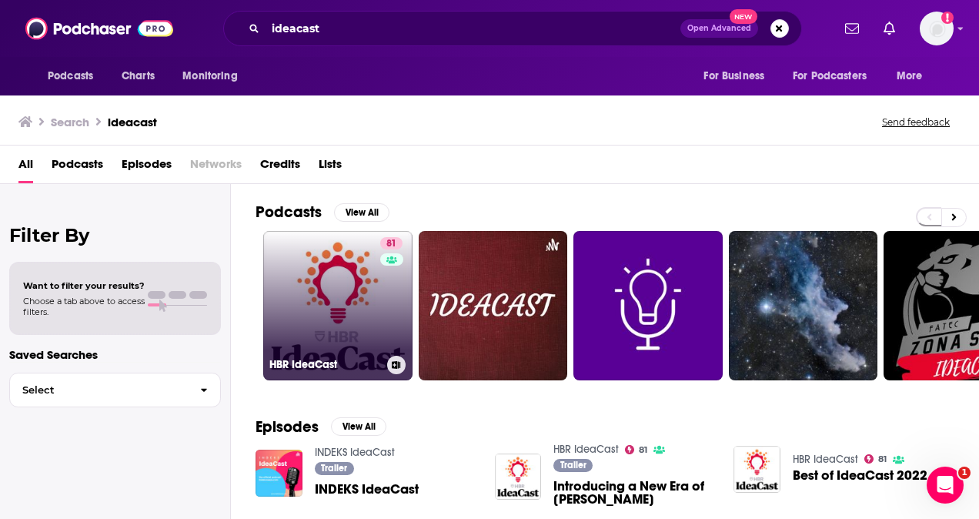
click at [313, 283] on link "81 [PERSON_NAME]" at bounding box center [337, 305] width 149 height 149
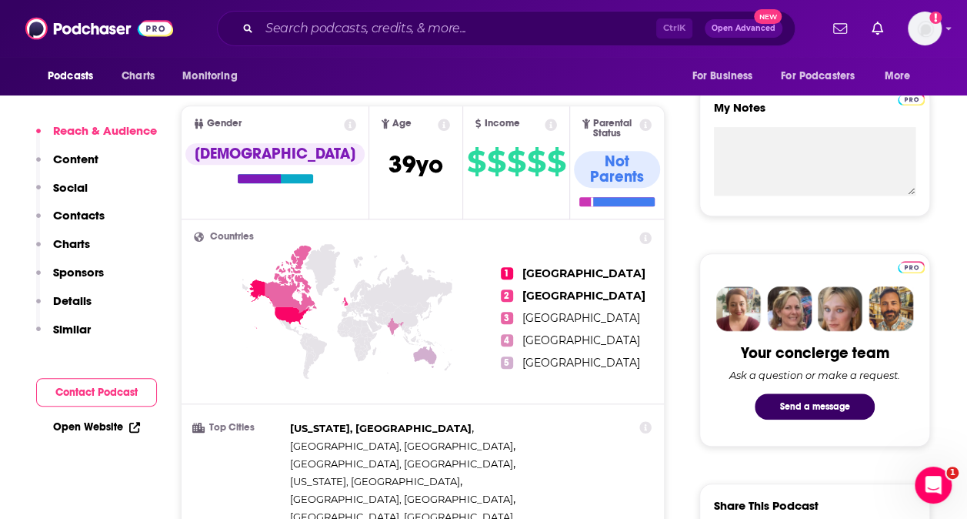
scroll to position [616, 0]
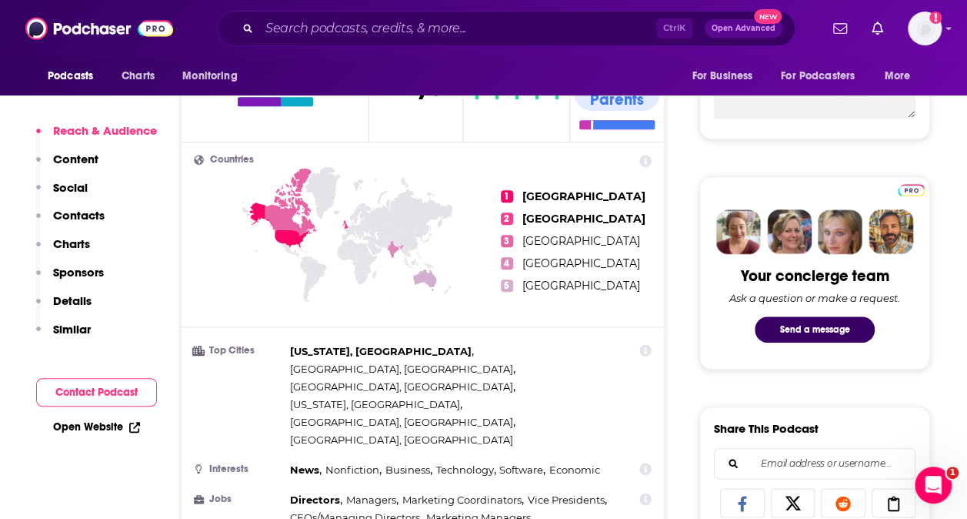
click at [72, 219] on p "Contacts" at bounding box center [79, 215] width 52 height 15
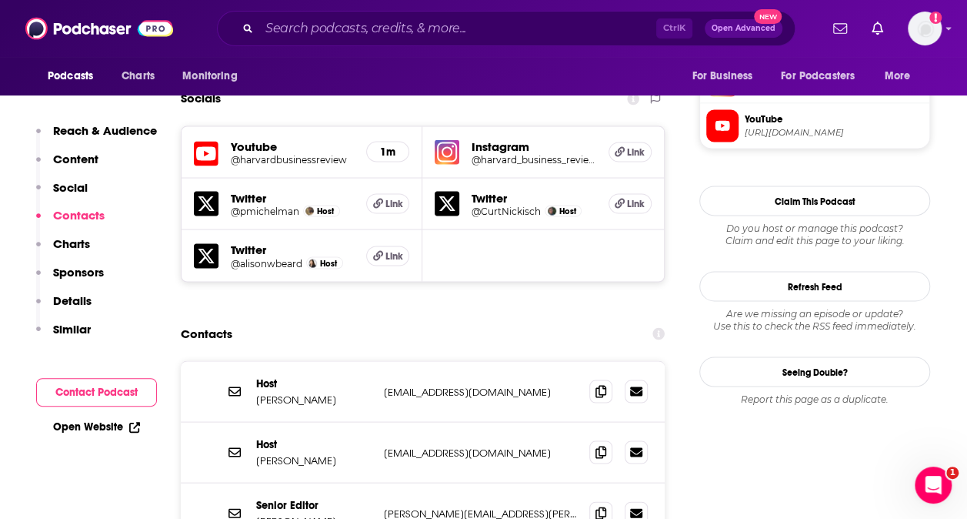
scroll to position [801, 0]
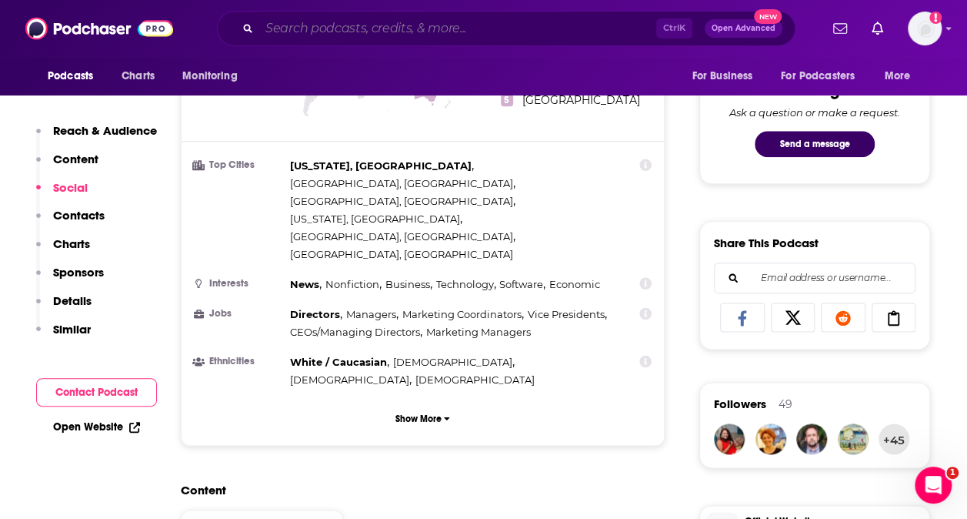
click at [399, 34] on input "Search podcasts, credits, & more..." at bounding box center [457, 28] width 397 height 25
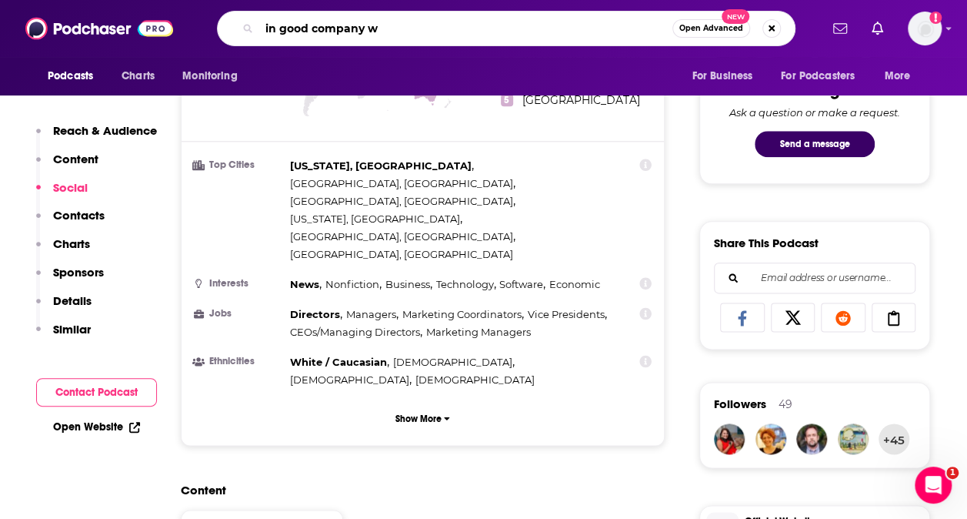
type input "in good company"
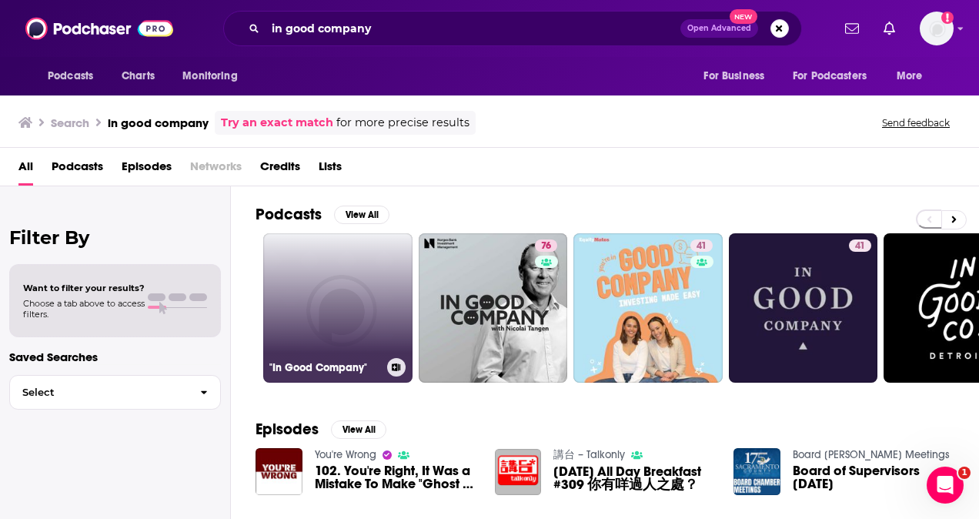
click at [306, 300] on link ""In Good Company"" at bounding box center [337, 307] width 149 height 149
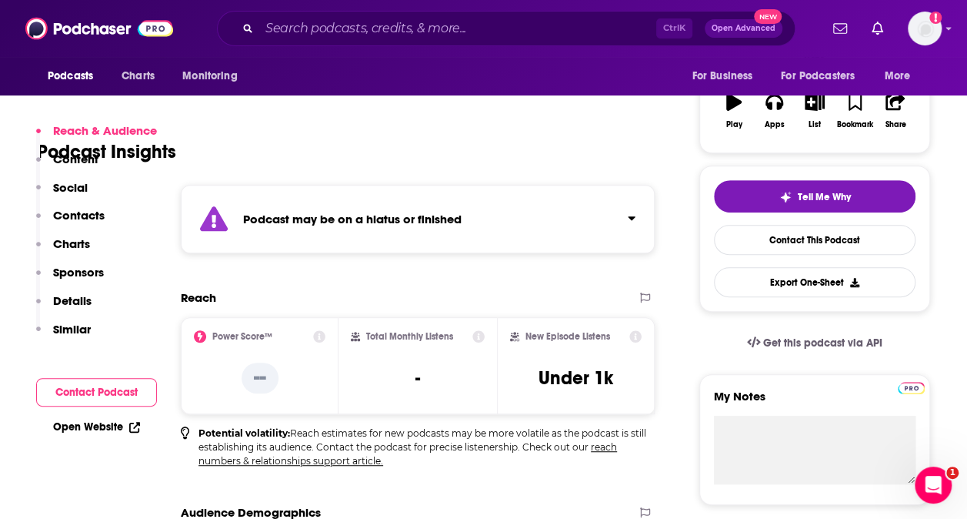
scroll to position [154, 0]
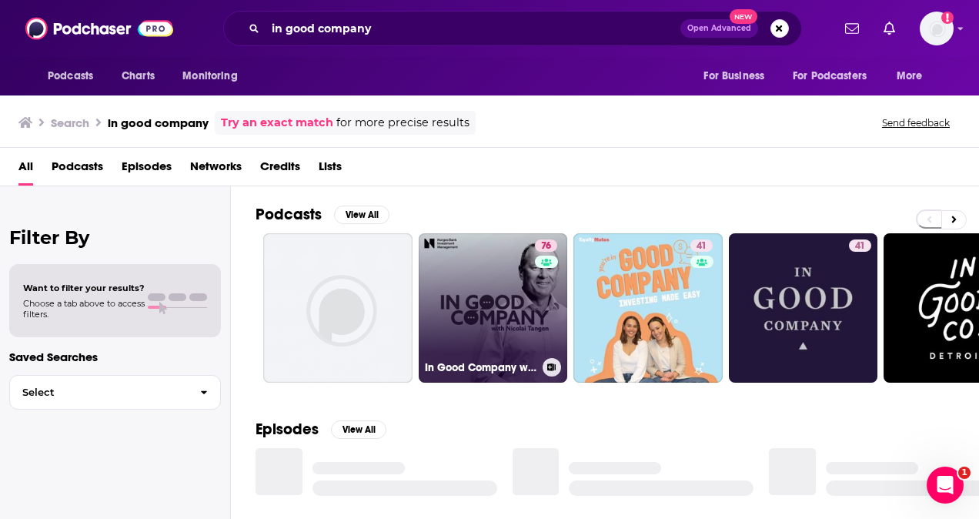
click at [462, 326] on link "76 In Good Company with [PERSON_NAME]" at bounding box center [493, 307] width 149 height 149
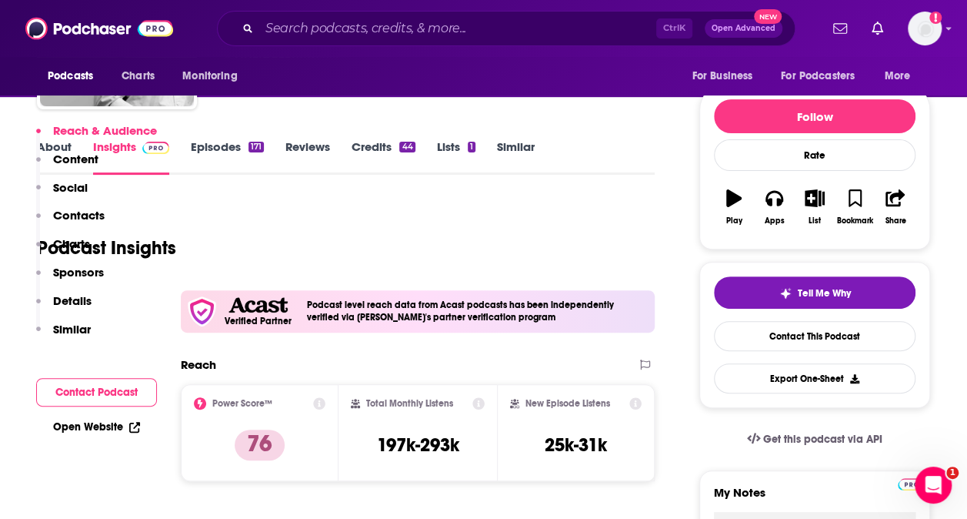
scroll to position [308, 0]
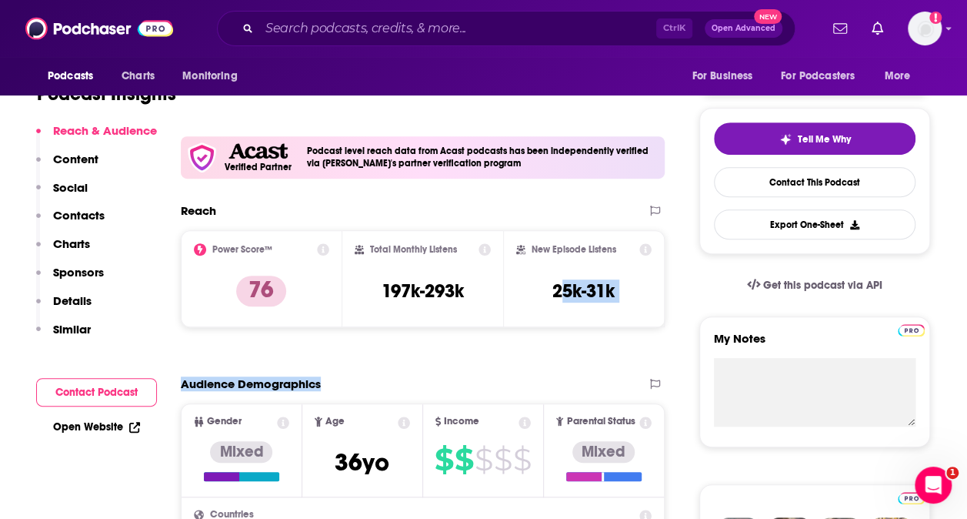
drag, startPoint x: 559, startPoint y: 292, endPoint x: 586, endPoint y: 342, distance: 56.8
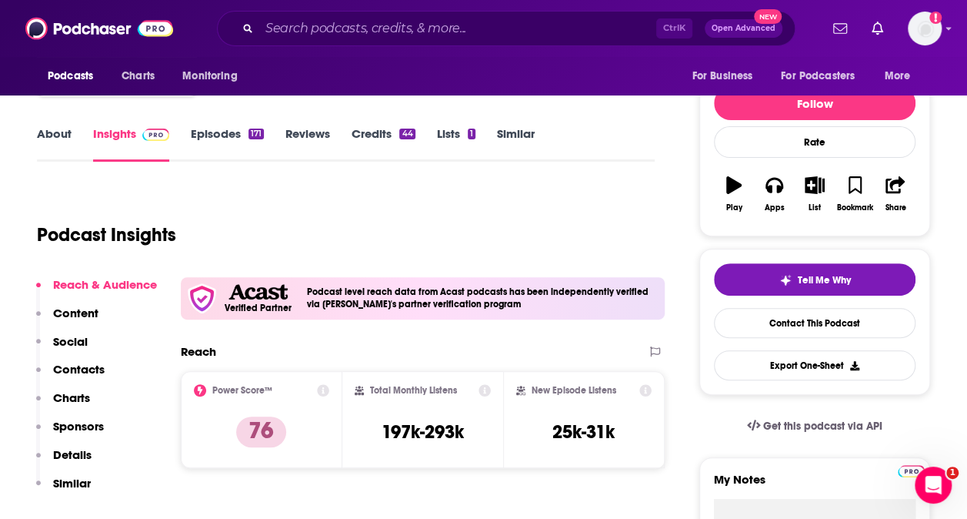
scroll to position [154, 0]
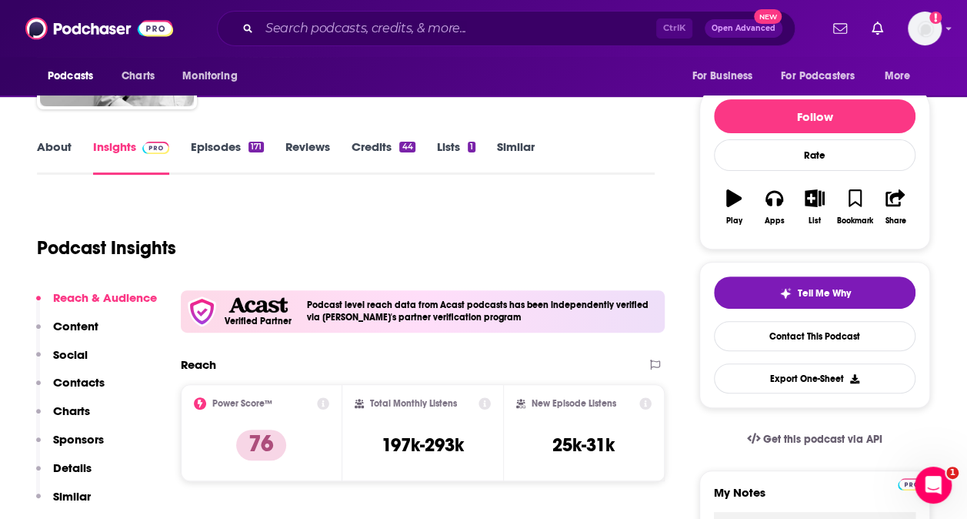
click at [526, 225] on div "Podcast Insights" at bounding box center [340, 238] width 606 height 78
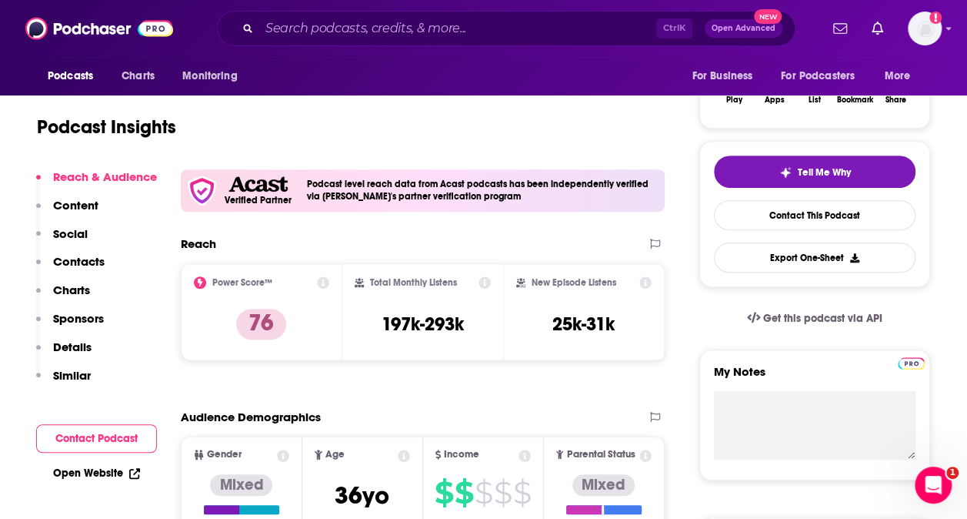
scroll to position [231, 0]
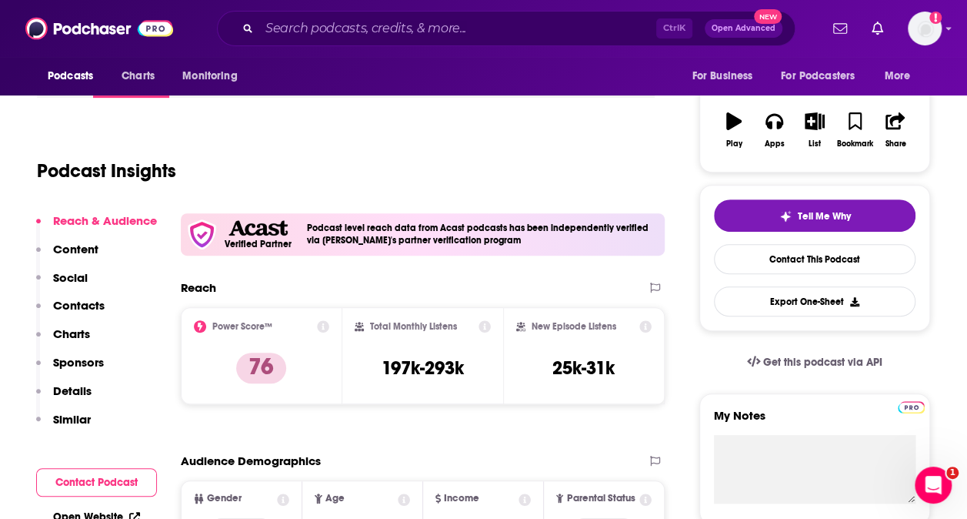
click at [94, 312] on p "Contacts" at bounding box center [79, 305] width 52 height 15
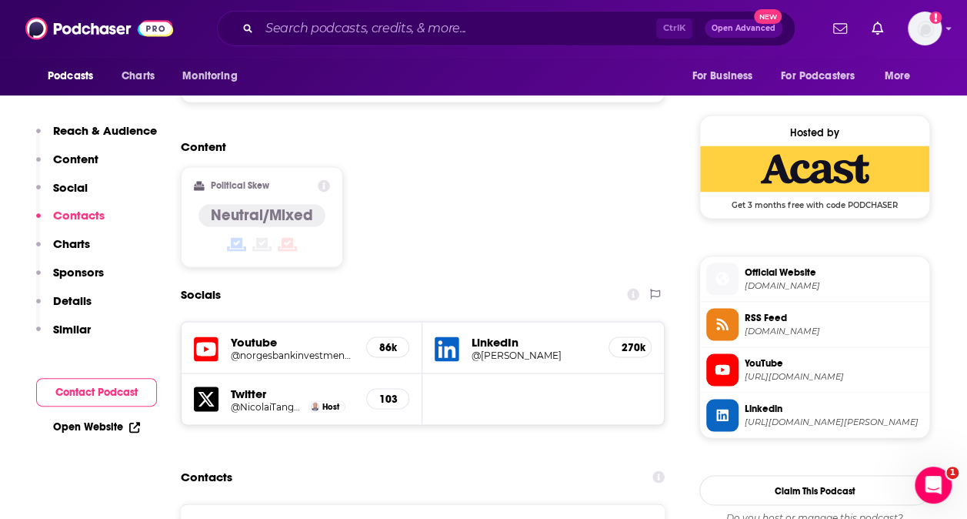
scroll to position [1388, 0]
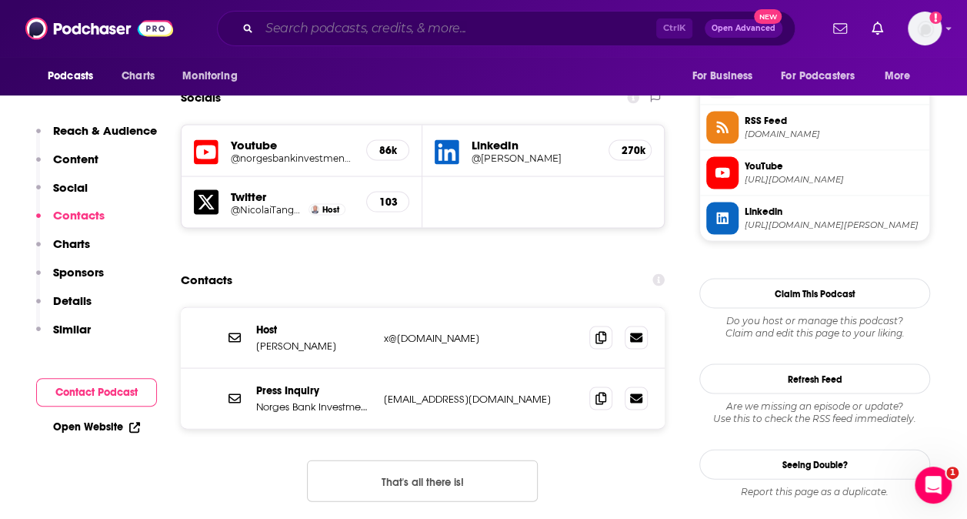
click at [286, 22] on input "Search podcasts, credits, & more..." at bounding box center [457, 28] width 397 height 25
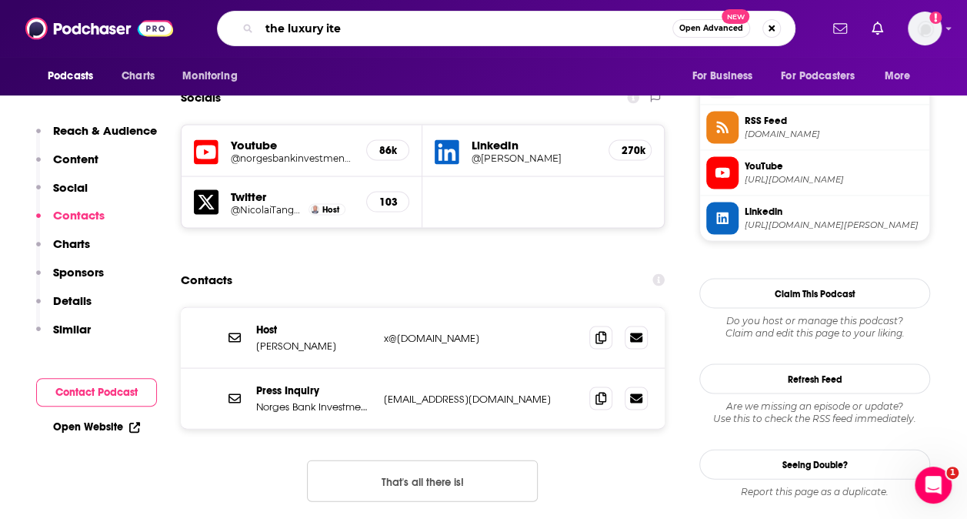
type input "the luxury item"
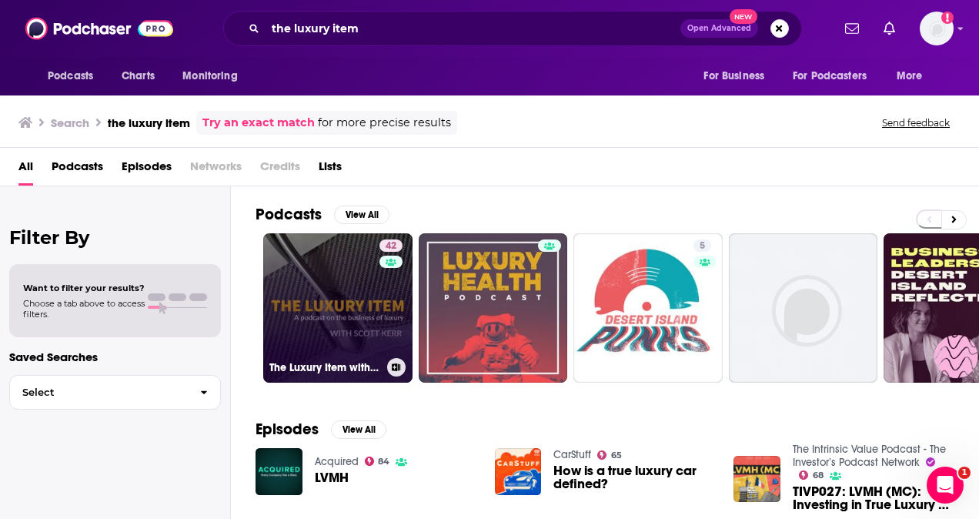
click at [283, 331] on link "42 The Luxury Item with [PERSON_NAME]" at bounding box center [337, 307] width 149 height 149
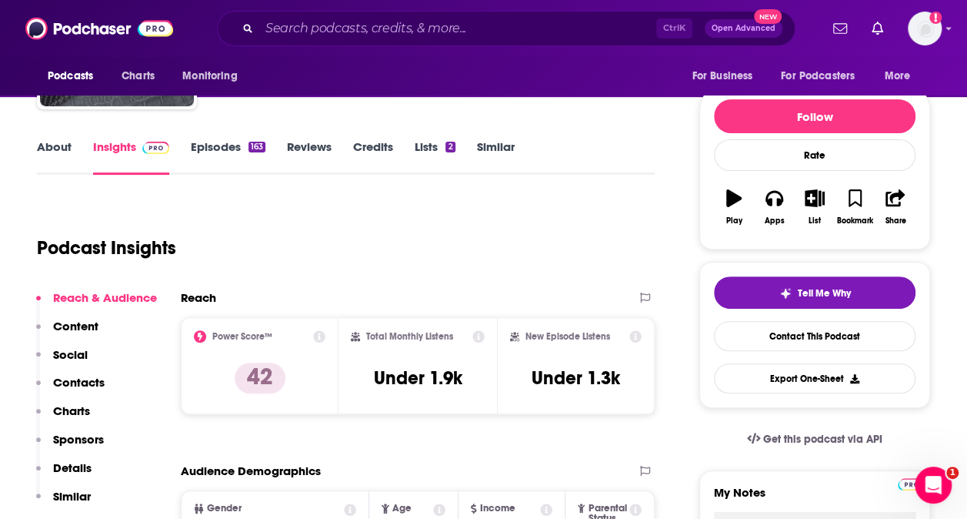
scroll to position [231, 0]
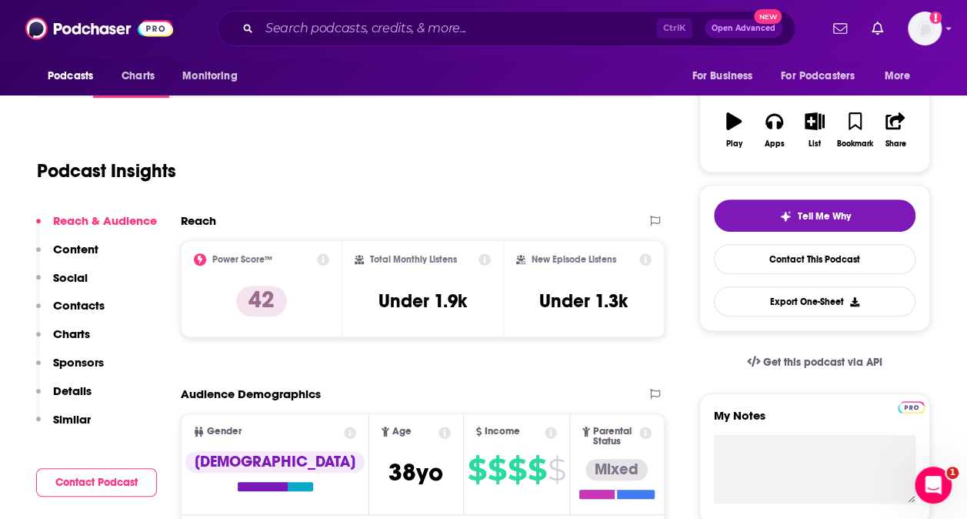
click at [56, 299] on p "Contacts" at bounding box center [79, 305] width 52 height 15
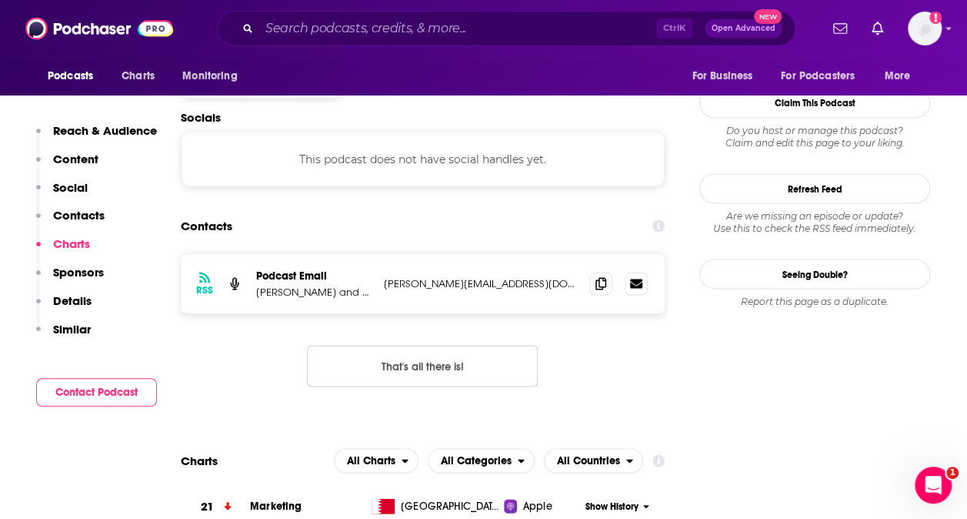
scroll to position [1315, 0]
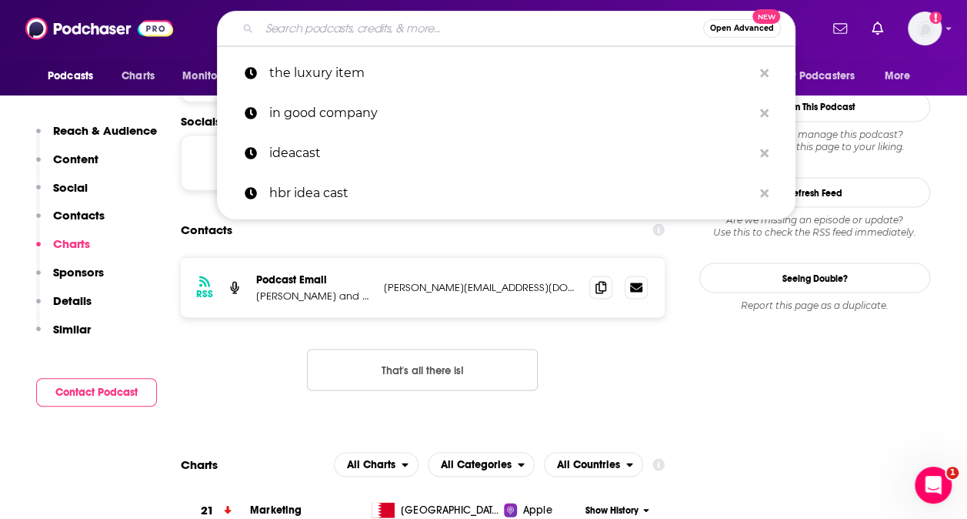
click at [463, 30] on input "Search podcasts, credits, & more..." at bounding box center [481, 28] width 444 height 25
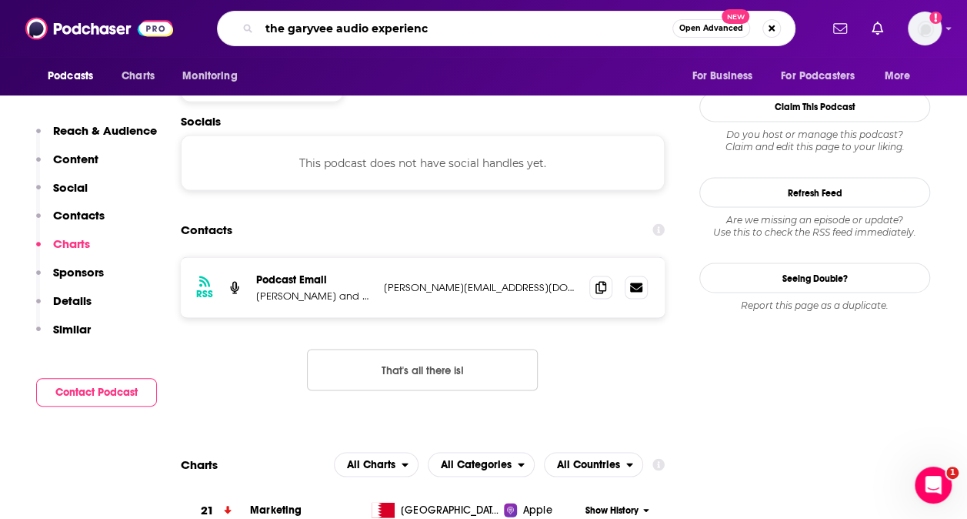
type input "the garyvee audio experience"
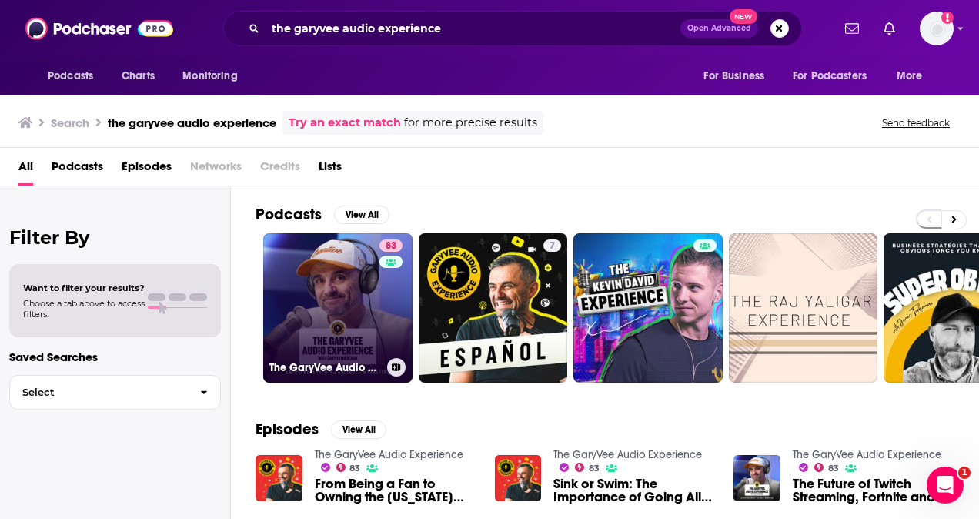
click at [349, 343] on link "83 The GaryVee Audio Experience" at bounding box center [337, 307] width 149 height 149
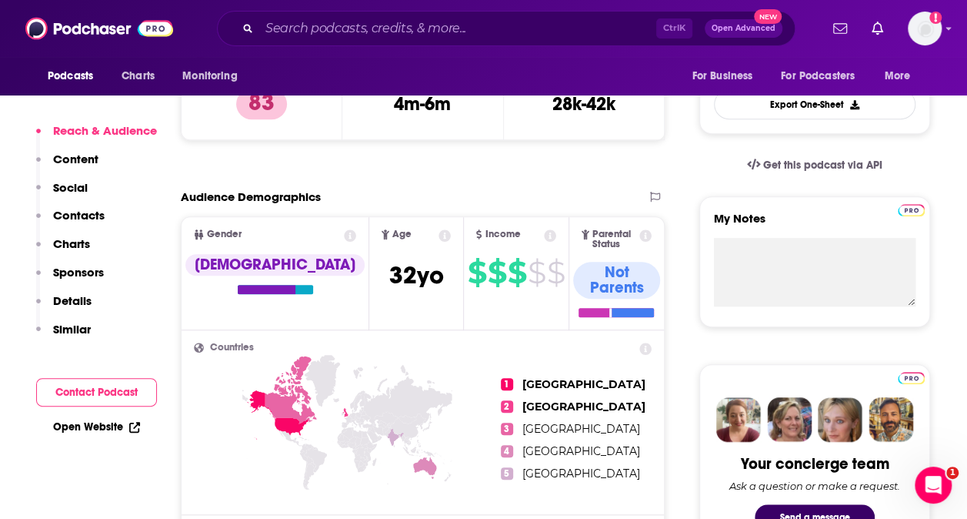
scroll to position [539, 0]
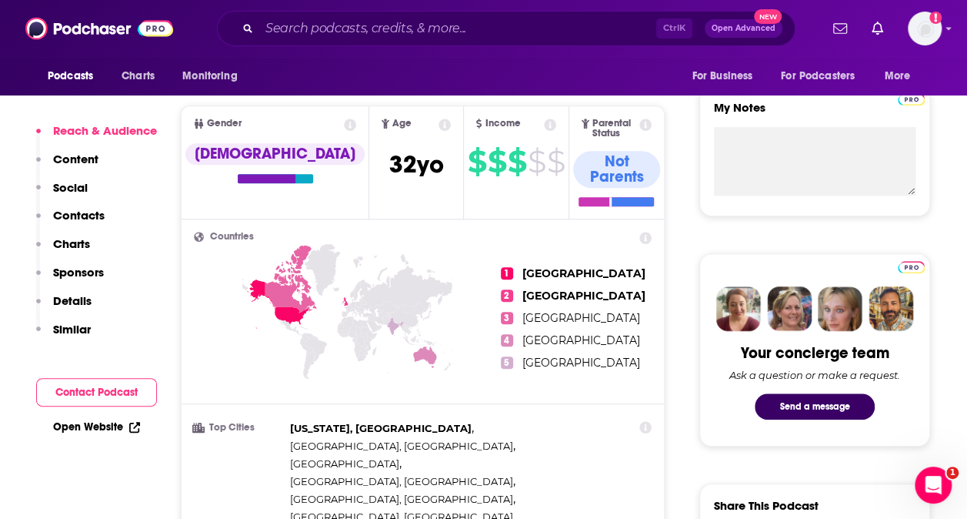
click at [85, 214] on p "Contacts" at bounding box center [79, 215] width 52 height 15
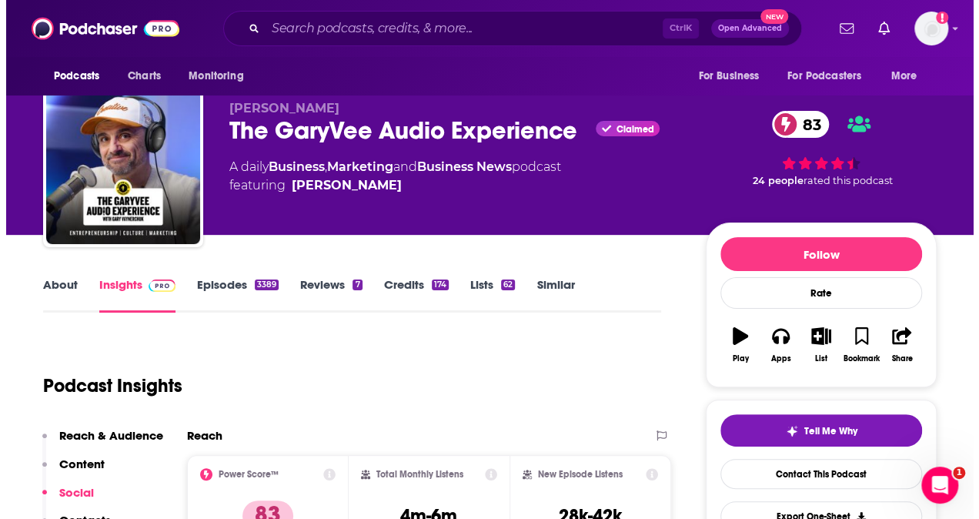
scroll to position [0, 0]
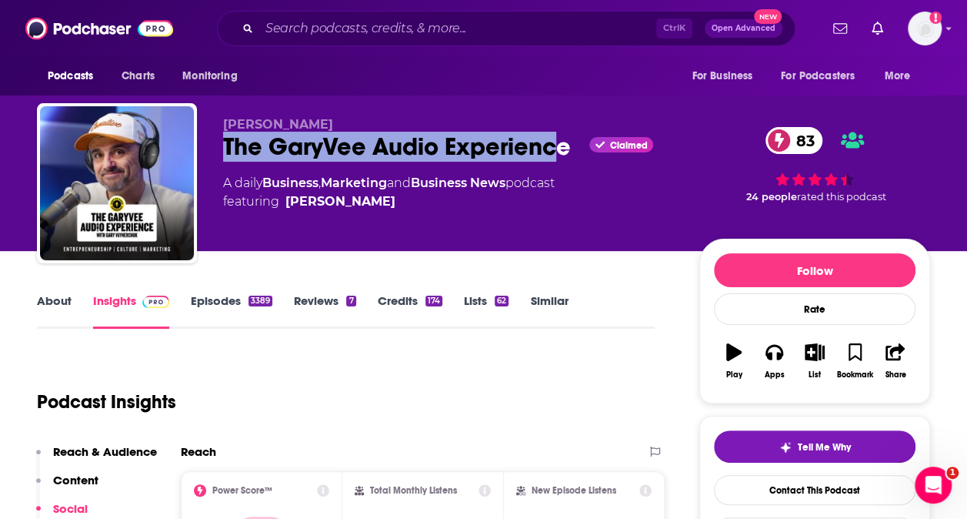
drag, startPoint x: 563, startPoint y: 144, endPoint x: 382, endPoint y: 129, distance: 182.2
click at [382, 129] on div "[PERSON_NAME] The GaryVee Audio Experience Claimed 83 A daily Business , Market…" at bounding box center [449, 178] width 452 height 123
copy div "The GaryVee Audio Experienc"
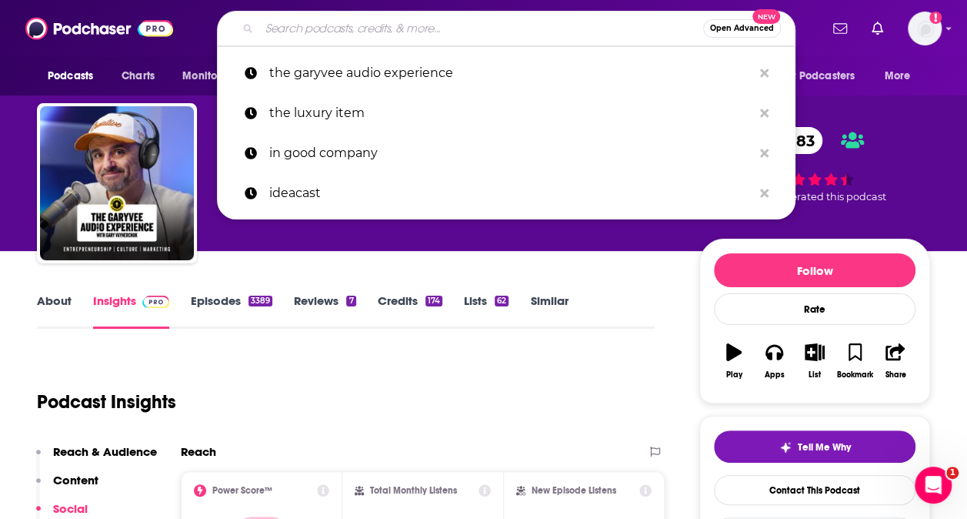
click at [396, 19] on input "Search podcasts, credits, & more..." at bounding box center [481, 28] width 444 height 25
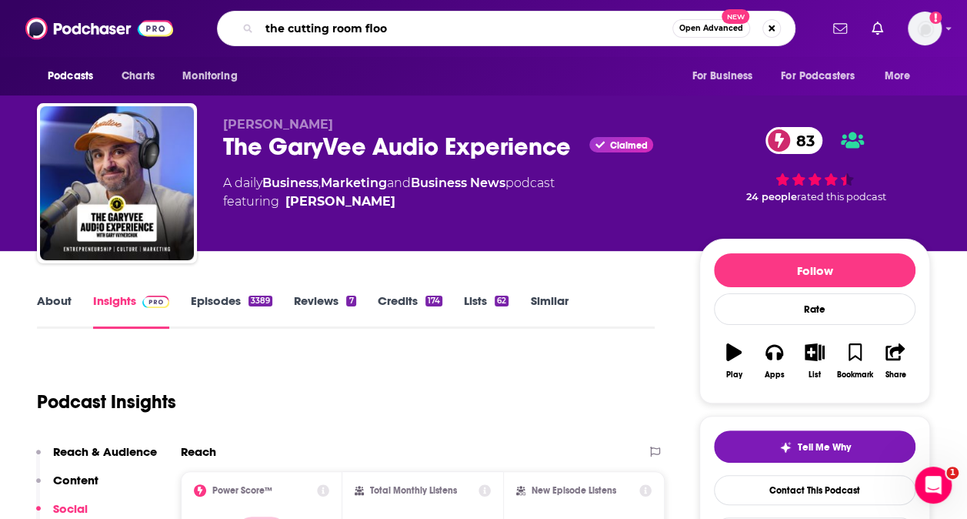
type input "the cutting room floor"
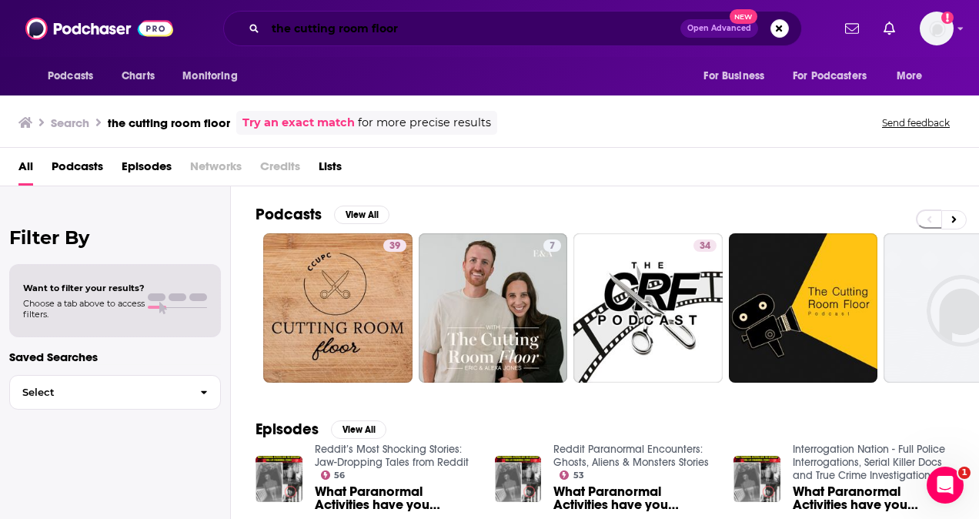
click at [437, 31] on input "the cutting room floor" at bounding box center [472, 28] width 415 height 25
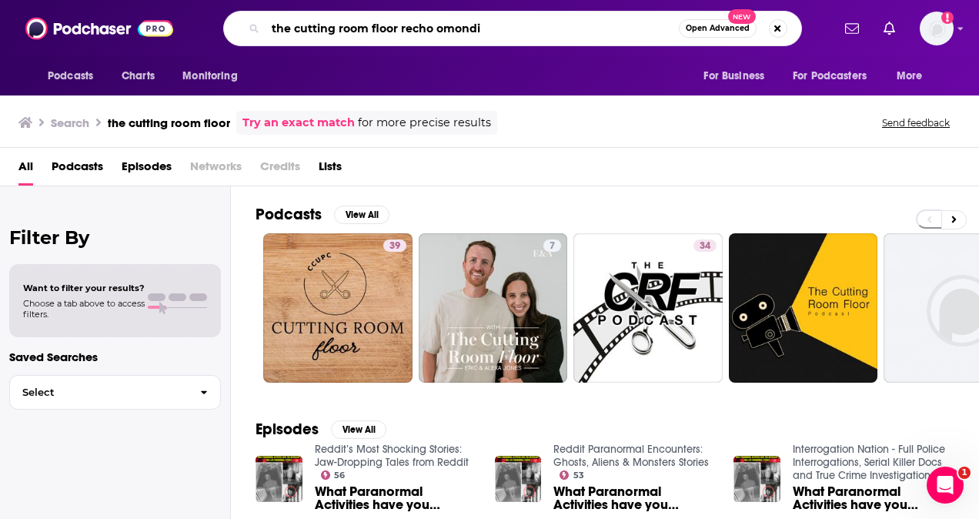
type input "the cutting room floor recho omondi"
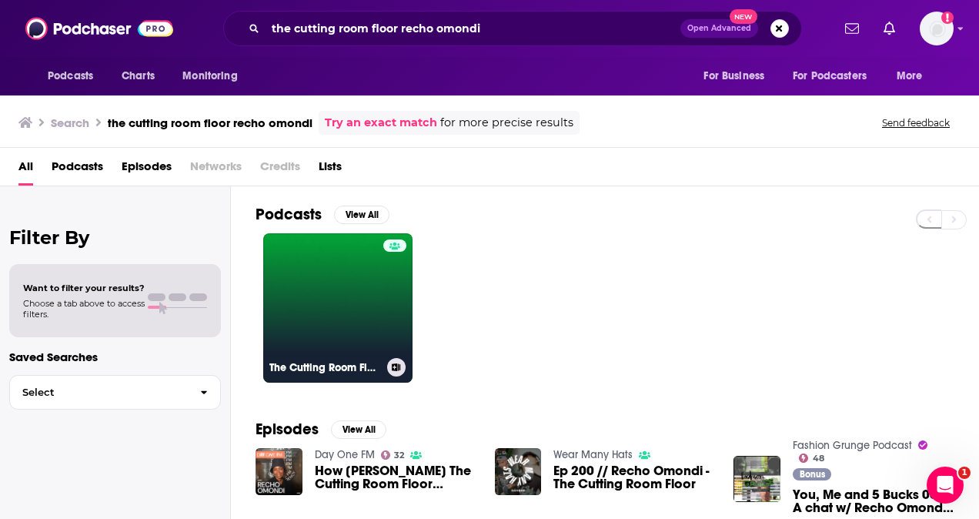
click at [360, 290] on link "The Cutting Room Floor" at bounding box center [337, 307] width 149 height 149
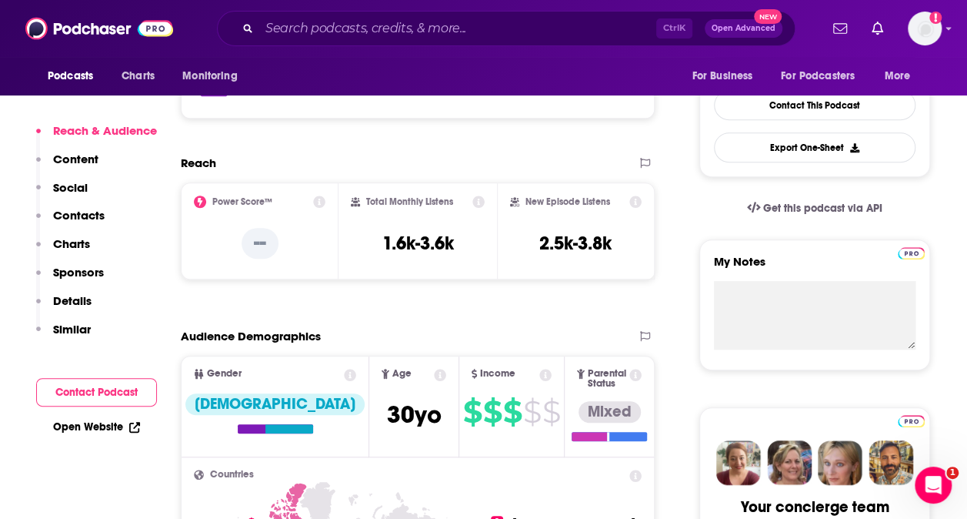
scroll to position [539, 0]
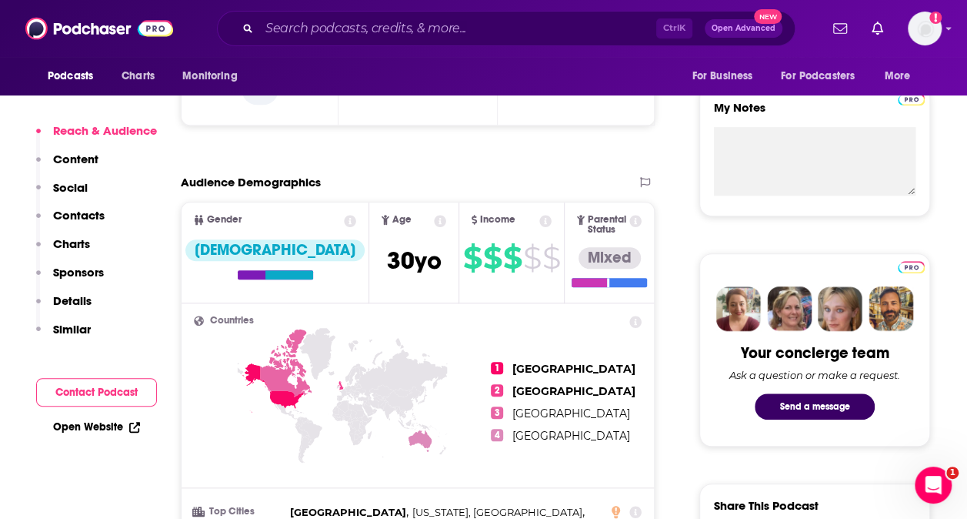
click at [102, 218] on p "Contacts" at bounding box center [79, 215] width 52 height 15
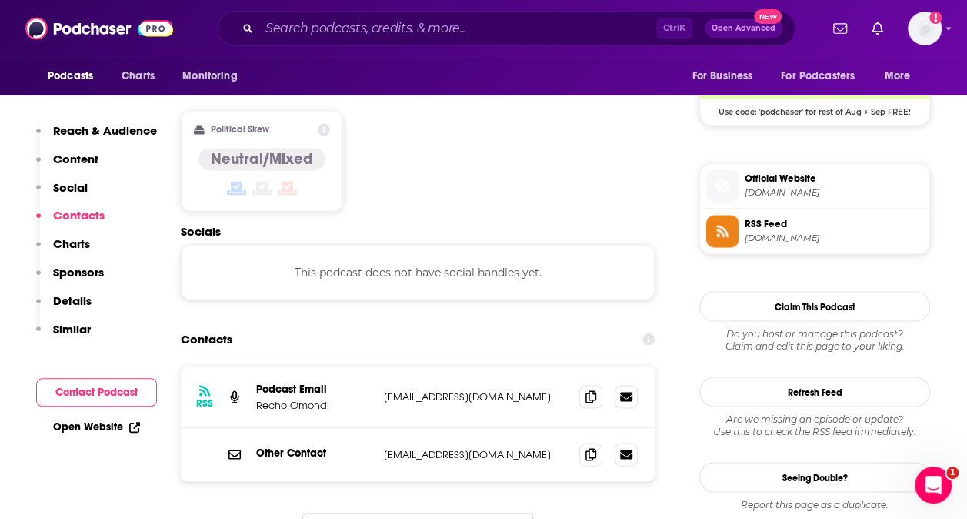
scroll to position [1324, 0]
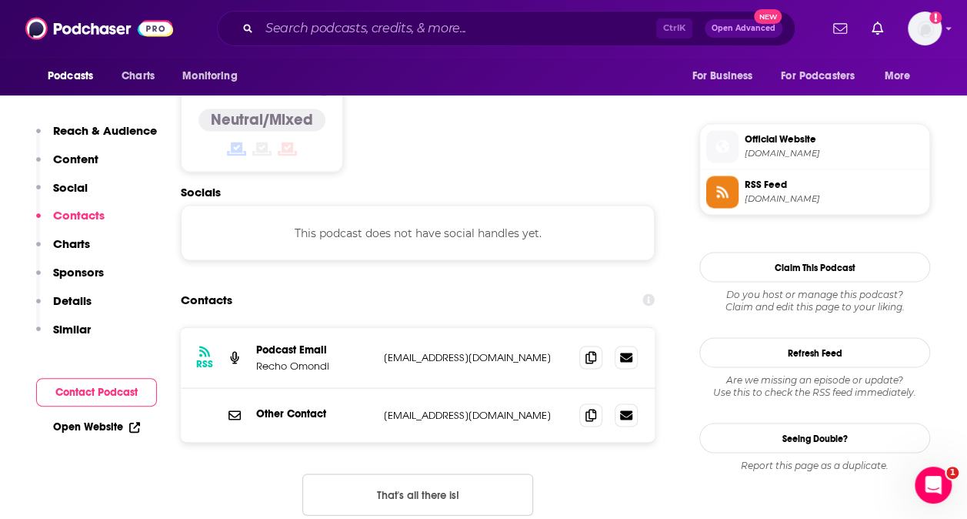
drag, startPoint x: 548, startPoint y: 285, endPoint x: 383, endPoint y: 285, distance: 164.7
click at [384, 350] on p "[EMAIL_ADDRESS][DOMAIN_NAME]" at bounding box center [475, 356] width 183 height 13
copy p "[EMAIL_ADDRESS][DOMAIN_NAME]"
drag, startPoint x: 542, startPoint y: 343, endPoint x: 328, endPoint y: 340, distance: 213.9
click at [0, 0] on div "Other Contact [EMAIL_ADDRESS][DOMAIN_NAME] [EMAIL_ADDRESS][DOMAIN_NAME]" at bounding box center [0, 0] width 0 height 0
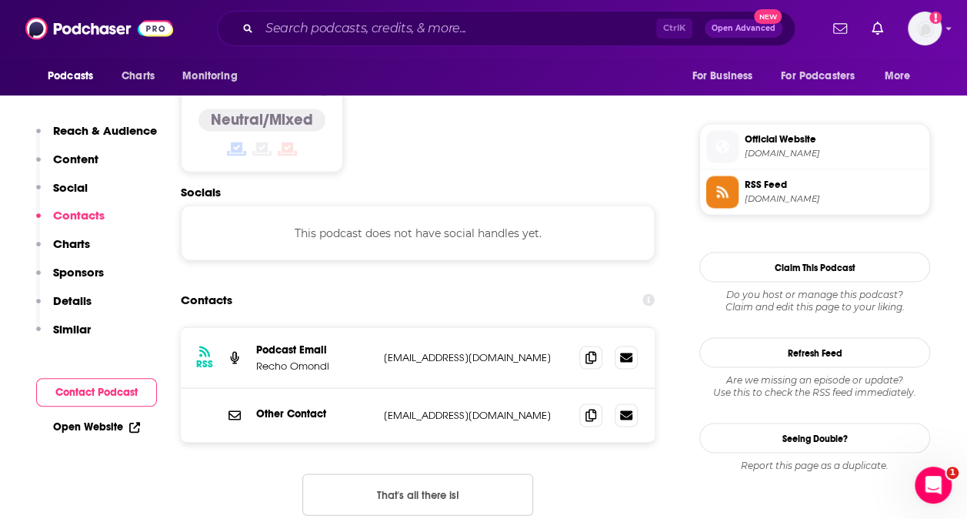
copy div "[EMAIL_ADDRESS][DOMAIN_NAME]"
